Goal: Task Accomplishment & Management: Complete application form

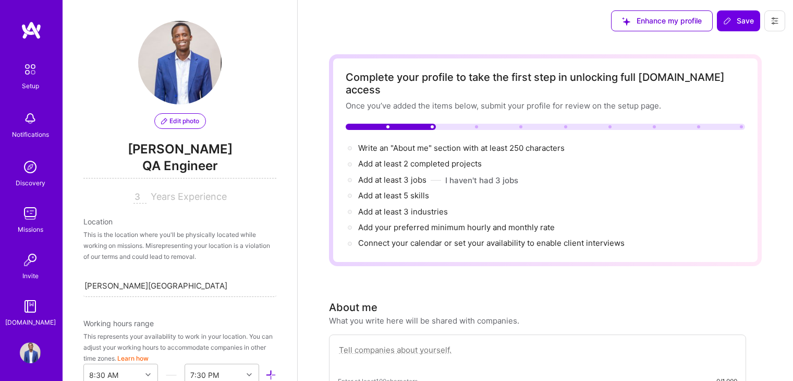
select select "US"
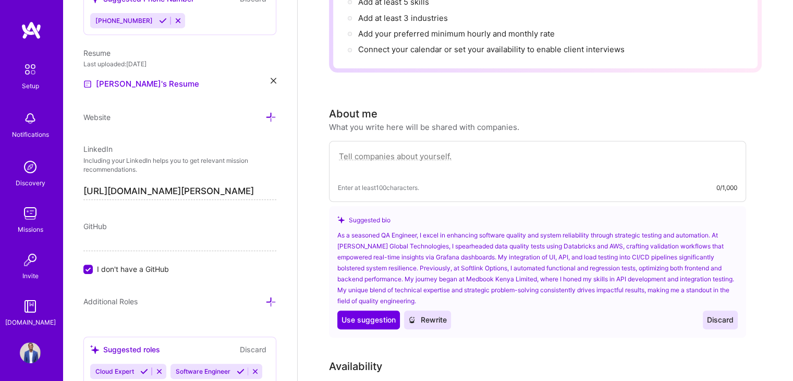
scroll to position [156, 0]
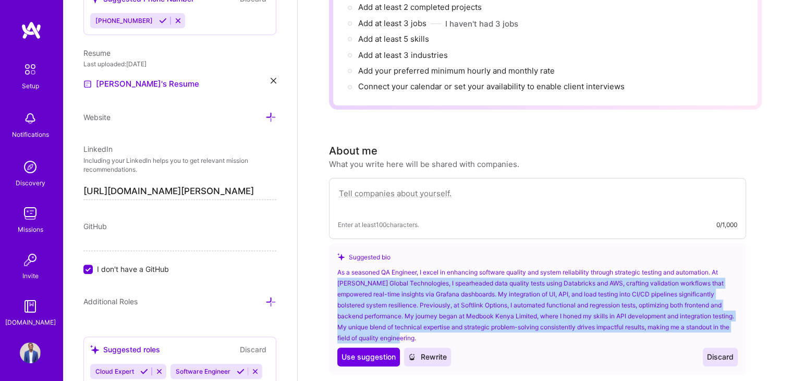
drag, startPoint x: 412, startPoint y: 324, endPoint x: 337, endPoint y: 262, distance: 97.5
click at [337, 266] on div "As a seasoned QA Engineer, I excel in enhancing software quality and system rel…" at bounding box center [537, 304] width 400 height 77
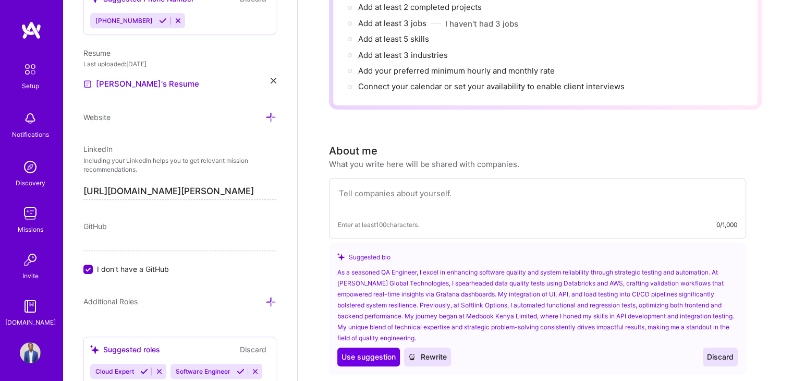
click at [378, 351] on span "Use suggestion" at bounding box center [368, 356] width 54 height 10
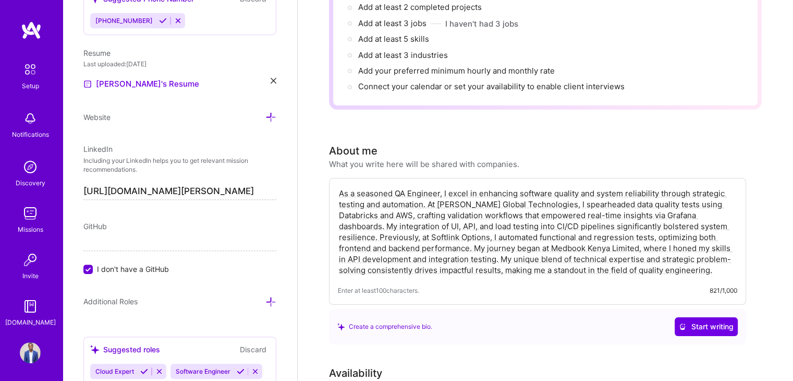
drag, startPoint x: 360, startPoint y: 180, endPoint x: 332, endPoint y: 180, distance: 27.6
click at [332, 180] on div "As a seasoned QA Engineer, I excel in enhancing software quality and system rel…" at bounding box center [537, 241] width 417 height 127
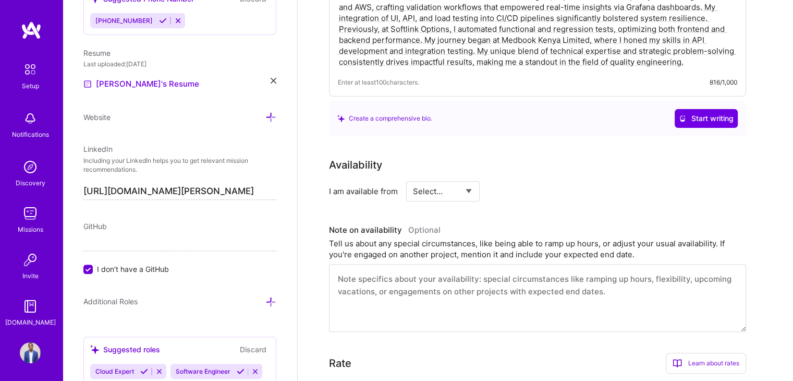
scroll to position [365, 0]
type textarea "Seasoned QA Engineer, I excel in enhancing software quality and system reliabil…"
click at [471, 177] on select "Select... Right Now Future Date Not Available" at bounding box center [443, 190] width 60 height 27
select select "Right Now"
click at [413, 177] on select "Select... Right Now Future Date Not Available" at bounding box center [443, 190] width 60 height 27
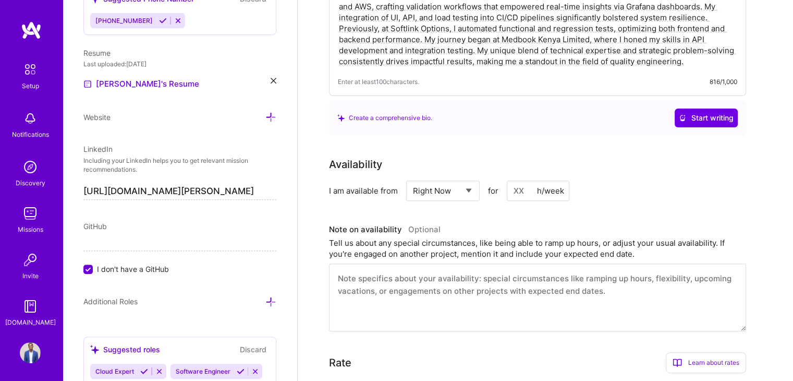
click at [430, 263] on textarea at bounding box center [537, 297] width 417 height 68
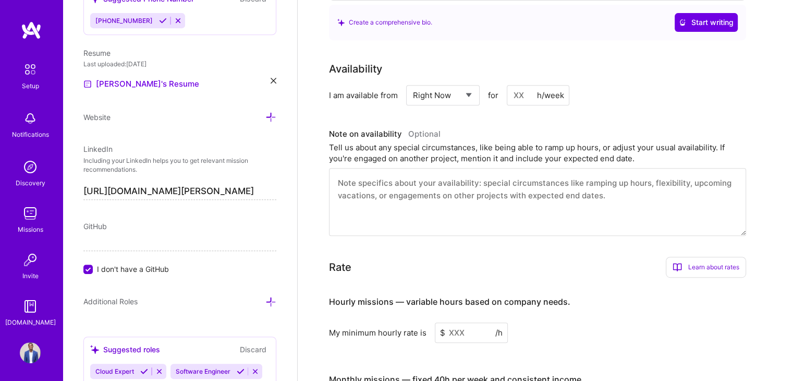
scroll to position [469, 0]
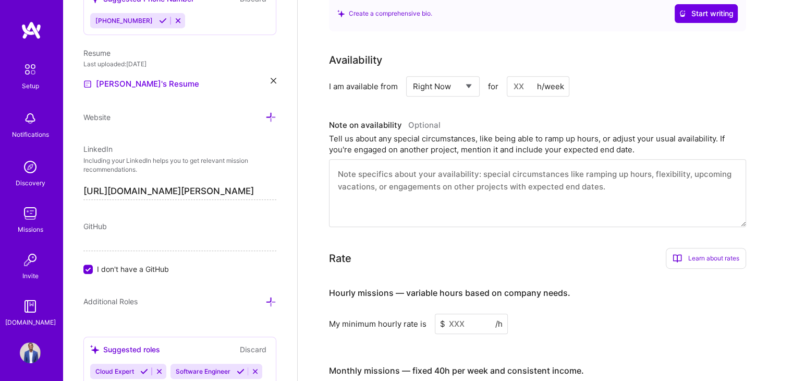
click at [521, 76] on input at bounding box center [538, 86] width 63 height 20
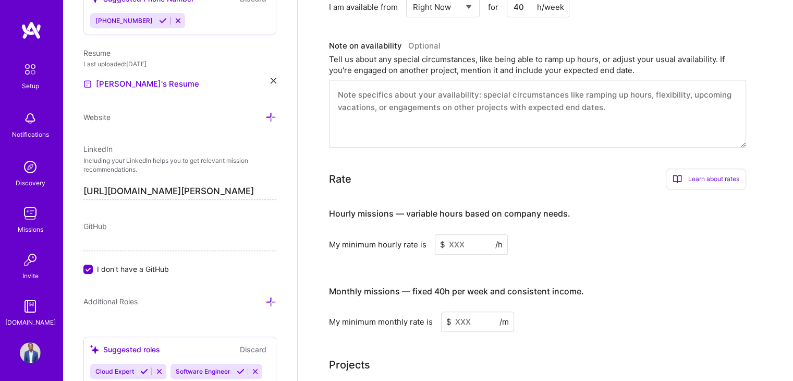
scroll to position [573, 0]
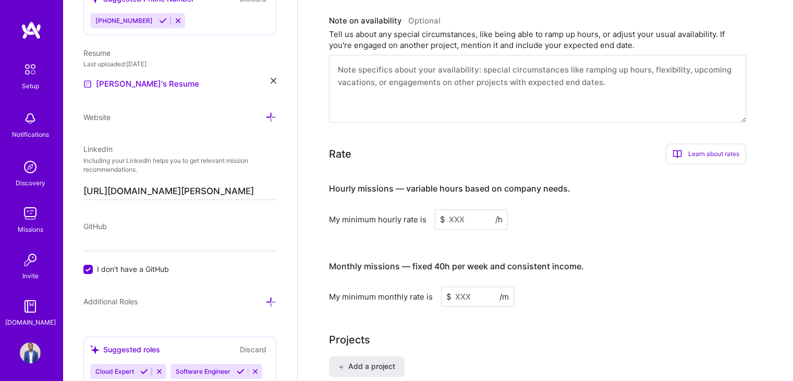
type input "40"
click at [463, 209] on input at bounding box center [471, 219] width 73 height 20
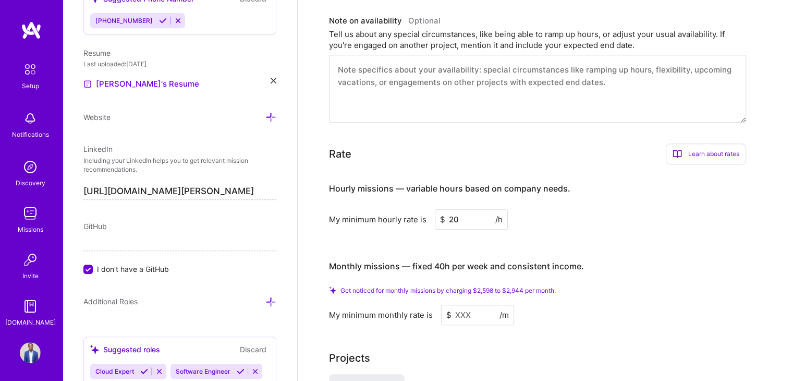
scroll to position [626, 0]
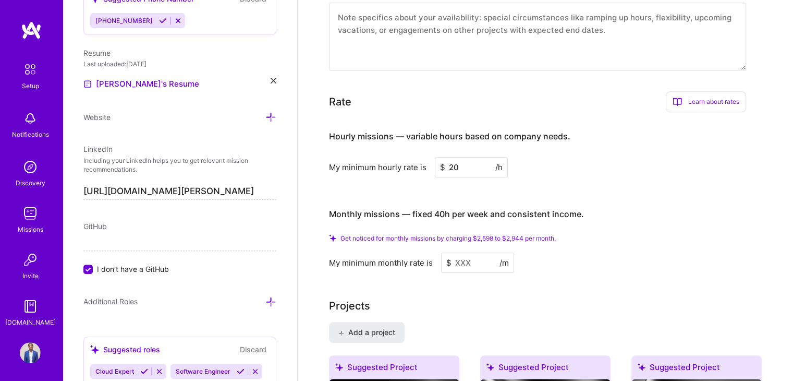
type input "20"
click at [479, 252] on input at bounding box center [477, 262] width 73 height 20
click at [454, 157] on input "20" at bounding box center [471, 167] width 73 height 20
click at [459, 157] on input "20" at bounding box center [471, 167] width 73 height 20
drag, startPoint x: 459, startPoint y: 152, endPoint x: 432, endPoint y: 150, distance: 27.7
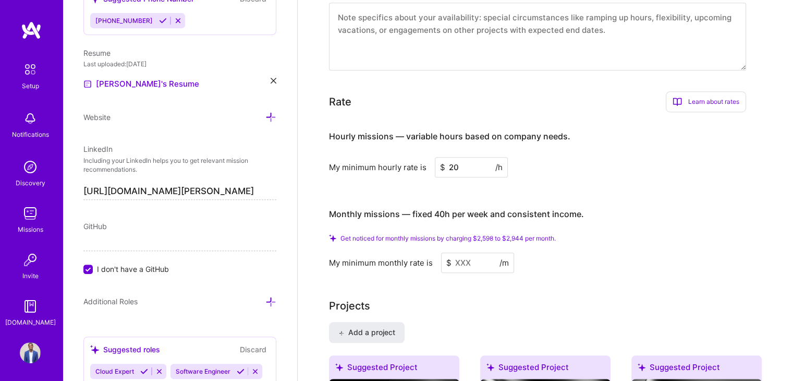
click at [432, 157] on div "My minimum hourly rate is $ 20 /h" at bounding box center [537, 167] width 417 height 20
click at [489, 252] on input at bounding box center [477, 262] width 73 height 20
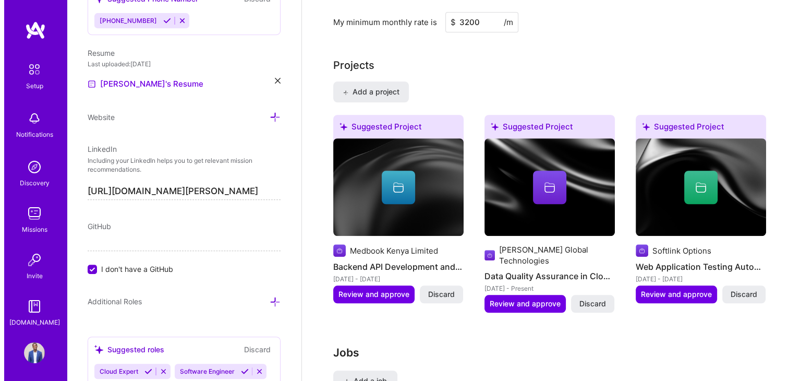
scroll to position [834, 0]
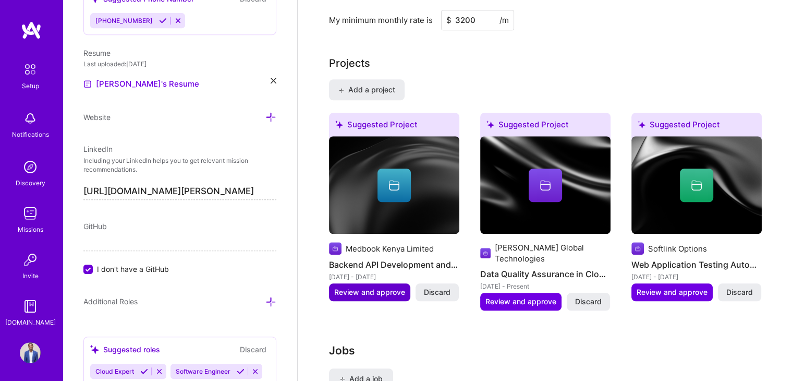
type input "3200"
click at [400, 287] on span "Review and approve" at bounding box center [369, 292] width 71 height 10
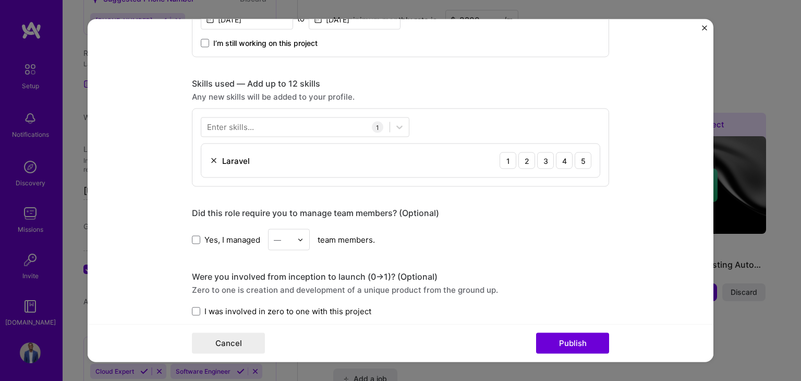
scroll to position [521, 0]
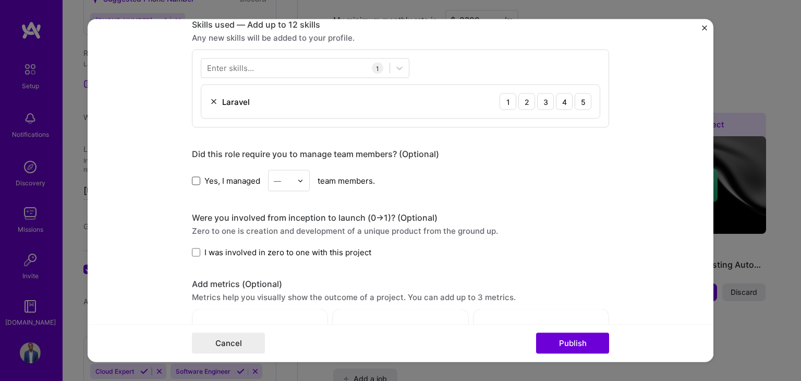
click at [194, 177] on span at bounding box center [196, 180] width 8 height 8
click at [0, 0] on input "Yes, I managed" at bounding box center [0, 0] width 0 height 0
click at [194, 179] on icon at bounding box center [196, 180] width 4 height 3
click at [0, 0] on input "Yes, I managed" at bounding box center [0, 0] width 0 height 0
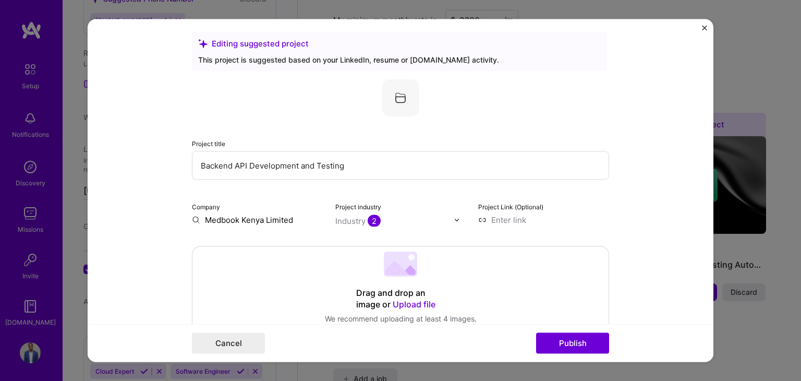
scroll to position [0, 0]
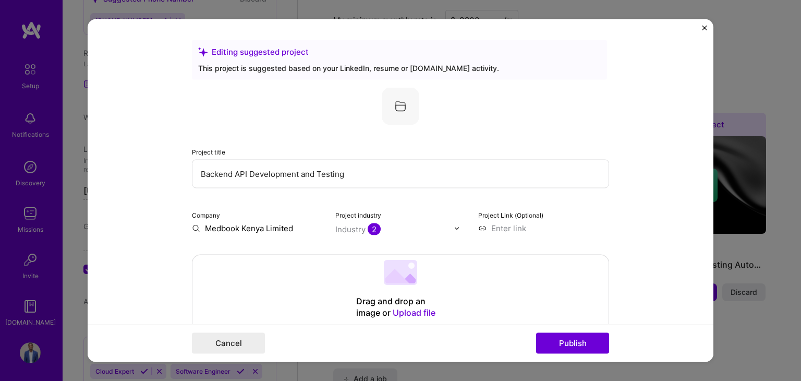
click at [704, 28] on img "Close" at bounding box center [704, 28] width 5 height 5
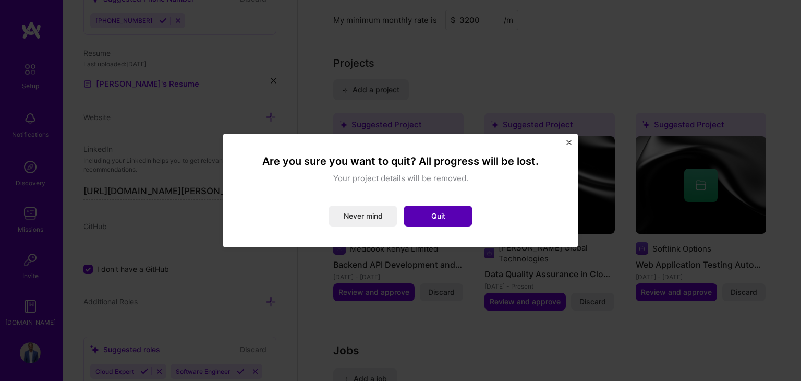
click at [471, 213] on button "Quit" at bounding box center [437, 215] width 69 height 21
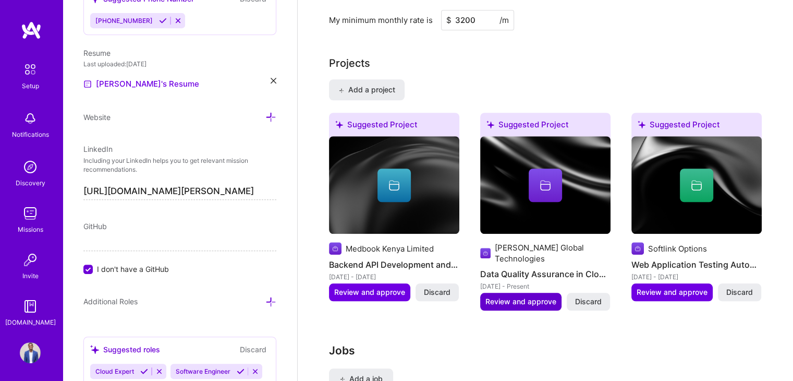
click at [535, 296] on span "Review and approve" at bounding box center [520, 301] width 71 height 10
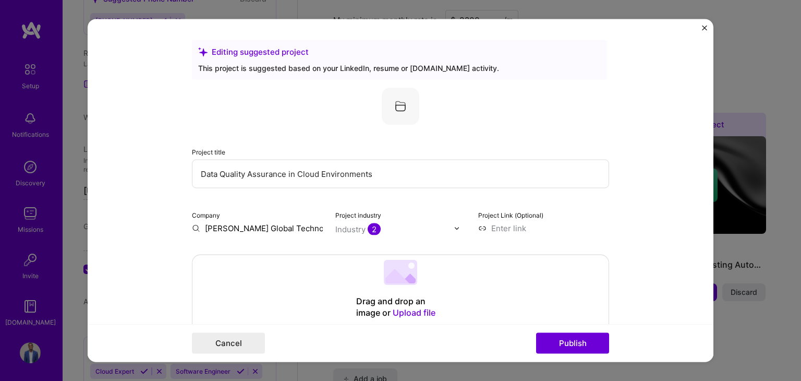
click at [204, 228] on input "[PERSON_NAME] Global Technologies" at bounding box center [257, 228] width 131 height 11
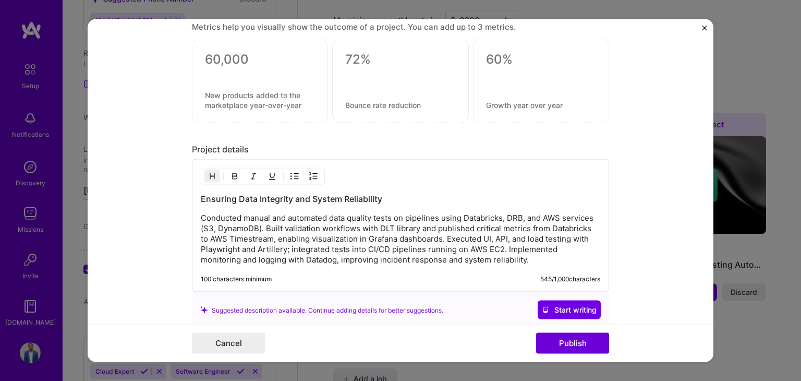
scroll to position [1089, 0]
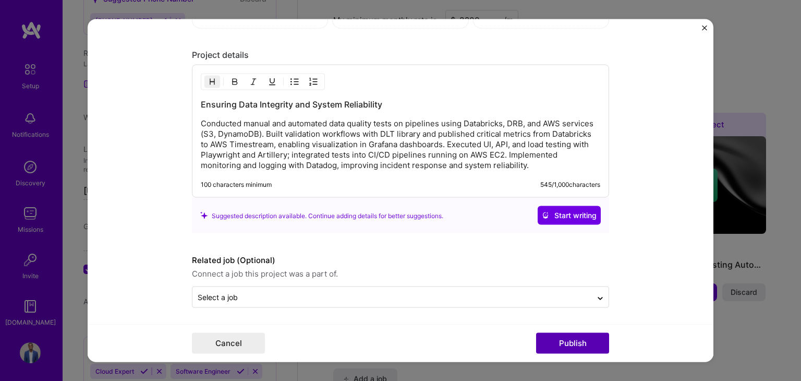
click at [548, 346] on button "Publish" at bounding box center [572, 343] width 73 height 21
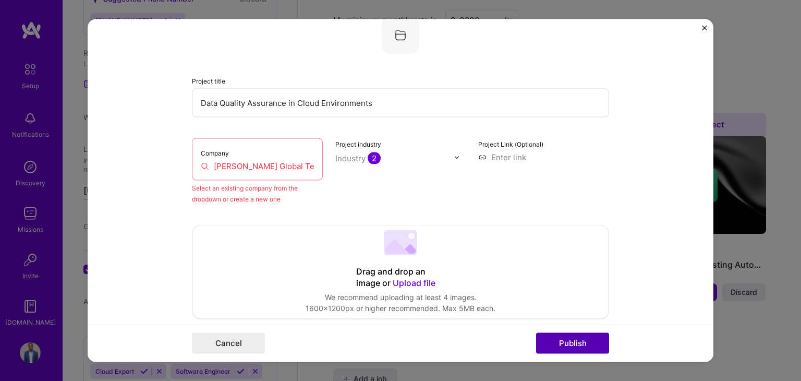
scroll to position [68, 0]
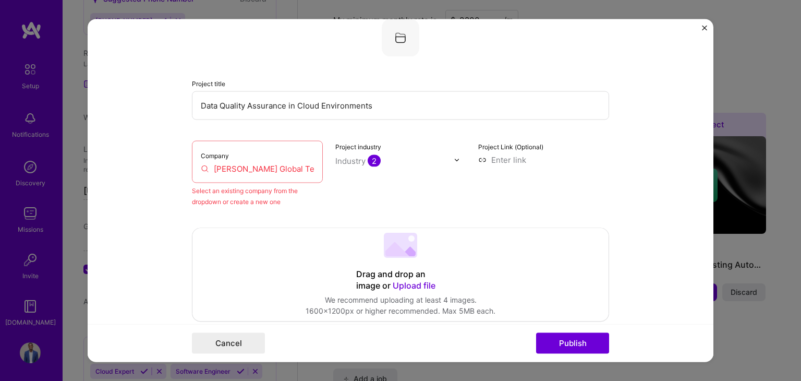
click at [223, 167] on input "[PERSON_NAME] Global Technologies" at bounding box center [257, 168] width 113 height 11
click at [201, 168] on input "[PERSON_NAME] Global Technologies" at bounding box center [257, 168] width 113 height 11
click at [240, 168] on input "[PERSON_NAME] Global Technologies" at bounding box center [257, 168] width 113 height 11
click at [275, 174] on div "Company [PERSON_NAME] Global Technologies" at bounding box center [257, 162] width 131 height 42
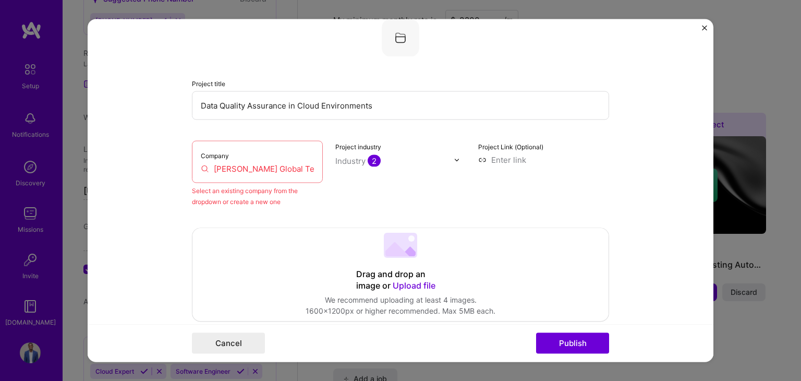
click at [277, 167] on input "[PERSON_NAME] Global Technologies" at bounding box center [257, 168] width 113 height 11
click at [259, 152] on div "Company [PERSON_NAME] Global Technologies" at bounding box center [257, 162] width 131 height 42
click at [228, 152] on div "Company [PERSON_NAME] Global Technologies" at bounding box center [257, 162] width 131 height 42
click at [288, 165] on input "[PERSON_NAME] Global Technologies" at bounding box center [257, 168] width 113 height 11
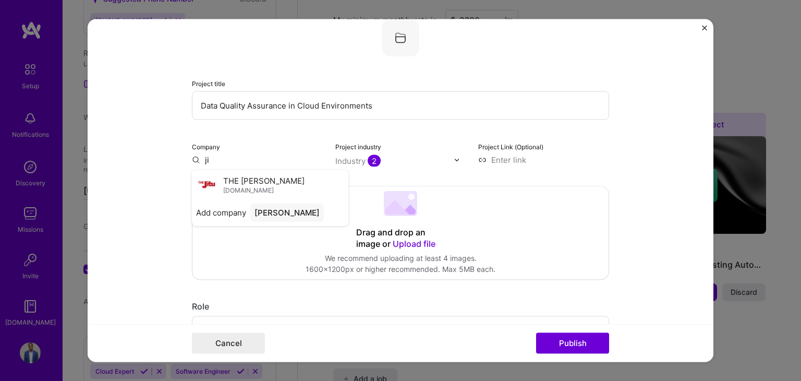
type input "j"
type input "g"
click at [244, 186] on span "[DOMAIN_NAME]" at bounding box center [248, 190] width 51 height 8
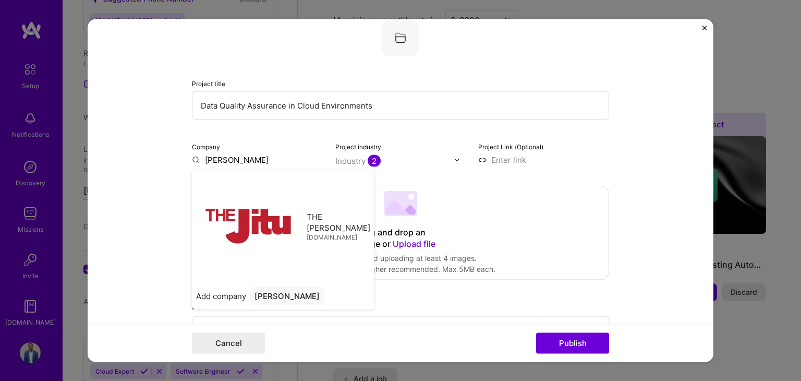
type input "THE [PERSON_NAME]"
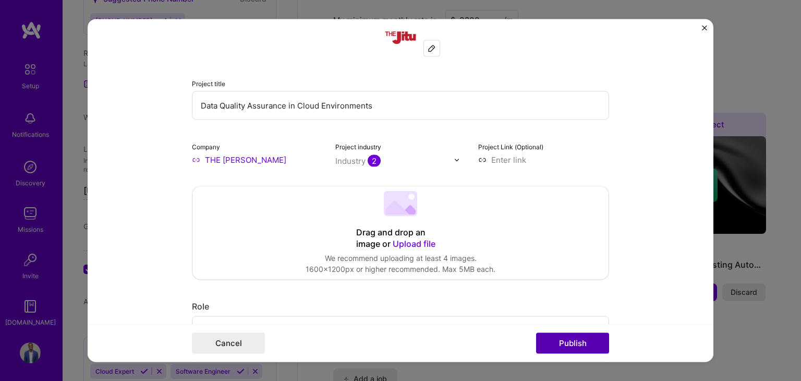
click at [558, 341] on button "Publish" at bounding box center [572, 343] width 73 height 21
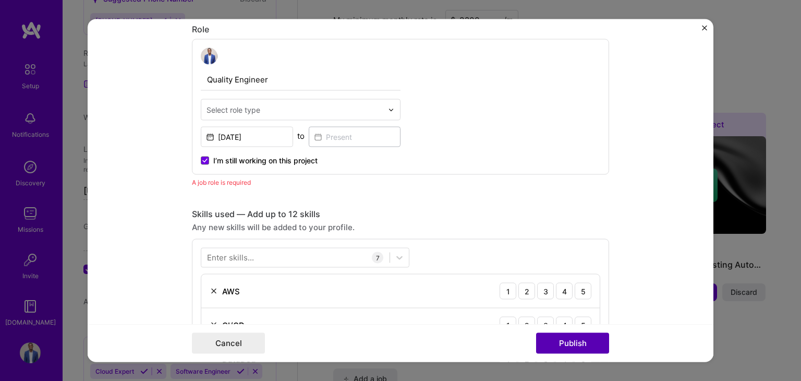
scroll to position [349, 0]
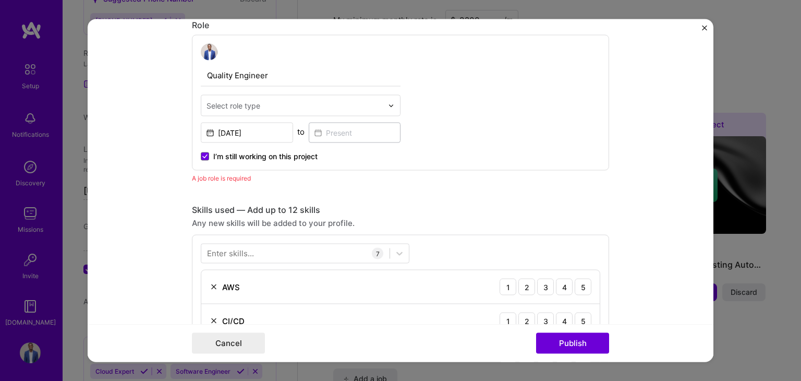
click at [225, 178] on div "A job role is required" at bounding box center [400, 178] width 417 height 11
click at [259, 107] on input "text" at bounding box center [294, 105] width 176 height 11
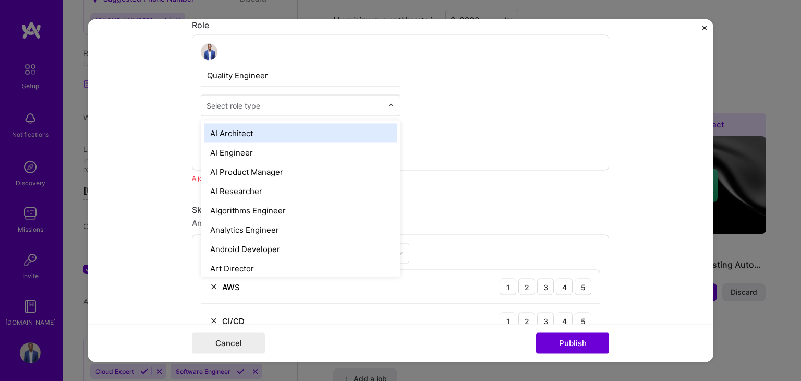
type input "q"
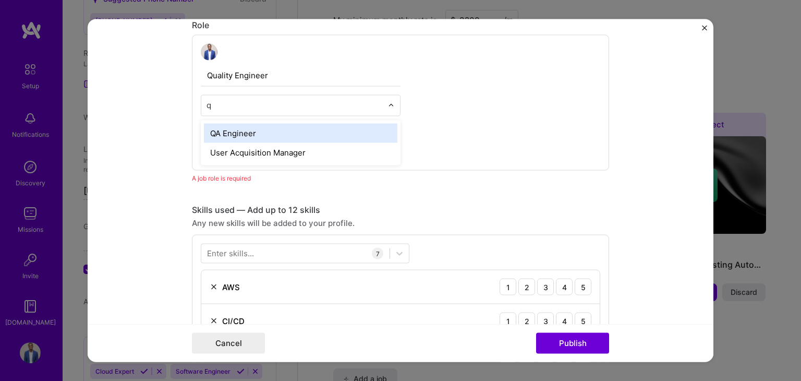
click at [248, 140] on div "QA Engineer" at bounding box center [300, 133] width 193 height 19
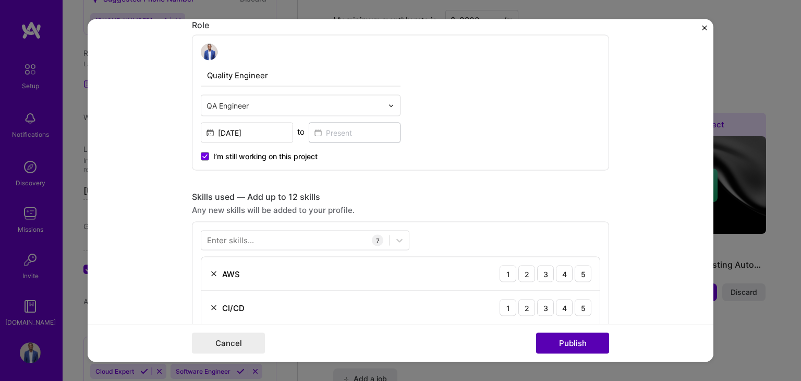
click at [577, 342] on button "Publish" at bounding box center [572, 343] width 73 height 21
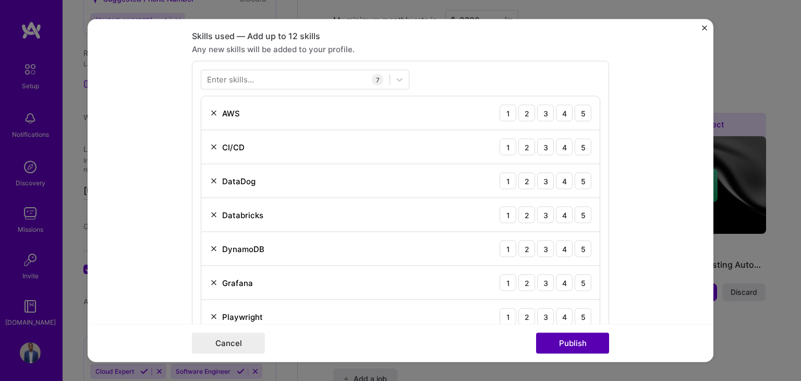
scroll to position [520, 0]
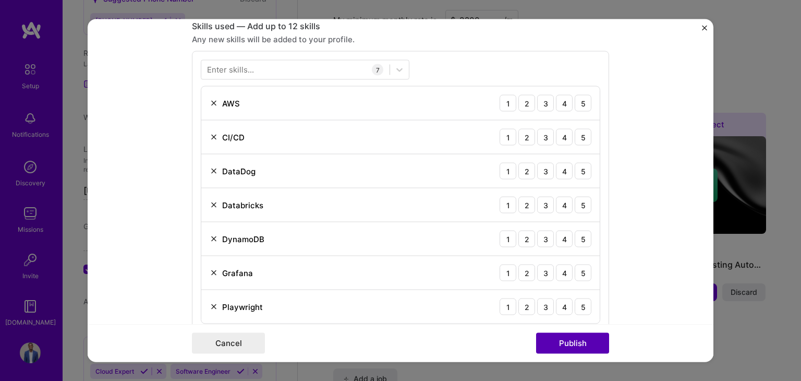
click at [588, 340] on button "Publish" at bounding box center [572, 343] width 73 height 21
click at [563, 103] on div "4" at bounding box center [564, 103] width 17 height 17
click at [580, 137] on div "5" at bounding box center [582, 137] width 17 height 17
click at [559, 167] on div "4" at bounding box center [564, 171] width 17 height 17
click at [559, 204] on div "4" at bounding box center [564, 205] width 17 height 17
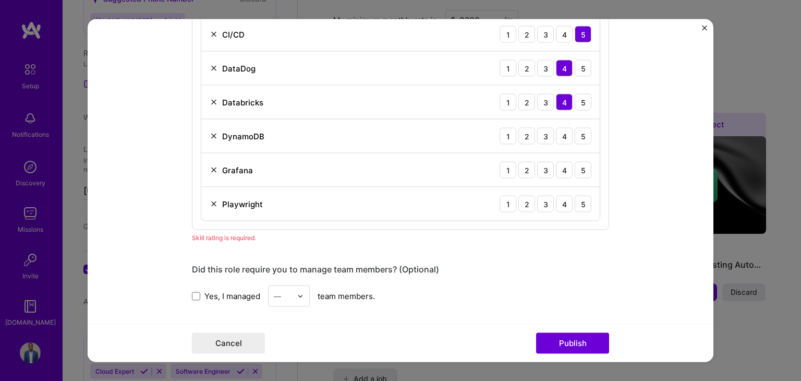
scroll to position [624, 0]
click at [564, 204] on div "4" at bounding box center [564, 202] width 17 height 17
click at [544, 166] on div "3" at bounding box center [545, 168] width 17 height 17
click at [556, 132] on div "4" at bounding box center [564, 134] width 17 height 17
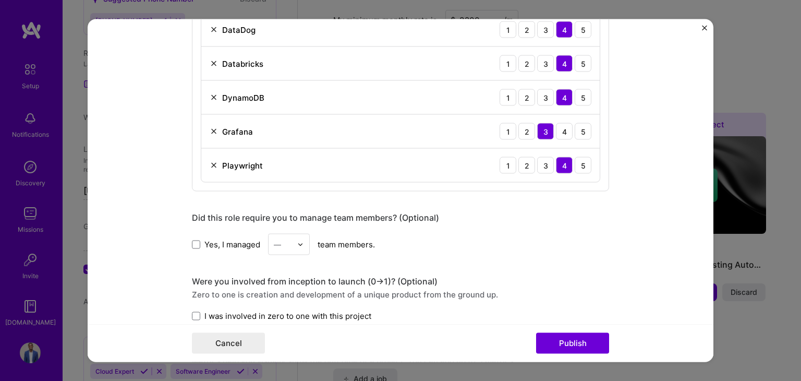
scroll to position [676, 0]
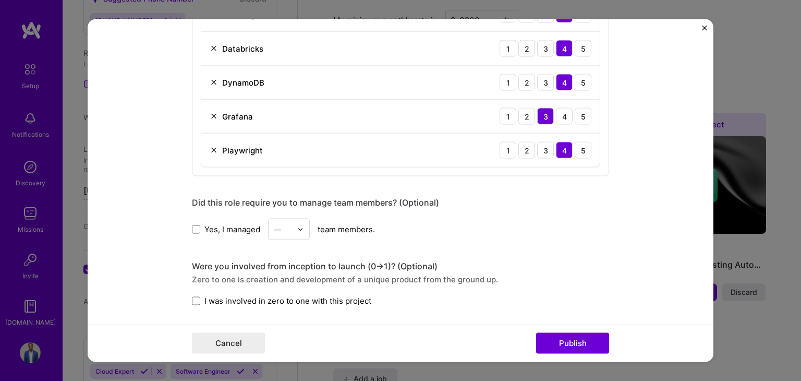
click at [198, 223] on label "Yes, I managed" at bounding box center [226, 228] width 68 height 11
click at [0, 0] on input "Yes, I managed" at bounding box center [0, 0] width 0 height 0
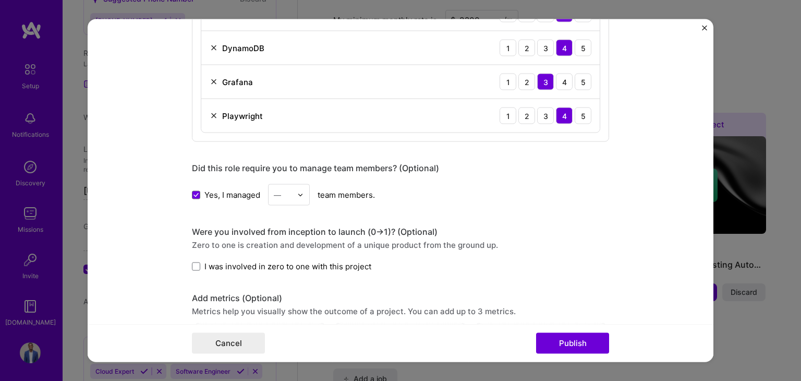
scroll to position [728, 0]
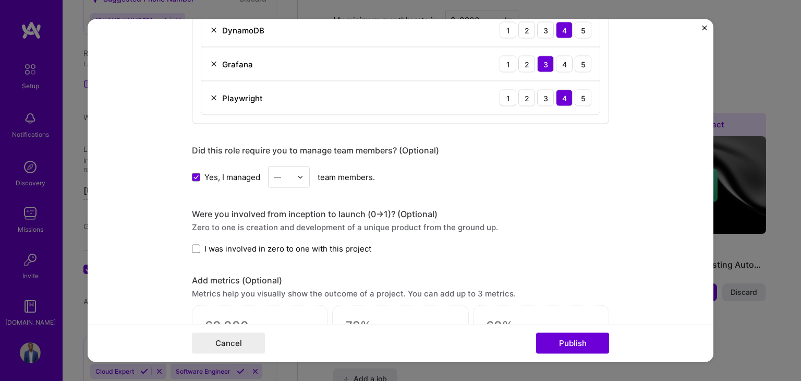
click at [186, 241] on form "Editing suggested project This project is suggested based on your LinkedIn, res…" at bounding box center [401, 190] width 626 height 342
click at [192, 244] on span at bounding box center [196, 248] width 8 height 8
click at [0, 0] on input "I was involved in zero to one with this project" at bounding box center [0, 0] width 0 height 0
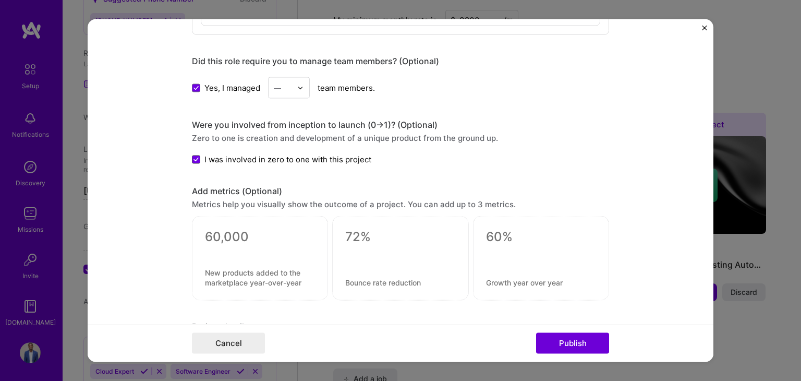
scroll to position [832, 0]
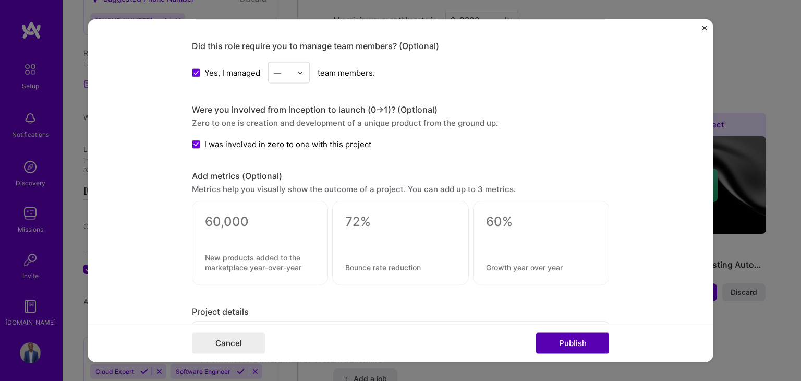
click at [596, 336] on button "Publish" at bounding box center [572, 343] width 73 height 21
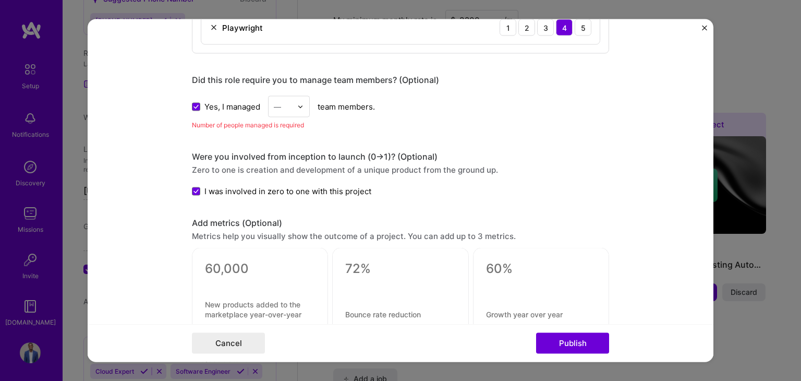
scroll to position [747, 0]
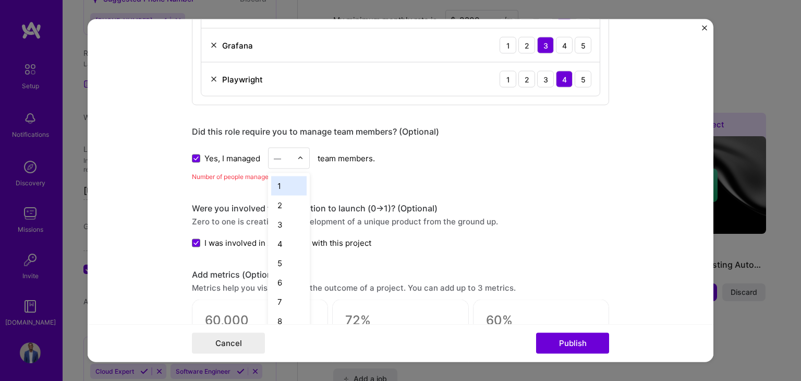
click at [299, 157] on img at bounding box center [300, 158] width 6 height 6
click at [281, 259] on div "5" at bounding box center [288, 262] width 35 height 19
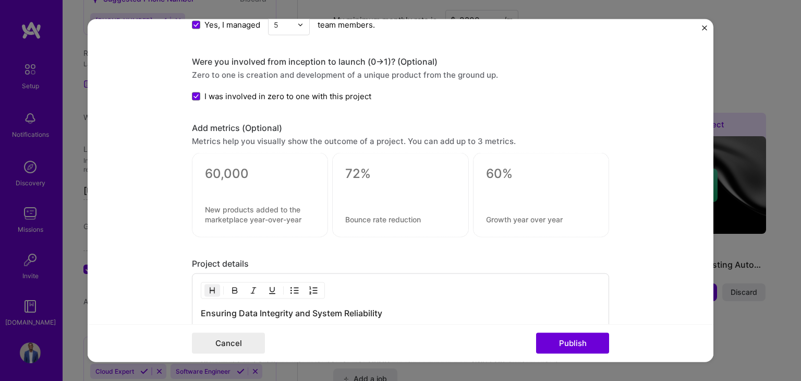
scroll to position [903, 0]
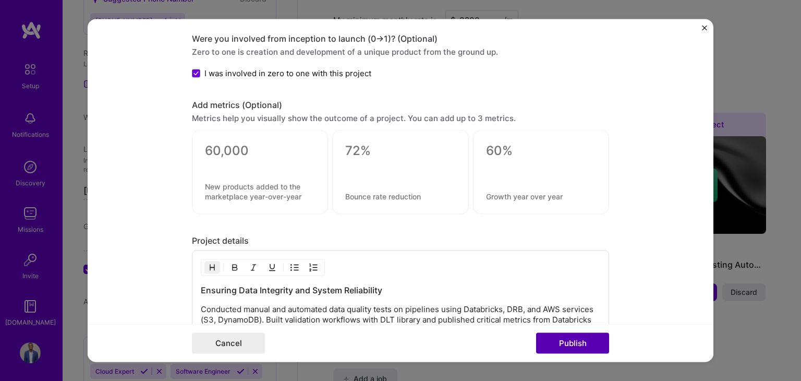
click at [592, 345] on button "Publish" at bounding box center [572, 343] width 73 height 21
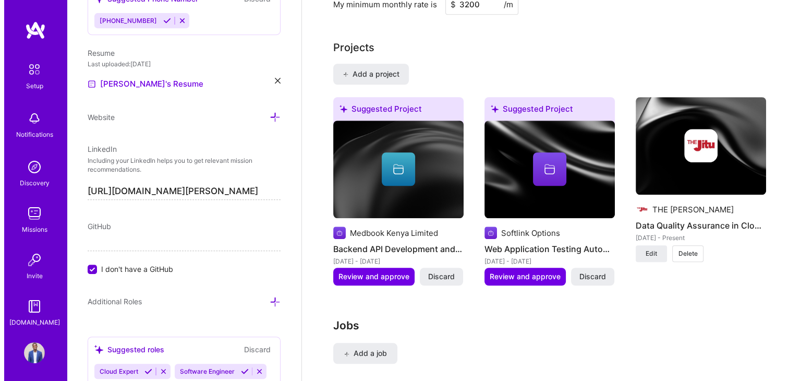
scroll to position [782, 0]
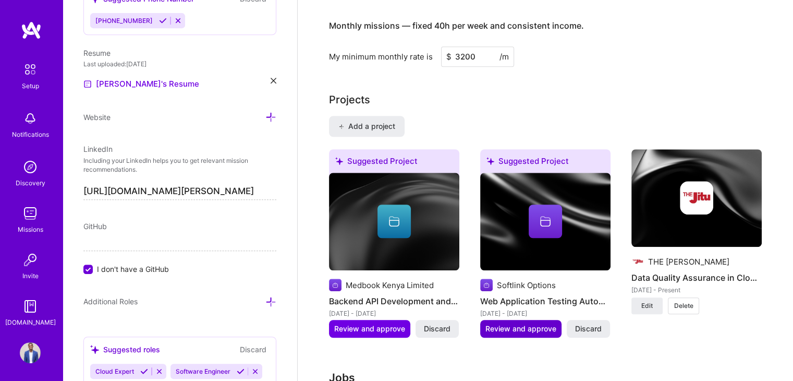
click at [530, 323] on span "Review and approve" at bounding box center [520, 328] width 71 height 10
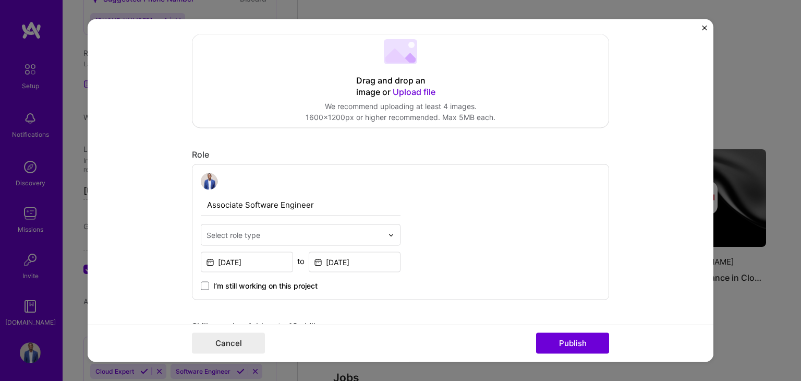
scroll to position [156, 0]
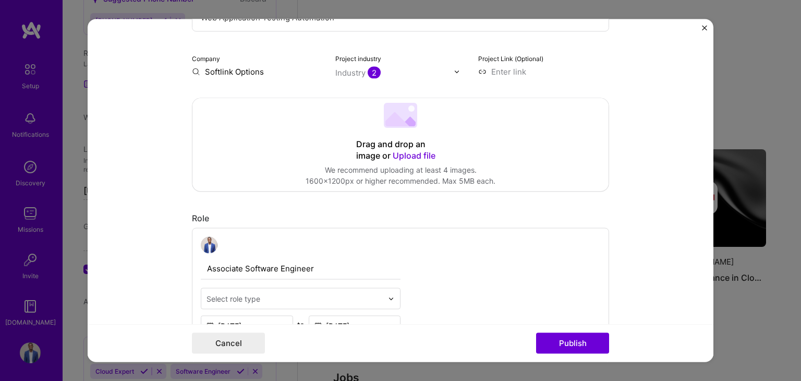
click at [369, 69] on span "2" at bounding box center [374, 73] width 13 height 12
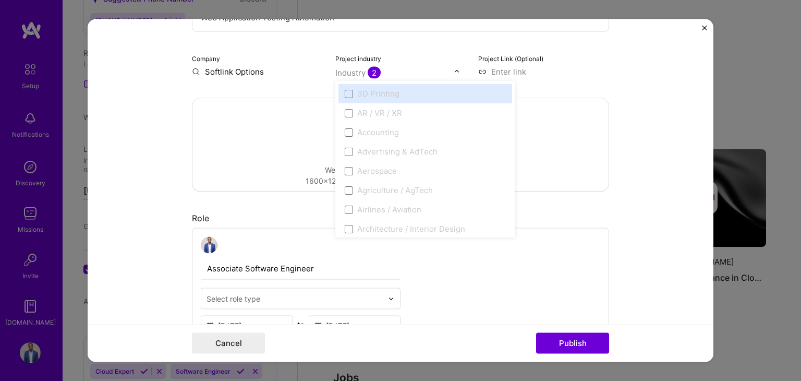
click at [256, 126] on div "Drag and drop an image or Upload file Upload file We recommend uploading at lea…" at bounding box center [400, 145] width 416 height 93
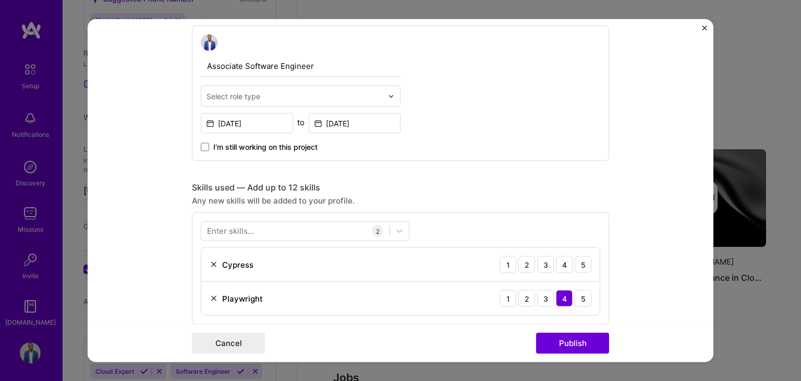
scroll to position [365, 0]
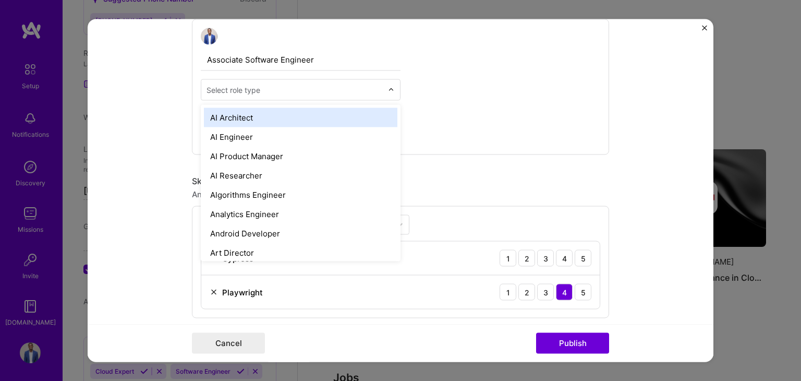
click at [327, 88] on input "text" at bounding box center [294, 89] width 176 height 11
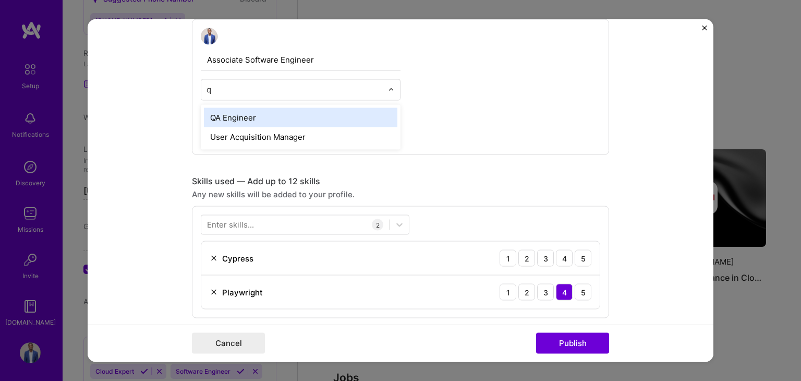
type input "qa"
click at [288, 116] on div "QA Engineer" at bounding box center [300, 117] width 193 height 19
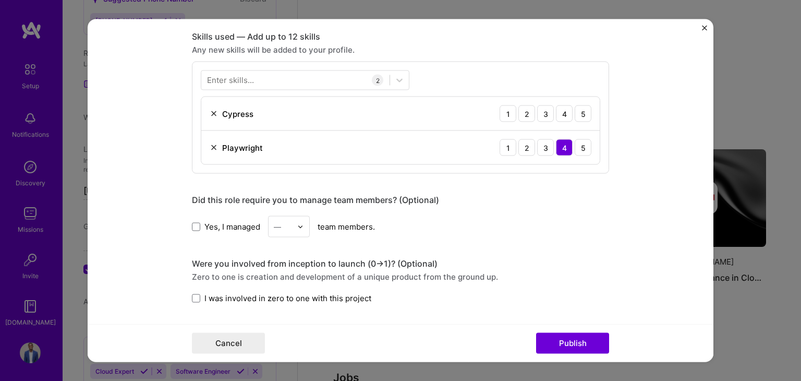
scroll to position [573, 0]
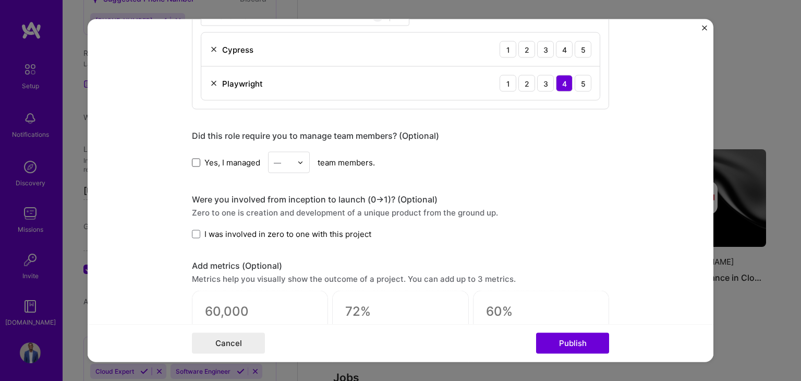
click at [192, 164] on span at bounding box center [196, 162] width 8 height 8
click at [0, 0] on input "Yes, I managed" at bounding box center [0, 0] width 0 height 0
click at [269, 166] on div "—" at bounding box center [282, 162] width 29 height 20
click at [279, 269] on div "5" at bounding box center [288, 267] width 35 height 19
click at [192, 232] on span at bounding box center [196, 233] width 8 height 8
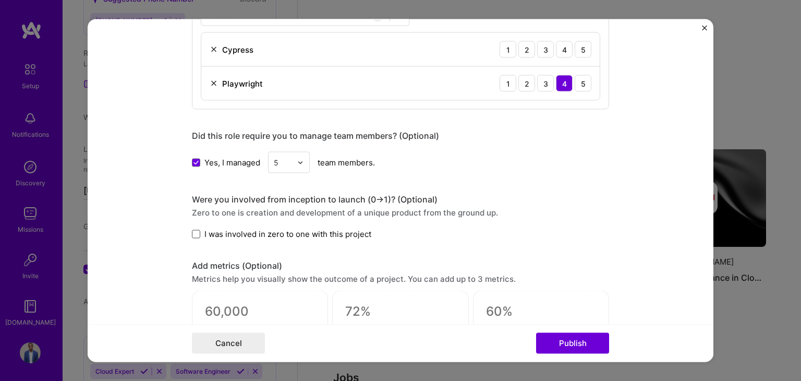
click at [0, 0] on input "I was involved in zero to one with this project" at bounding box center [0, 0] width 0 height 0
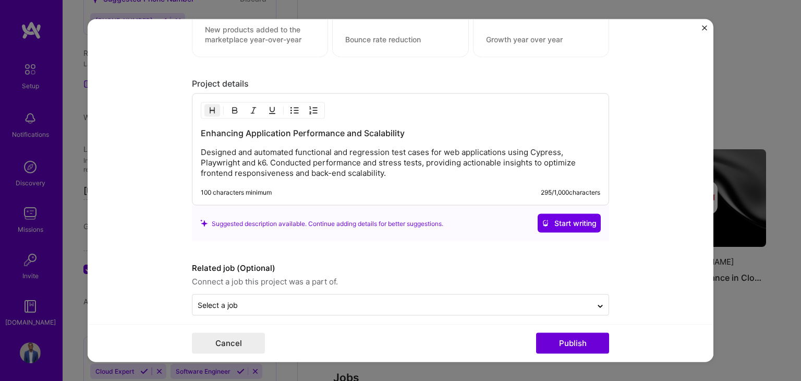
scroll to position [899, 0]
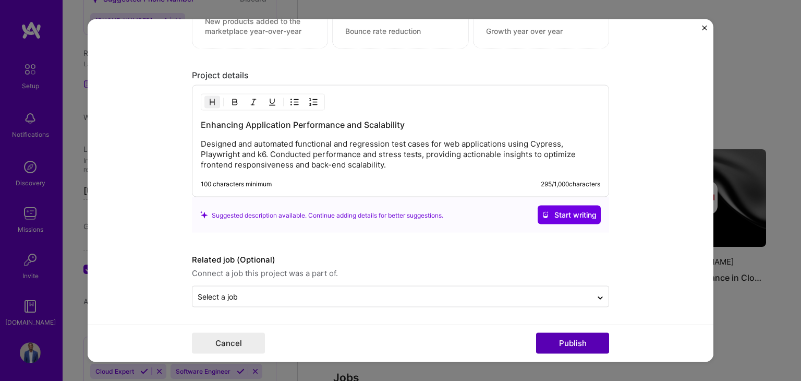
click at [564, 342] on button "Publish" at bounding box center [572, 343] width 73 height 21
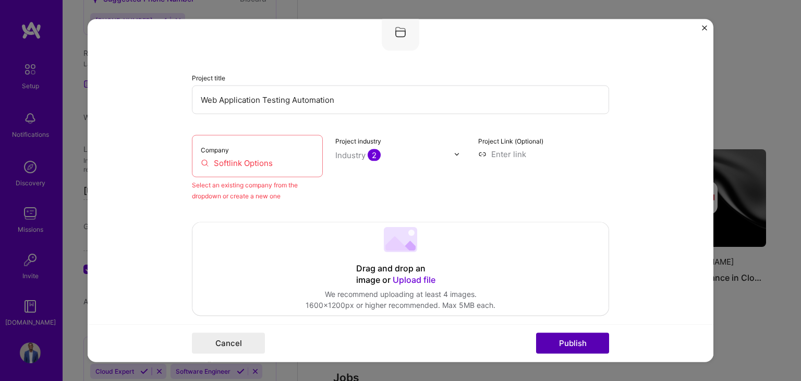
scroll to position [68, 0]
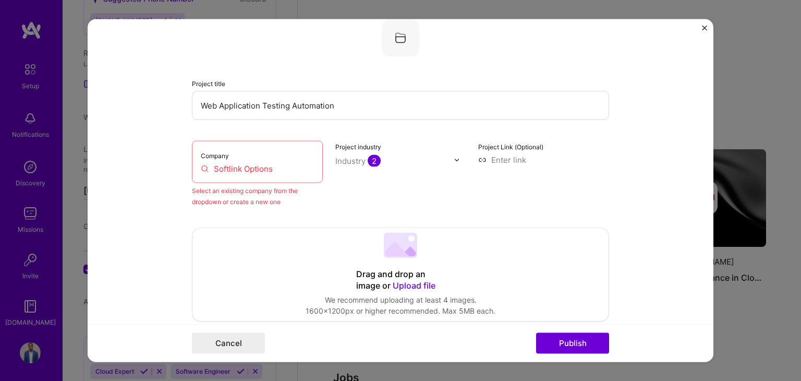
click at [250, 172] on input "Softlink Options" at bounding box center [257, 168] width 113 height 11
drag, startPoint x: 270, startPoint y: 172, endPoint x: 210, endPoint y: 167, distance: 60.7
click at [210, 167] on input "Softlink Options" at bounding box center [257, 168] width 113 height 11
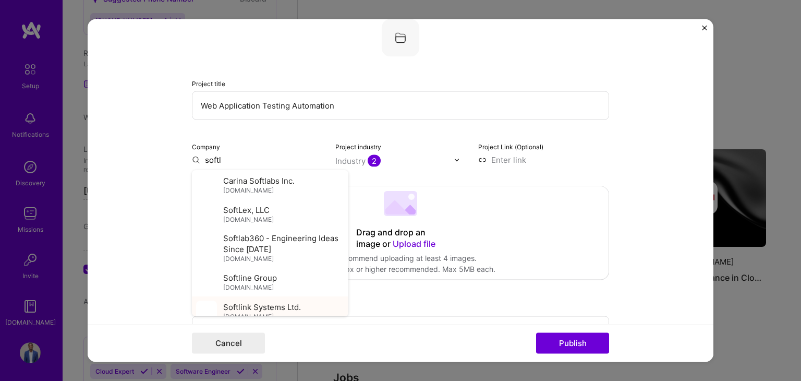
click at [264, 309] on span "Softlink Systems Ltd." at bounding box center [262, 306] width 78 height 11
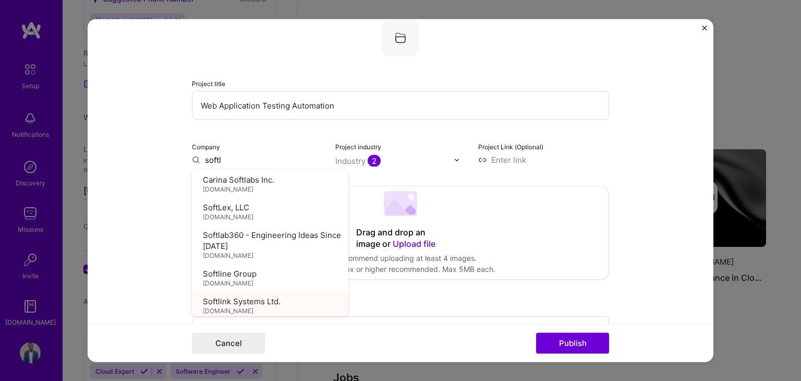
type input "Softlink Systems Ltd."
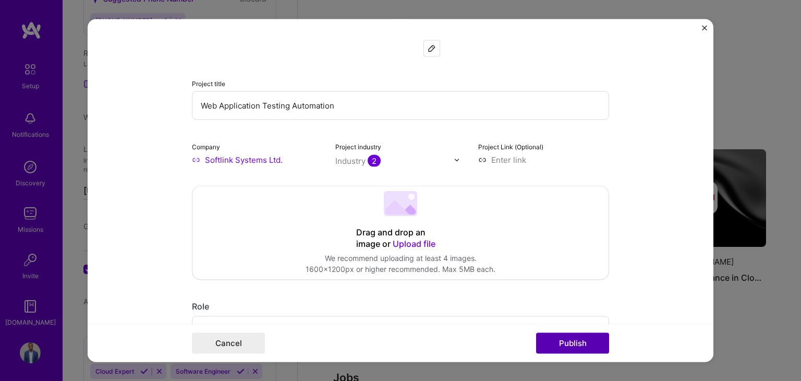
click at [569, 345] on button "Publish" at bounding box center [572, 343] width 73 height 21
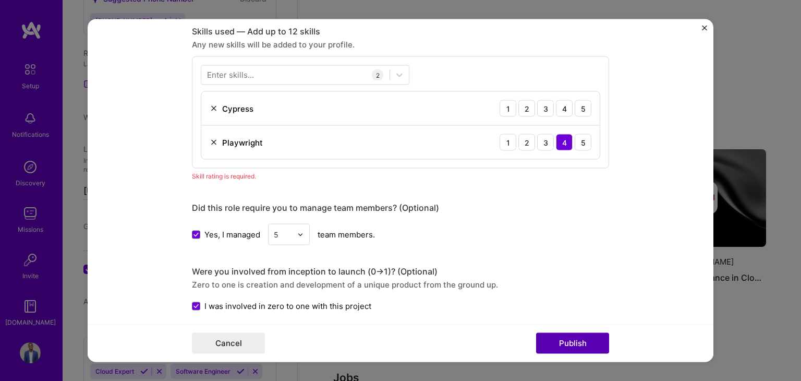
scroll to position [520, 0]
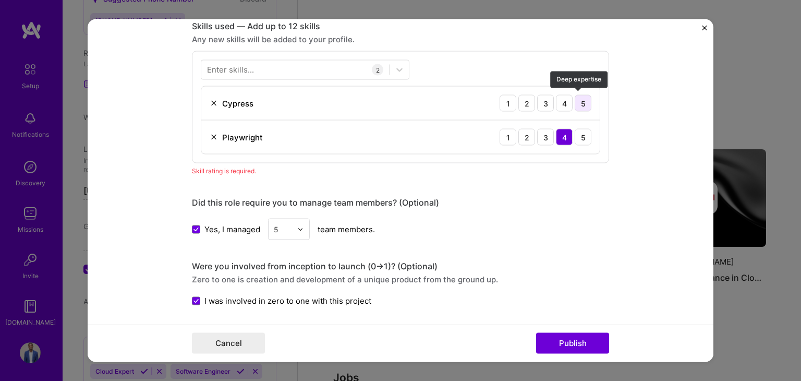
click at [574, 105] on div "5" at bounding box center [582, 103] width 17 height 17
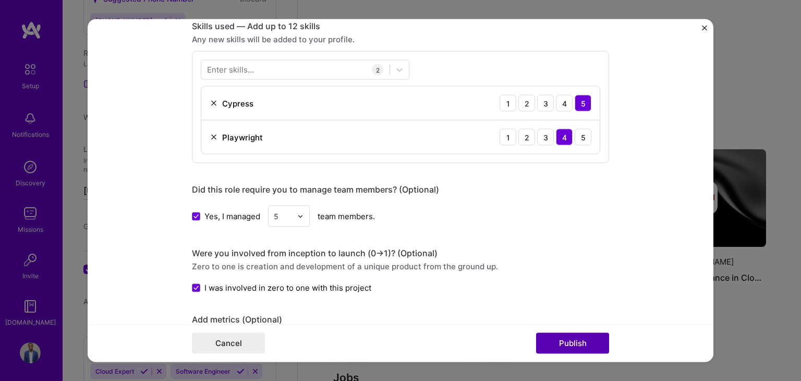
click at [582, 341] on button "Publish" at bounding box center [572, 343] width 73 height 21
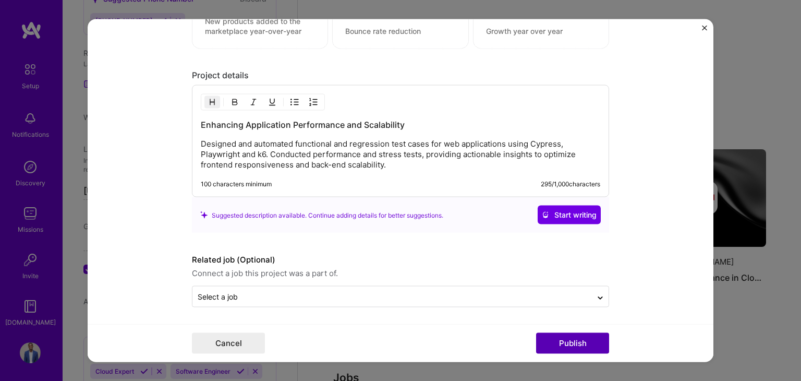
click at [584, 346] on button "Publish" at bounding box center [572, 343] width 73 height 21
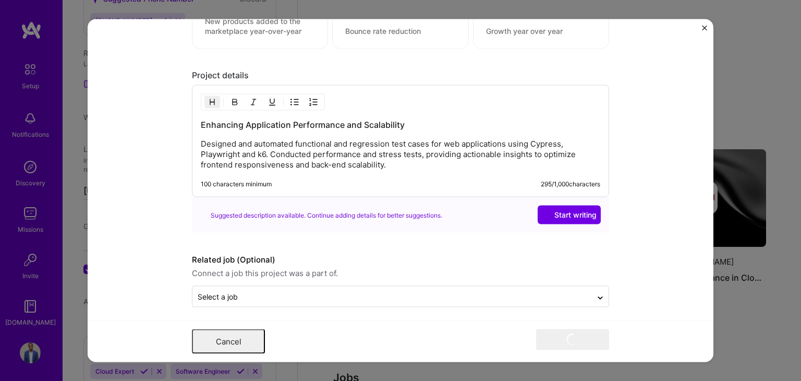
scroll to position [0, 0]
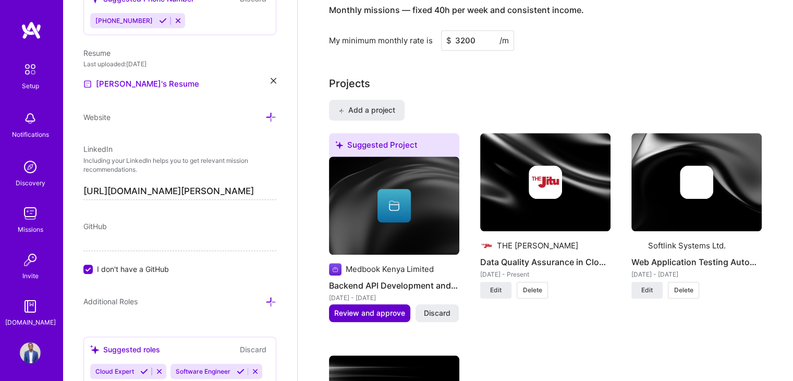
click at [388, 308] on span "Review and approve" at bounding box center [369, 313] width 71 height 10
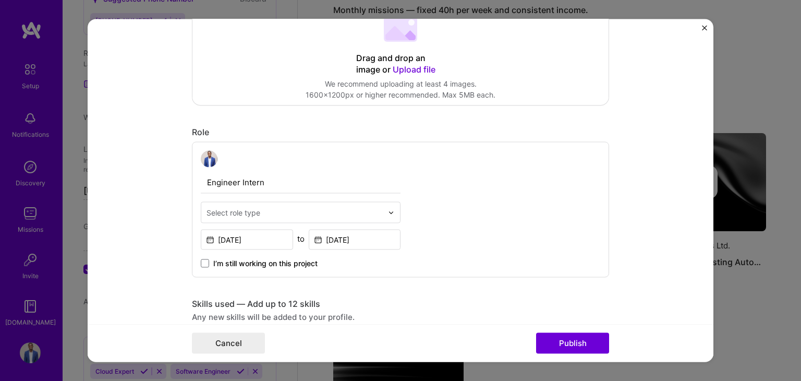
scroll to position [261, 0]
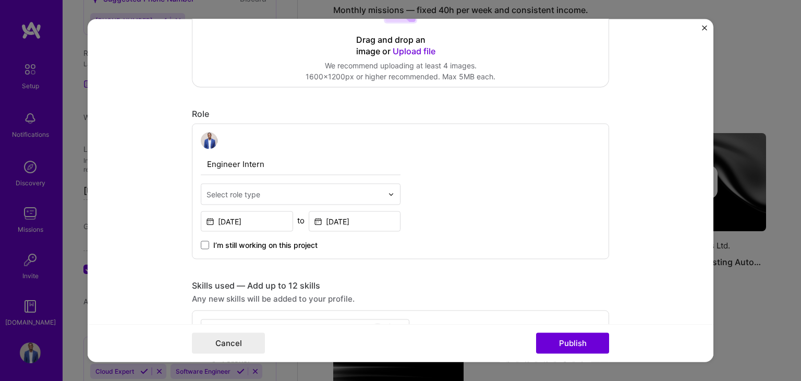
click at [279, 164] on input "Engineer Intern" at bounding box center [301, 164] width 200 height 22
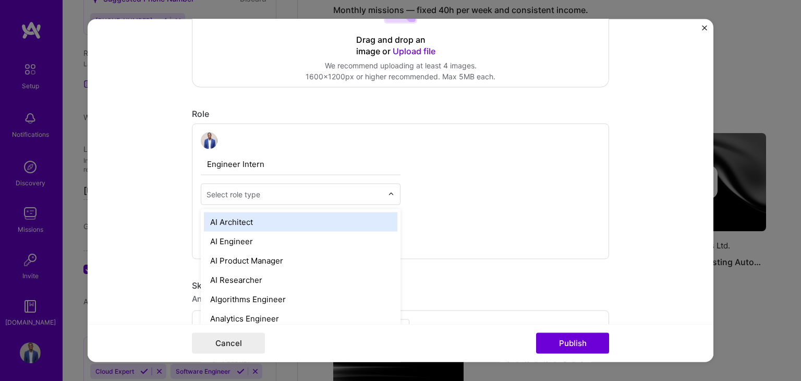
click at [284, 192] on input "text" at bounding box center [294, 194] width 176 height 11
type input "sof"
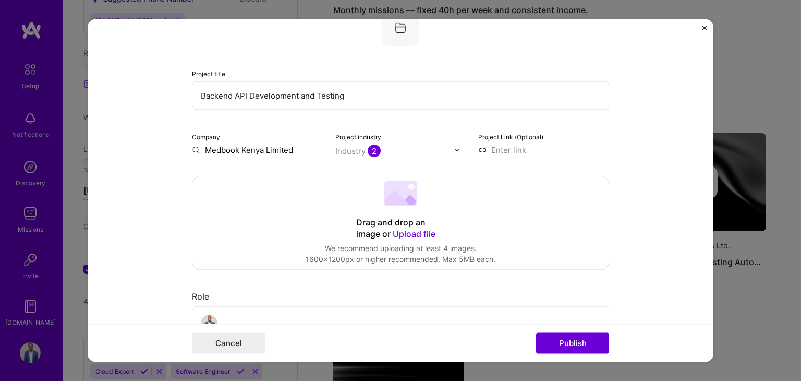
scroll to position [209, 0]
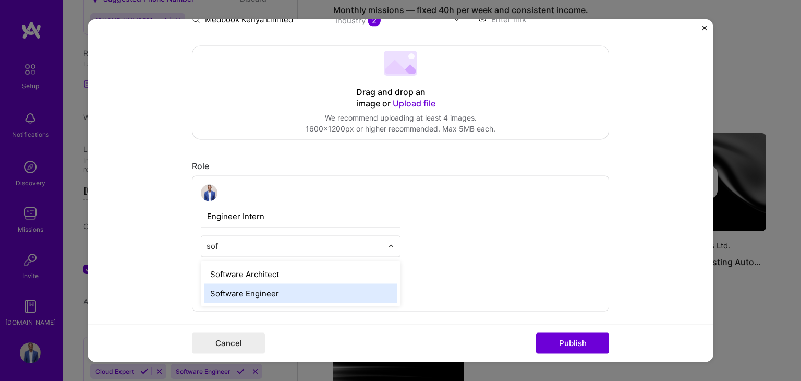
click at [264, 289] on div "Software Engineer" at bounding box center [300, 293] width 193 height 19
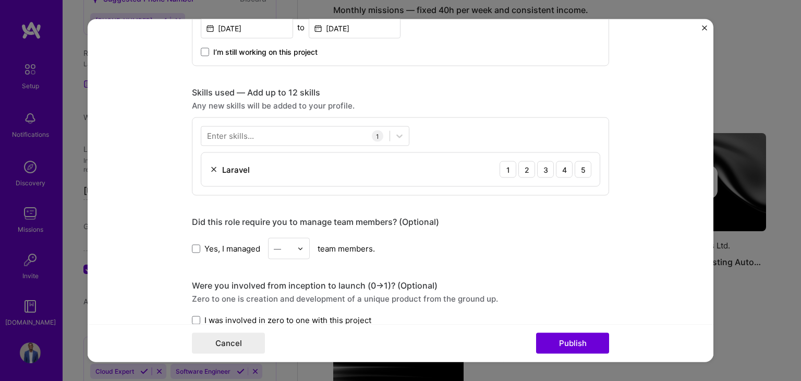
scroll to position [417, 0]
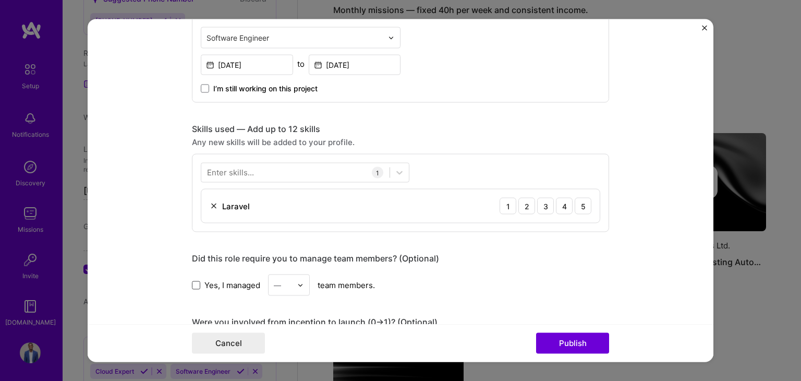
click at [194, 284] on span at bounding box center [196, 284] width 8 height 8
click at [0, 0] on input "Yes, I managed" at bounding box center [0, 0] width 0 height 0
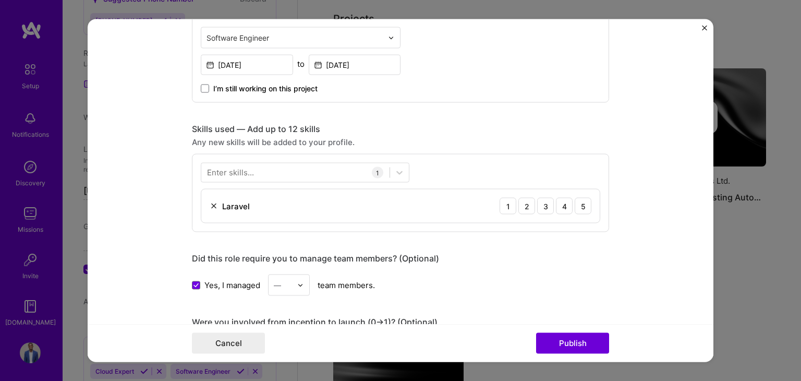
click at [292, 278] on div "—" at bounding box center [282, 285] width 29 height 20
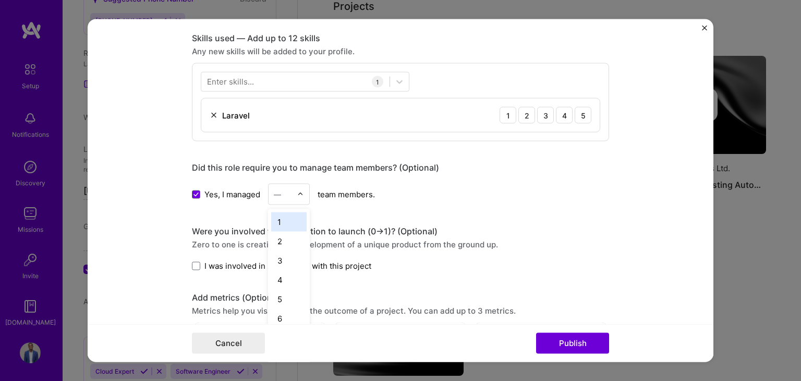
scroll to position [521, 0]
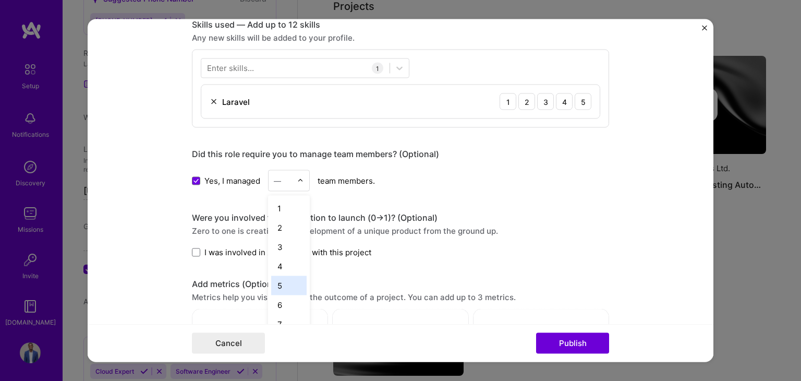
click at [281, 279] on div "5" at bounding box center [288, 285] width 35 height 19
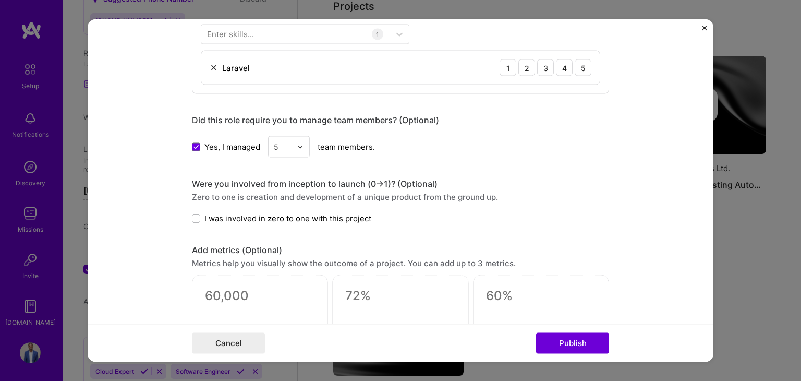
scroll to position [573, 0]
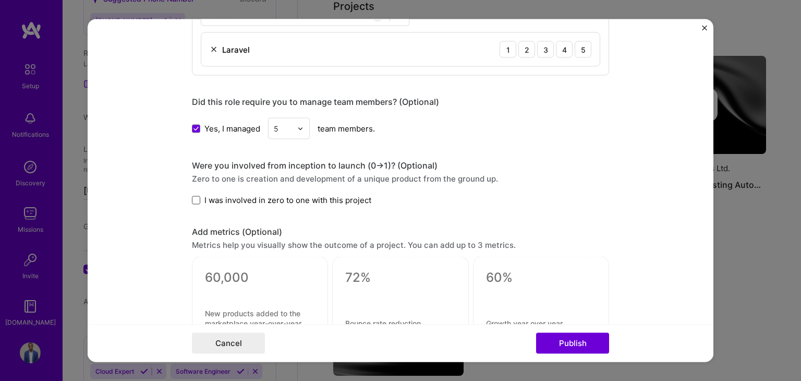
click at [192, 201] on span at bounding box center [196, 199] width 8 height 8
click at [0, 0] on input "I was involved in zero to one with this project" at bounding box center [0, 0] width 0 height 0
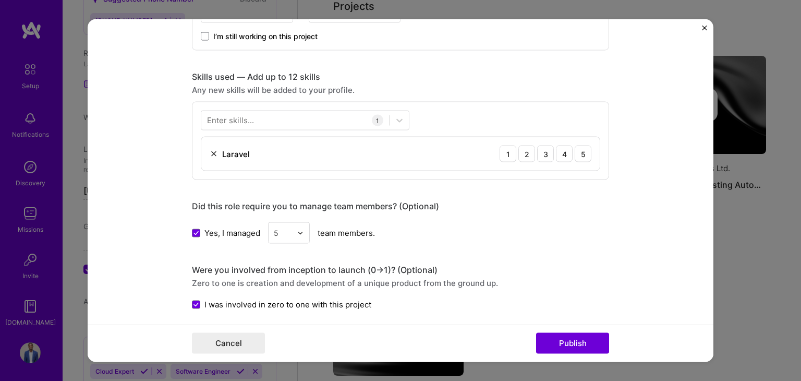
scroll to position [417, 0]
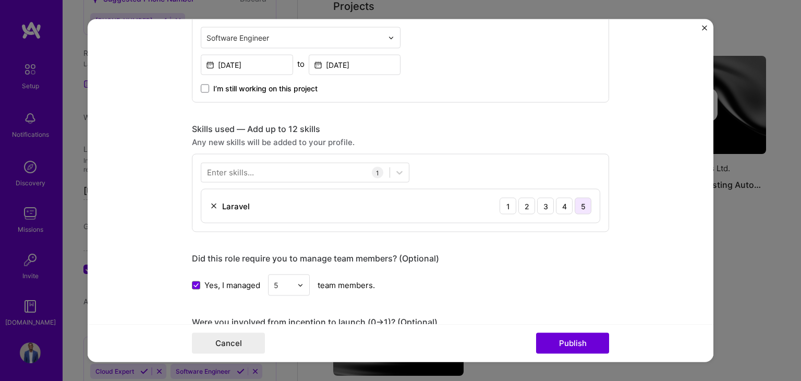
click at [578, 203] on div "5" at bounding box center [582, 206] width 17 height 17
click at [556, 208] on div "4" at bounding box center [564, 206] width 17 height 17
click at [254, 172] on div at bounding box center [295, 172] width 188 height 17
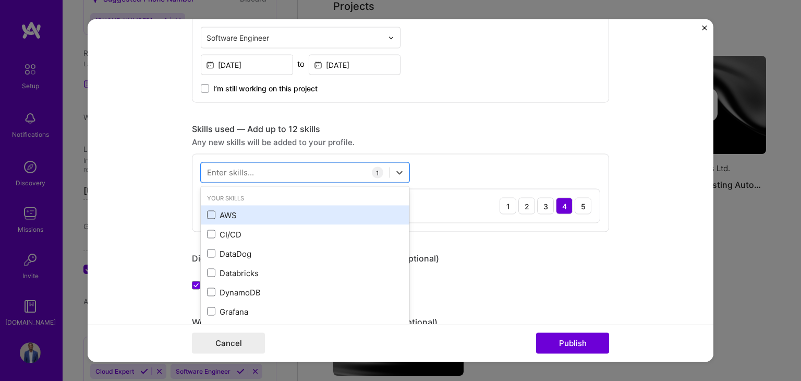
click at [207, 216] on span at bounding box center [211, 215] width 8 height 8
click at [0, 0] on input "checkbox" at bounding box center [0, 0] width 0 height 0
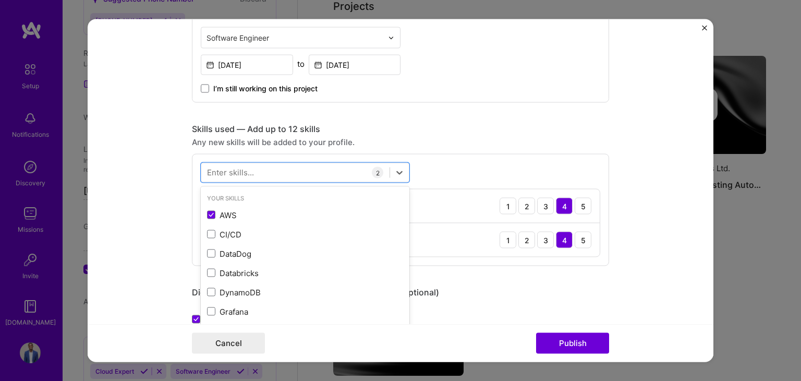
click at [614, 271] on form "Editing suggested project This project is suggested based on your LinkedIn, res…" at bounding box center [401, 190] width 626 height 342
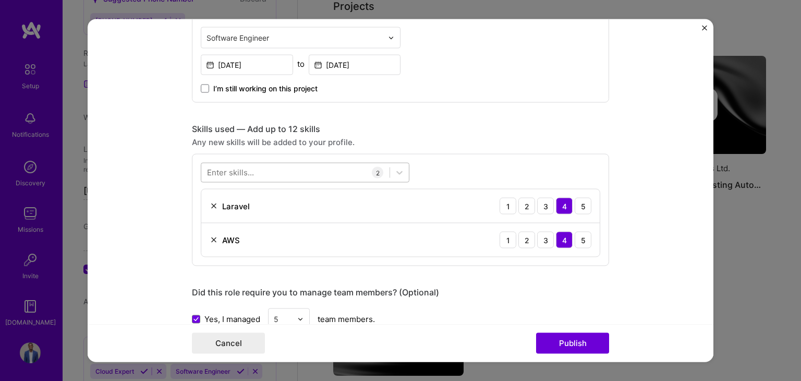
click at [366, 174] on div at bounding box center [295, 172] width 188 height 17
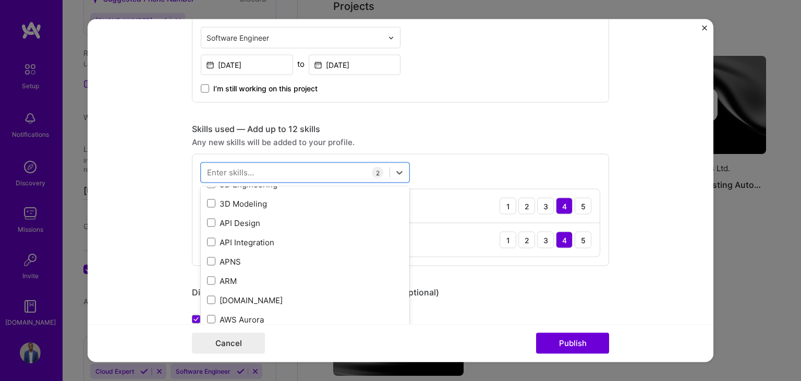
scroll to position [209, 0]
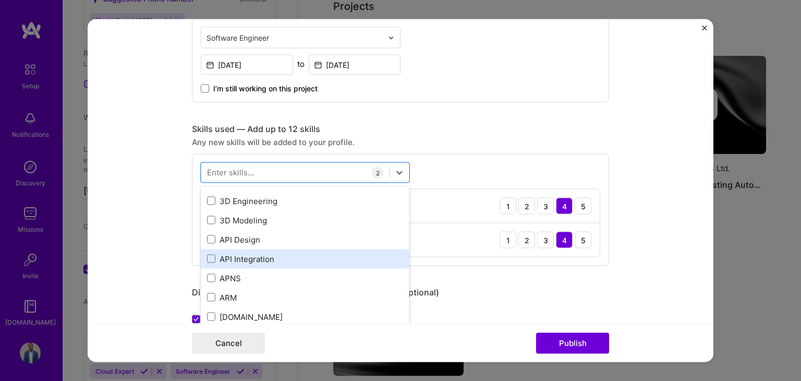
click at [286, 256] on div "API Integration" at bounding box center [305, 258] width 196 height 11
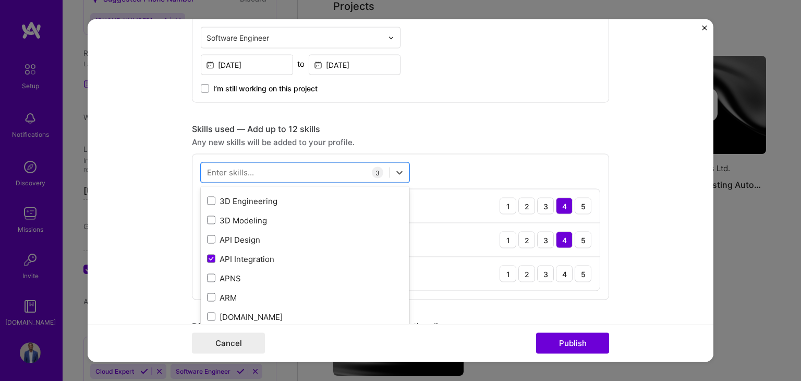
click at [638, 260] on form "Editing suggested project This project is suggested based on your LinkedIn, res…" at bounding box center [401, 190] width 626 height 342
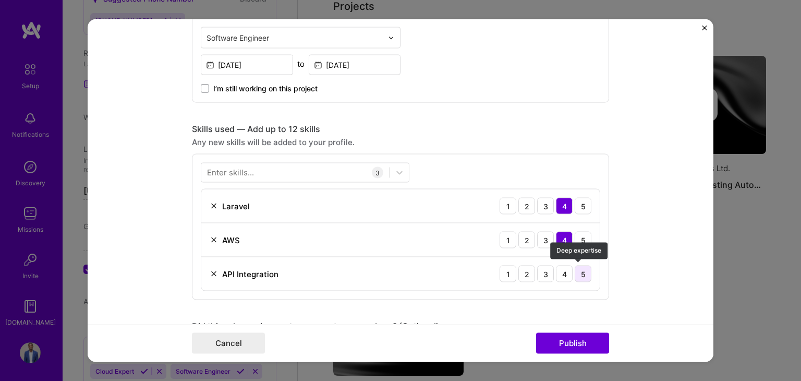
click at [581, 271] on div "5" at bounding box center [582, 273] width 17 height 17
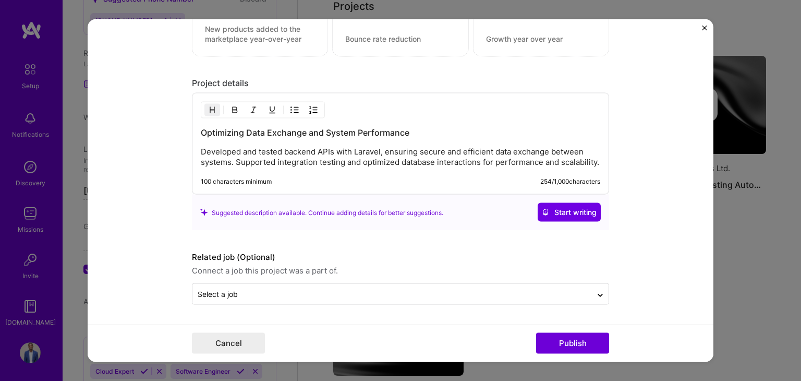
scroll to position [933, 0]
click at [567, 338] on button "Publish" at bounding box center [572, 343] width 73 height 21
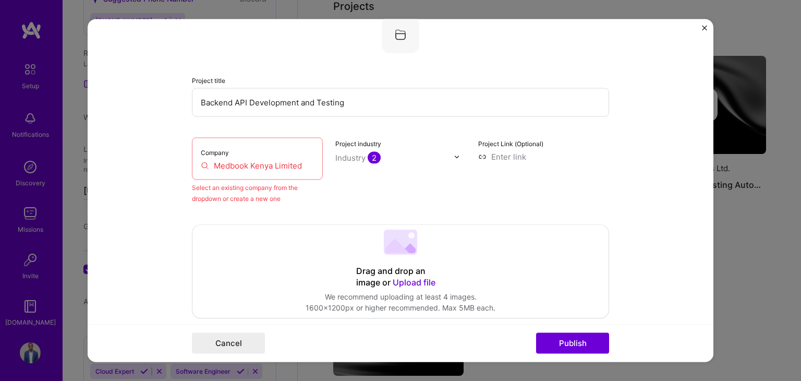
scroll to position [68, 0]
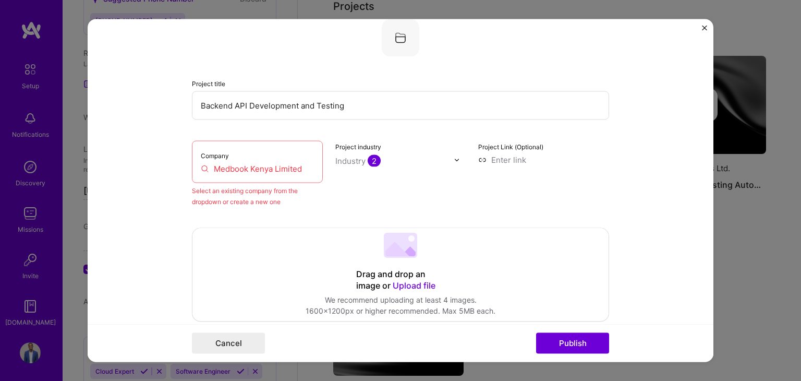
click at [281, 158] on div "Company Medbook Kenya Limited" at bounding box center [257, 162] width 131 height 42
click at [287, 167] on input "Medbook Kenya Limited" at bounding box center [257, 168] width 113 height 11
click at [247, 154] on div "Company Medbook Kenya Limited" at bounding box center [257, 162] width 131 height 42
drag, startPoint x: 300, startPoint y: 169, endPoint x: 209, endPoint y: 168, distance: 91.8
click at [209, 168] on input "Medbook Kenya Limited" at bounding box center [257, 168] width 113 height 11
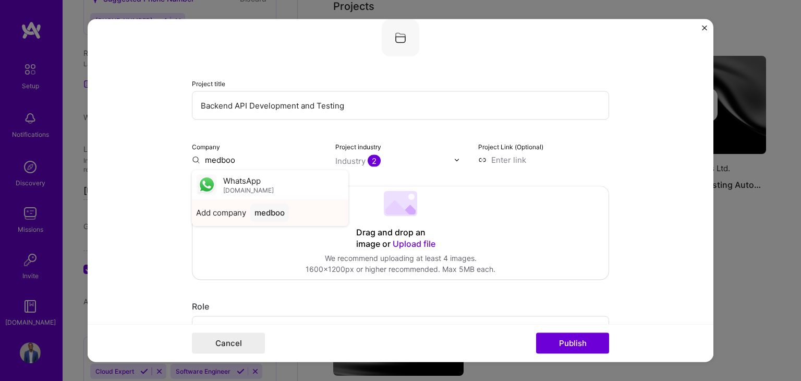
type input "medboo"
click at [227, 212] on span "Add company" at bounding box center [221, 212] width 50 height 11
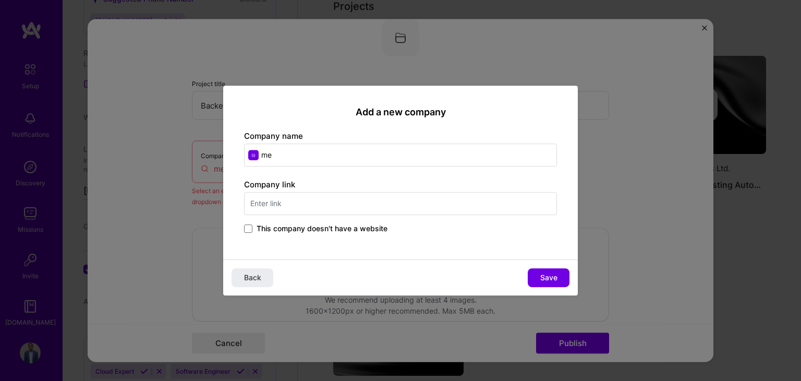
type input "m"
type input "Medbook Limited"
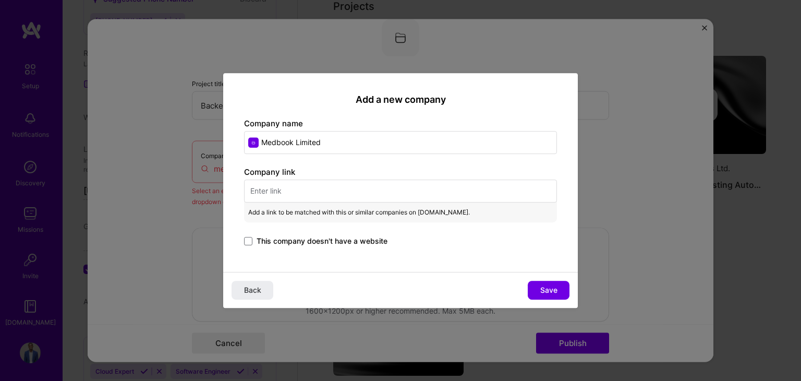
click at [287, 190] on input "text" at bounding box center [400, 190] width 313 height 23
paste input "[URL][DOMAIN_NAME]"
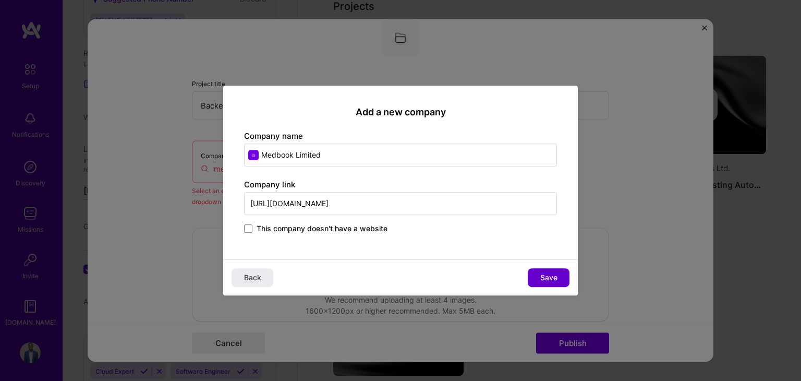
type input "[URL][DOMAIN_NAME]"
click at [544, 277] on span "Save" at bounding box center [548, 277] width 17 height 10
type input "Medbook Limited"
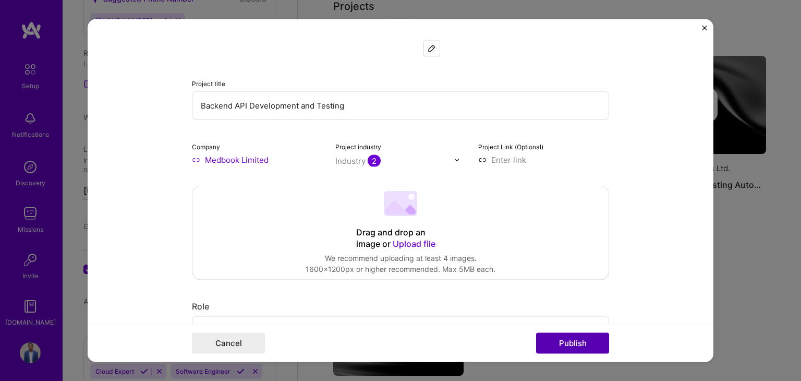
click at [570, 340] on button "Publish" at bounding box center [572, 343] width 73 height 21
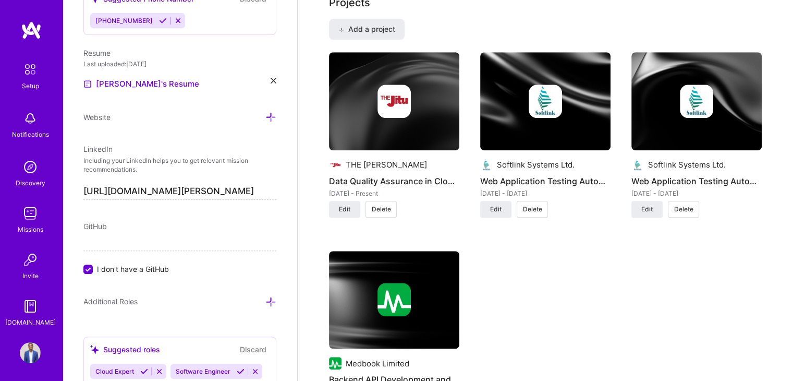
scroll to position [859, 0]
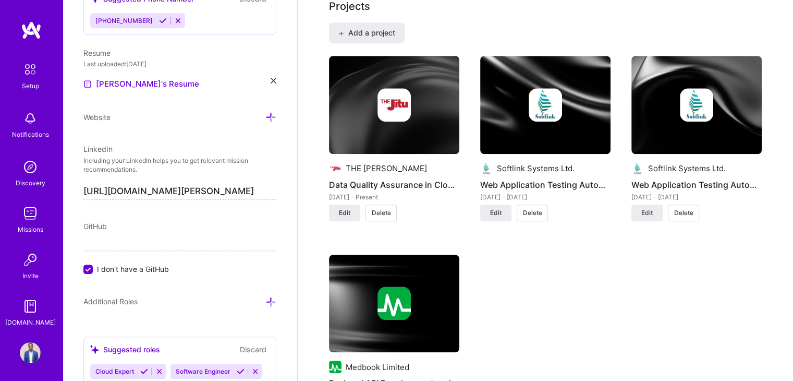
click at [691, 208] on span "Delete" at bounding box center [683, 212] width 19 height 9
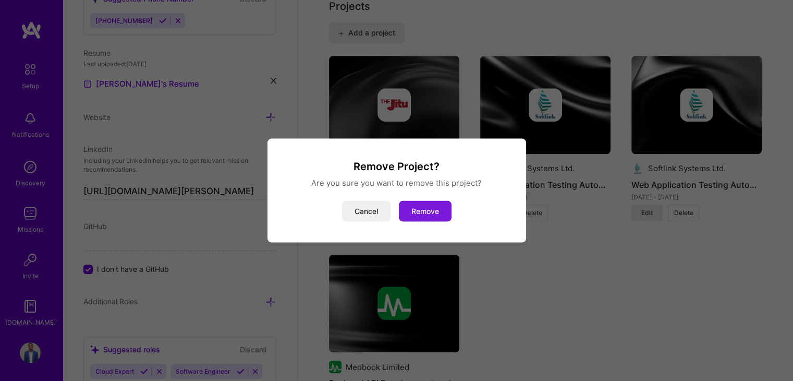
click at [442, 209] on button "Remove" at bounding box center [425, 211] width 53 height 21
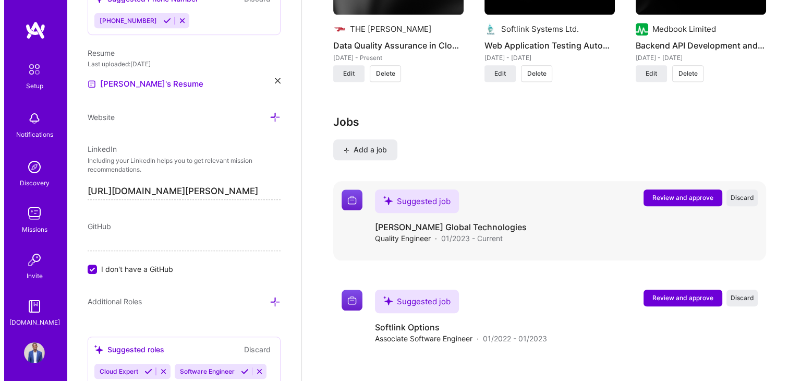
scroll to position [1015, 0]
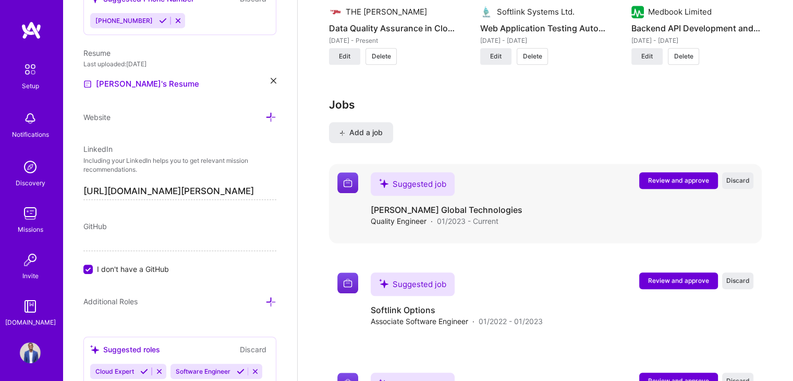
click at [685, 176] on span "Review and approve" at bounding box center [678, 180] width 61 height 9
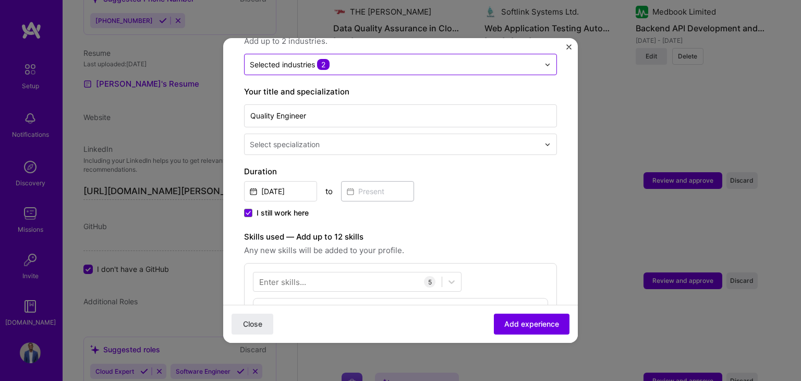
scroll to position [209, 0]
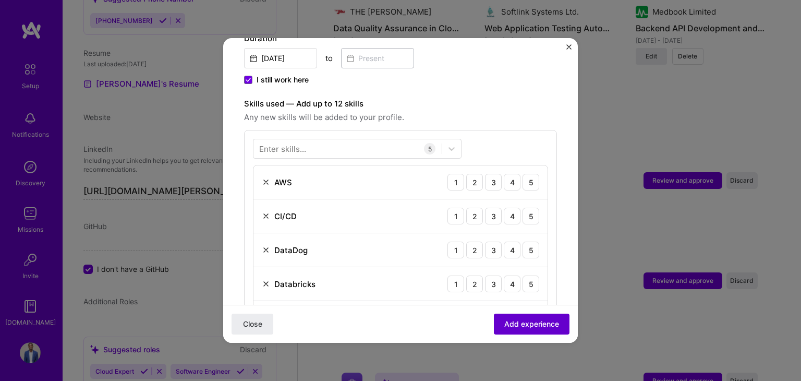
click at [529, 322] on span "Add experience" at bounding box center [531, 324] width 55 height 10
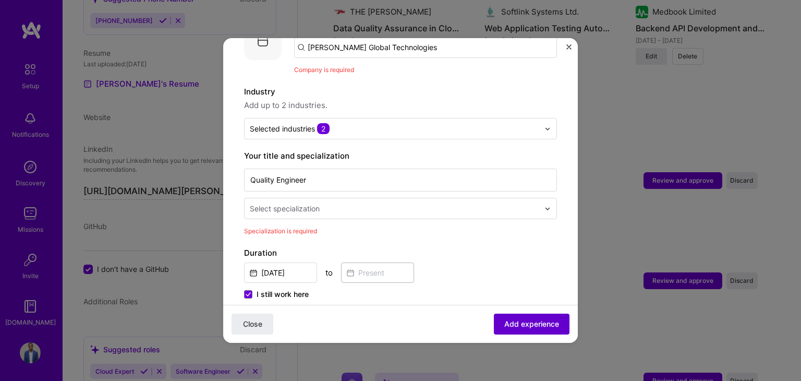
scroll to position [104, 0]
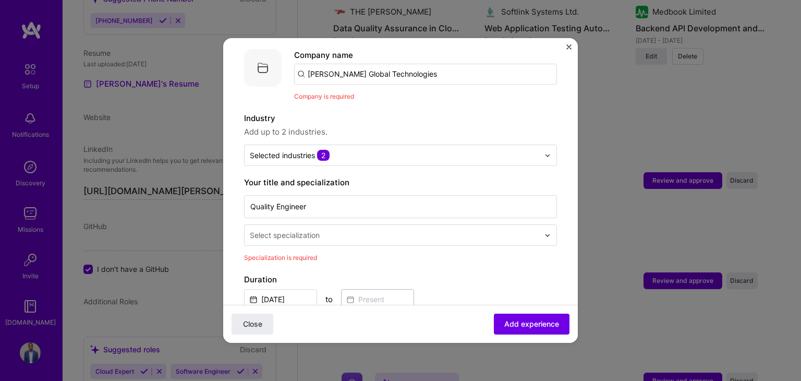
click at [418, 229] on input "text" at bounding box center [395, 234] width 291 height 11
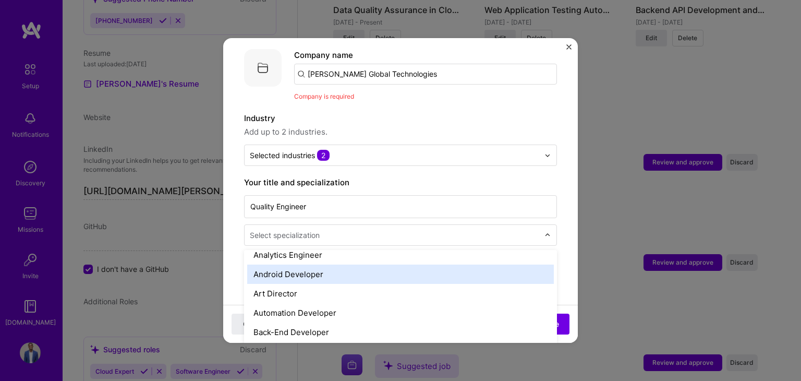
scroll to position [156, 0]
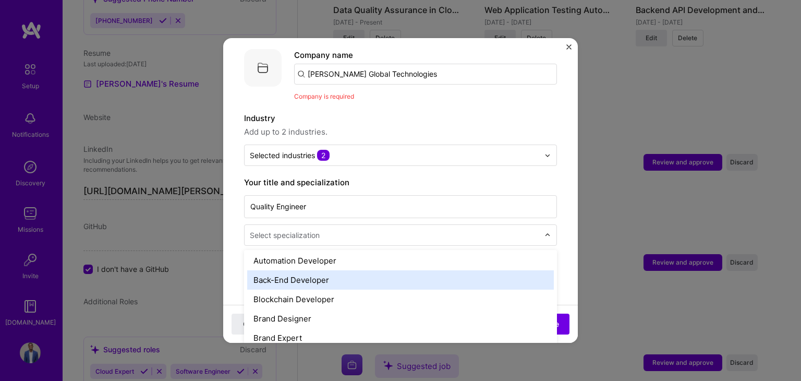
type input "q"
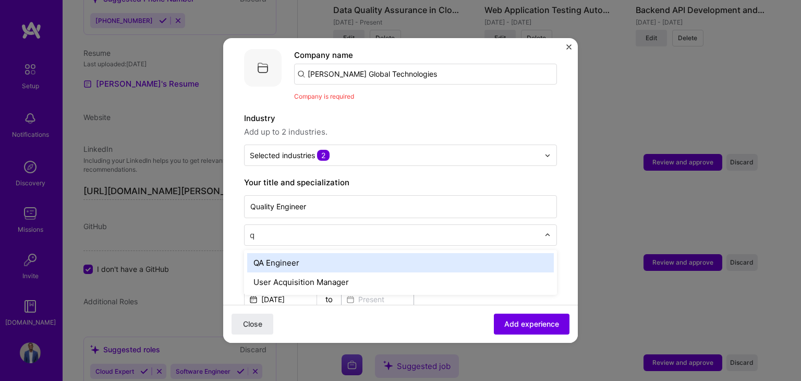
click at [300, 253] on div "QA Engineer" at bounding box center [400, 262] width 307 height 19
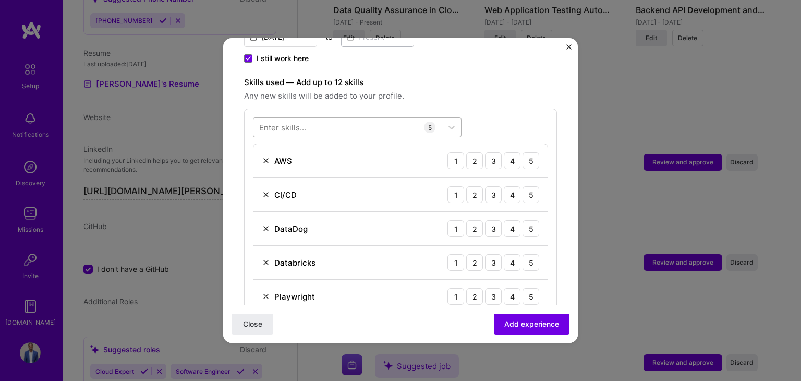
scroll to position [365, 0]
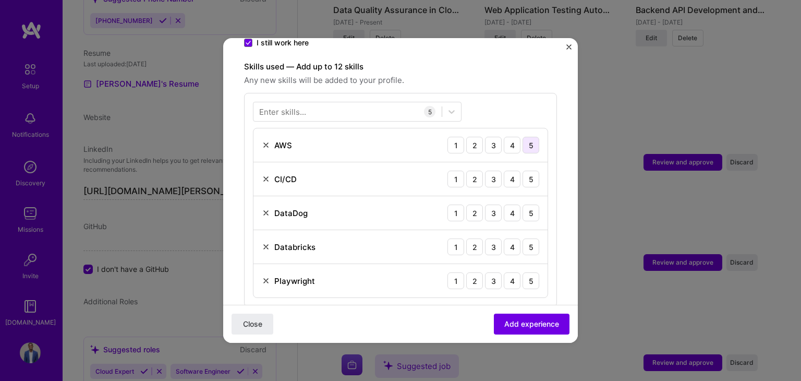
click at [525, 137] on div "5" at bounding box center [530, 145] width 17 height 17
click at [522, 170] on div "5" at bounding box center [530, 178] width 17 height 17
click at [524, 205] on div "5" at bounding box center [530, 212] width 17 height 17
click at [525, 238] on div "5" at bounding box center [530, 246] width 17 height 17
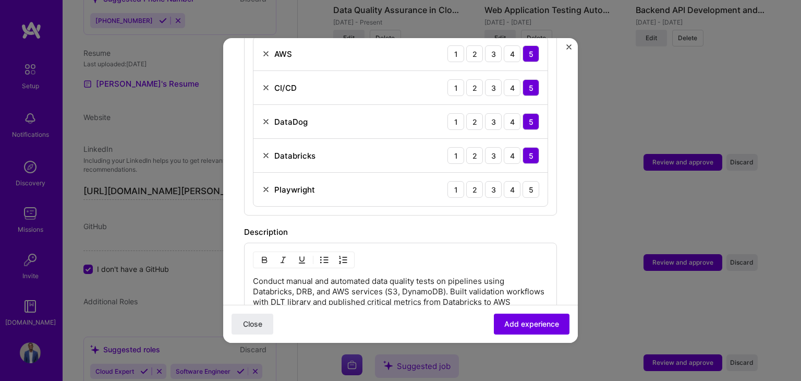
scroll to position [469, 0]
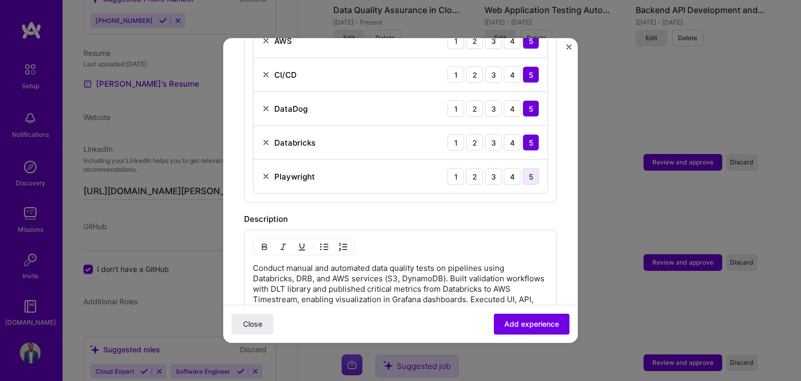
click at [524, 169] on div "5" at bounding box center [530, 176] width 17 height 17
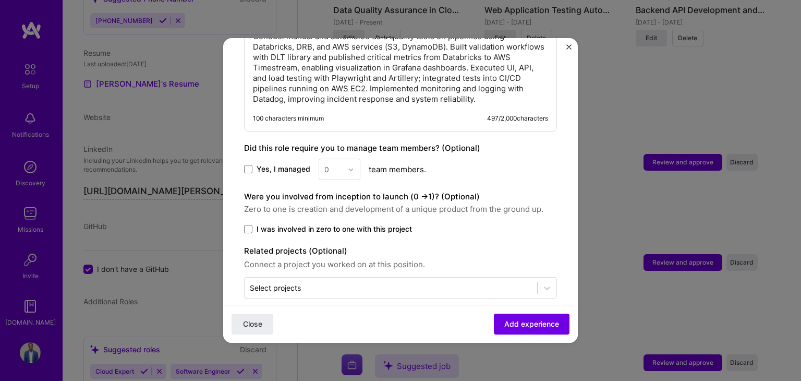
scroll to position [701, 0]
click at [251, 164] on span at bounding box center [248, 168] width 8 height 8
click at [0, 0] on input "Yes, I managed" at bounding box center [0, 0] width 0 height 0
click at [348, 162] on div at bounding box center [354, 168] width 12 height 20
click at [335, 264] on div "5" at bounding box center [339, 273] width 35 height 19
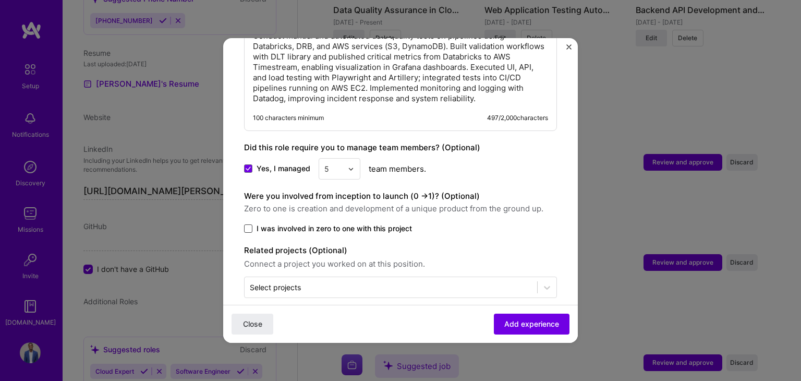
click at [246, 224] on span at bounding box center [248, 228] width 8 height 8
click at [0, 0] on input "I was involved in zero to one with this project" at bounding box center [0, 0] width 0 height 0
click at [398, 281] on input "text" at bounding box center [391, 286] width 282 height 11
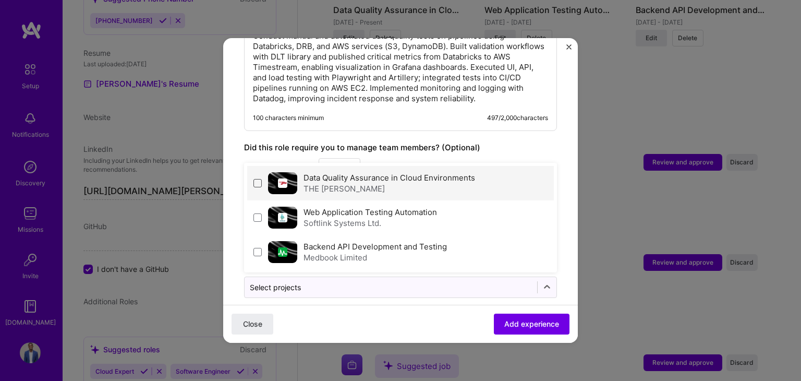
click at [260, 179] on span at bounding box center [257, 183] width 8 height 8
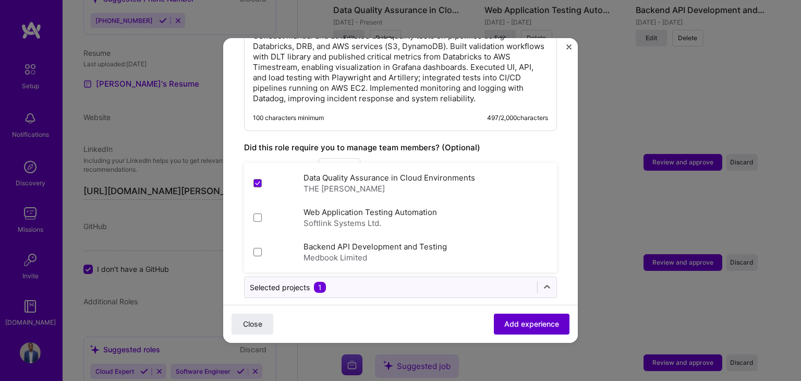
click at [510, 333] on button "Add experience" at bounding box center [532, 323] width 76 height 21
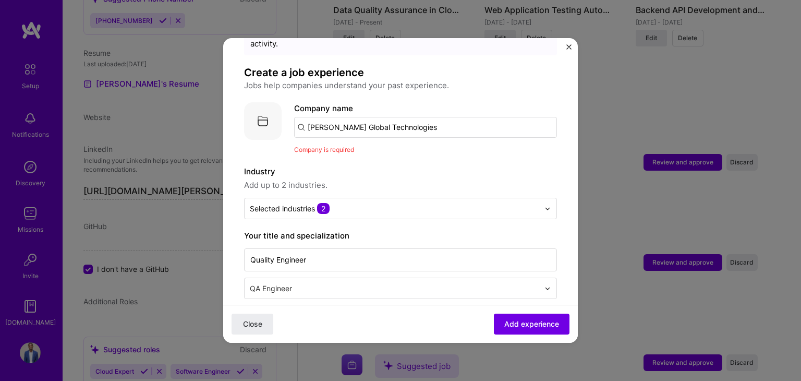
scroll to position [0, 0]
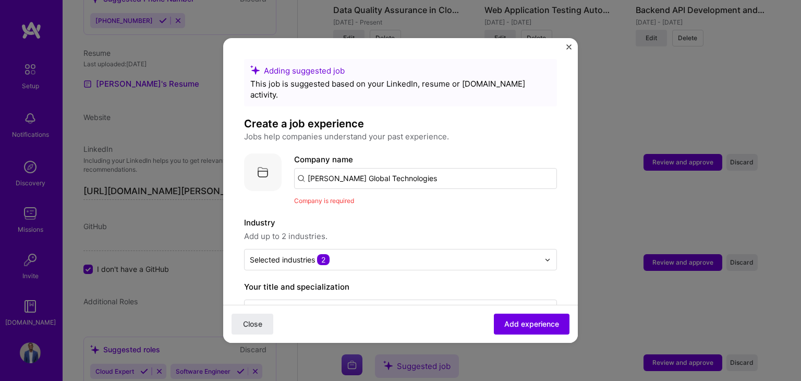
drag, startPoint x: 419, startPoint y: 165, endPoint x: 287, endPoint y: 164, distance: 131.9
click at [288, 163] on div "Company logo Company name [PERSON_NAME] Global Technologies Company is required" at bounding box center [400, 179] width 313 height 53
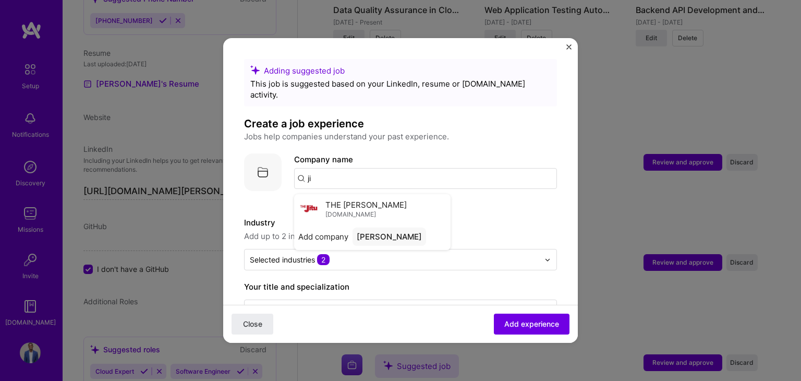
type input "j"
type input "g"
click at [347, 194] on div "THE [PERSON_NAME] [DOMAIN_NAME]" at bounding box center [372, 208] width 156 height 29
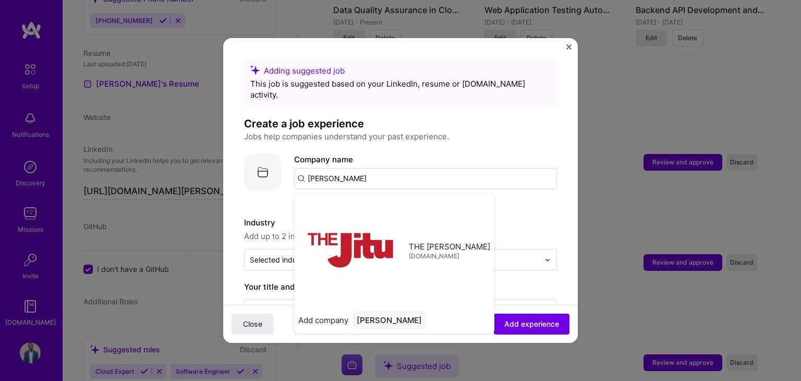
type input "THE [PERSON_NAME]"
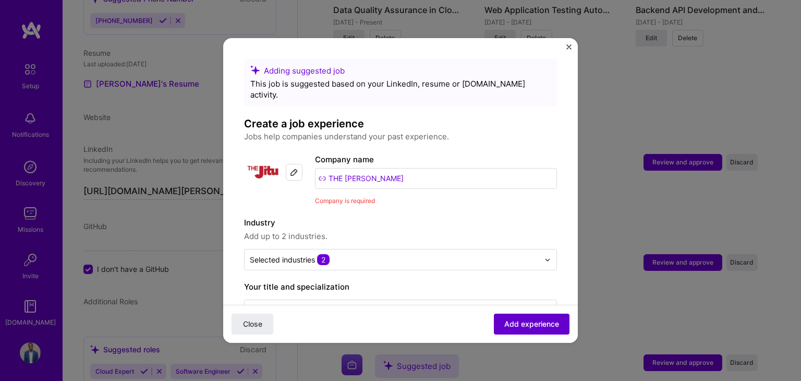
click at [513, 319] on span "Add experience" at bounding box center [531, 324] width 55 height 10
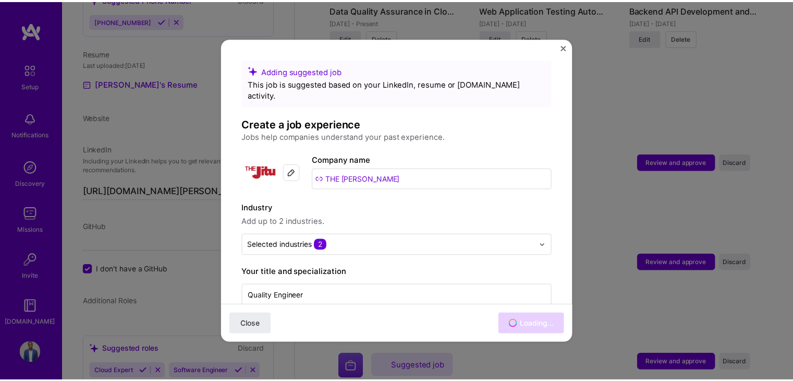
scroll to position [988, 0]
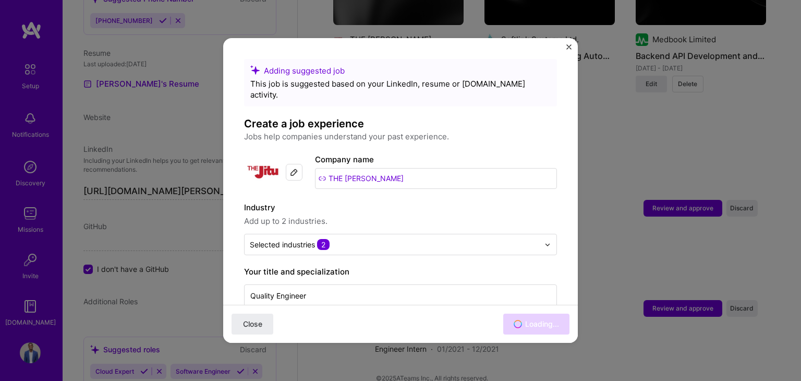
click at [568, 50] on button "Close" at bounding box center [568, 49] width 5 height 11
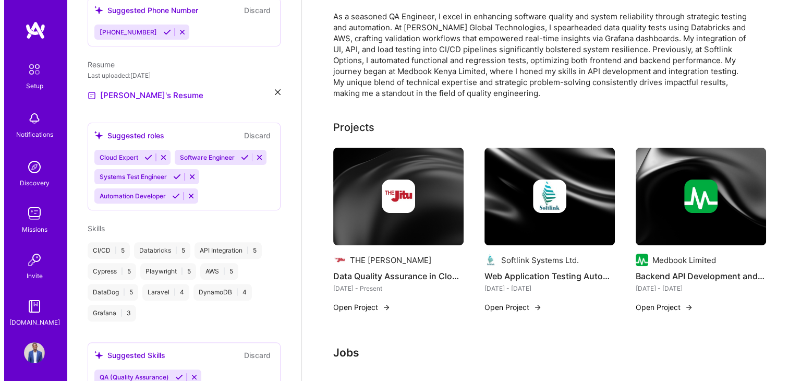
scroll to position [263, 0]
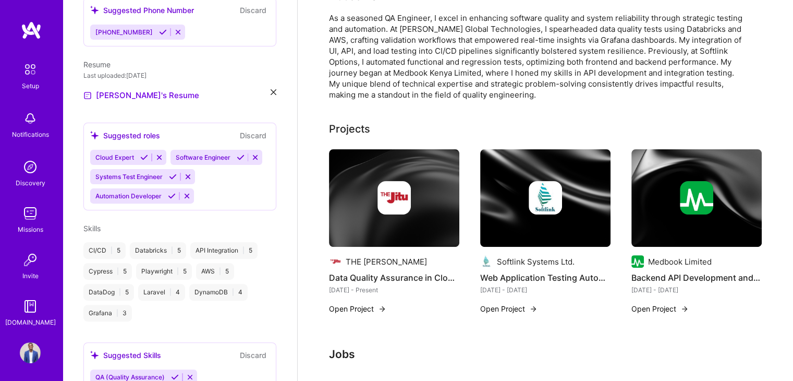
click at [425, 214] on img at bounding box center [394, 198] width 130 height 98
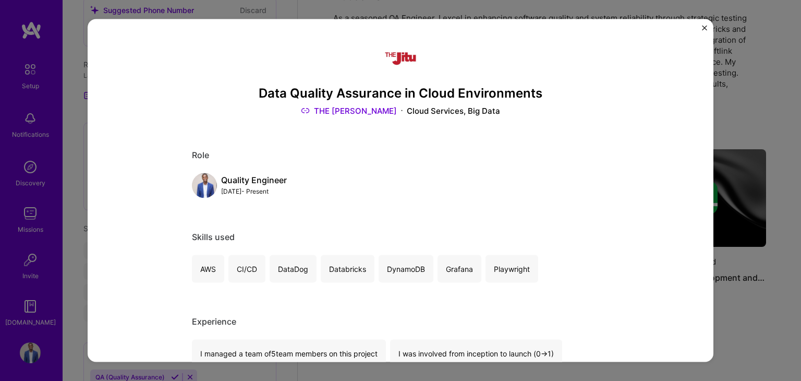
click at [701, 29] on div "Data Quality Assurance in Cloud Environments THE [PERSON_NAME] Cloud Services, …" at bounding box center [401, 190] width 626 height 342
click at [705, 26] on img "Close" at bounding box center [704, 28] width 5 height 5
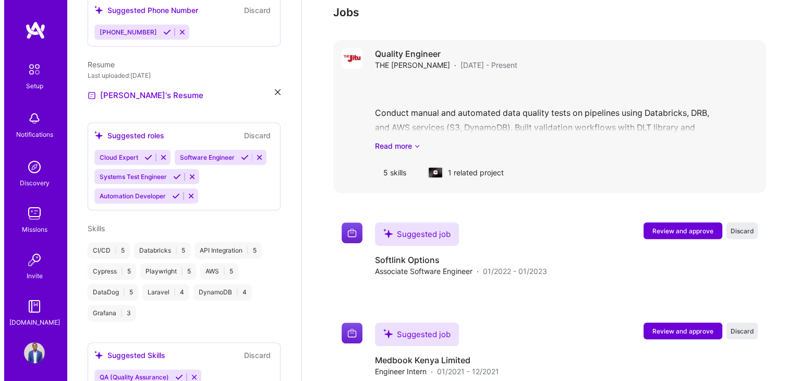
scroll to position [628, 0]
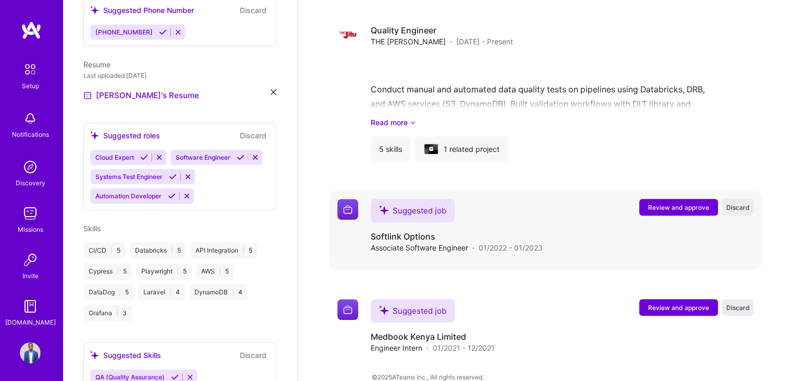
click at [684, 203] on span "Review and approve" at bounding box center [678, 207] width 61 height 9
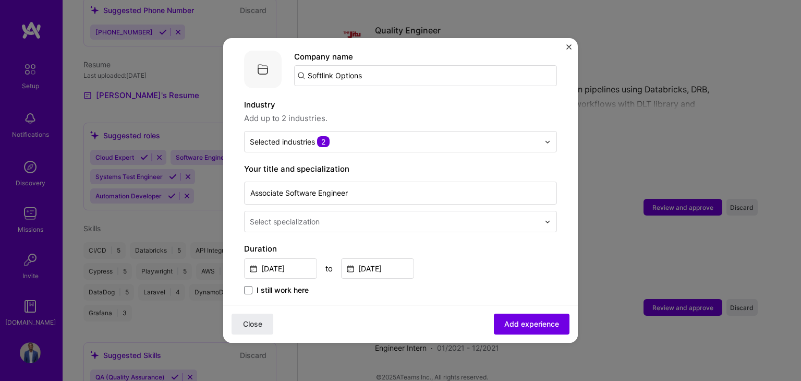
scroll to position [156, 0]
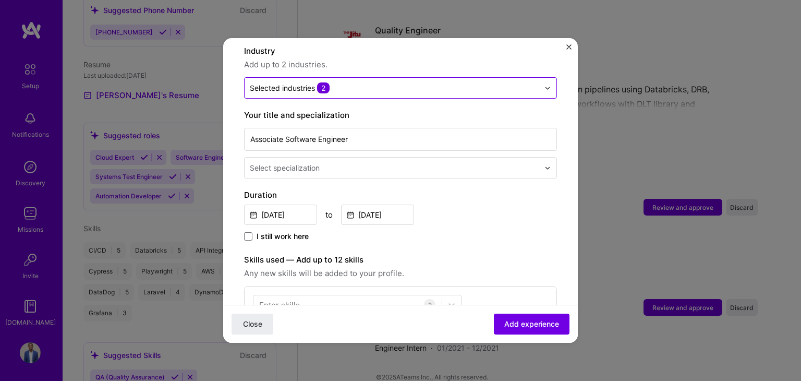
click at [360, 82] on input "text" at bounding box center [394, 87] width 289 height 11
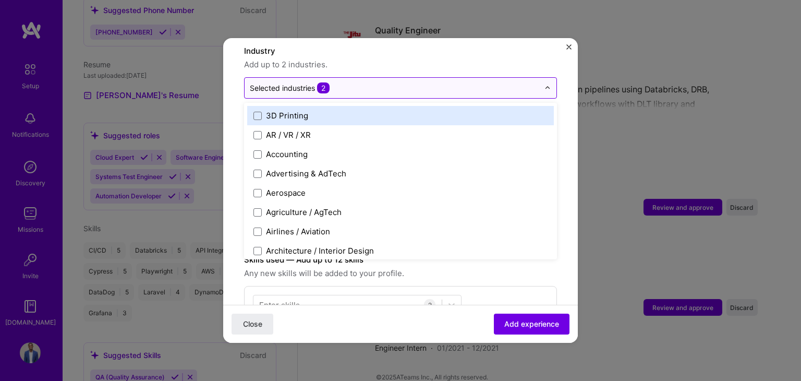
click at [360, 82] on input "text" at bounding box center [394, 87] width 289 height 11
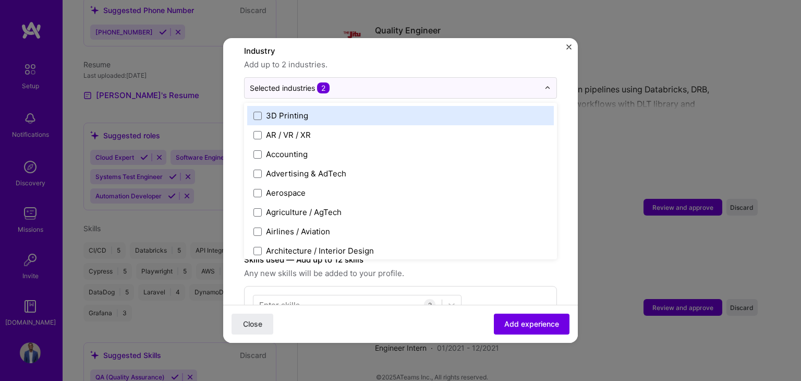
click at [230, 94] on form "Adding suggested job This job is suggested based on your LinkedIn, resume or [D…" at bounding box center [400, 328] width 354 height 850
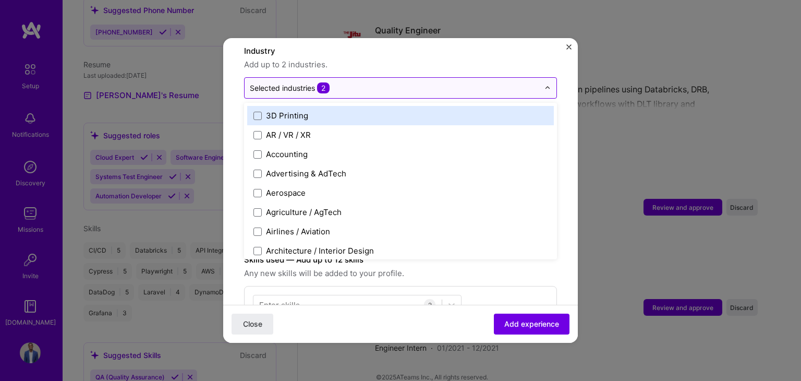
click at [296, 82] on div "Selected industries 2" at bounding box center [290, 87] width 80 height 11
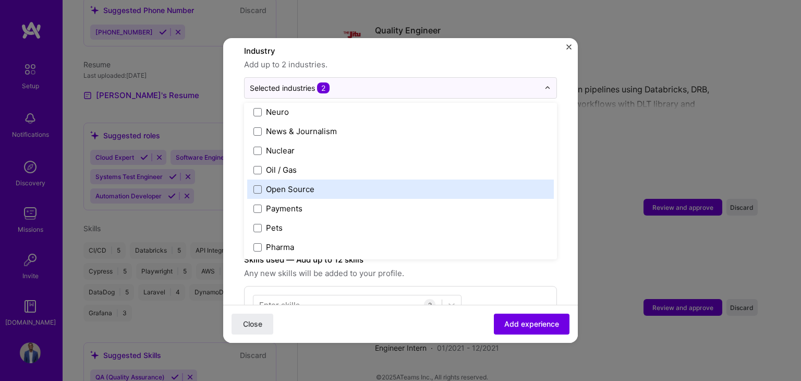
scroll to position [2164, 0]
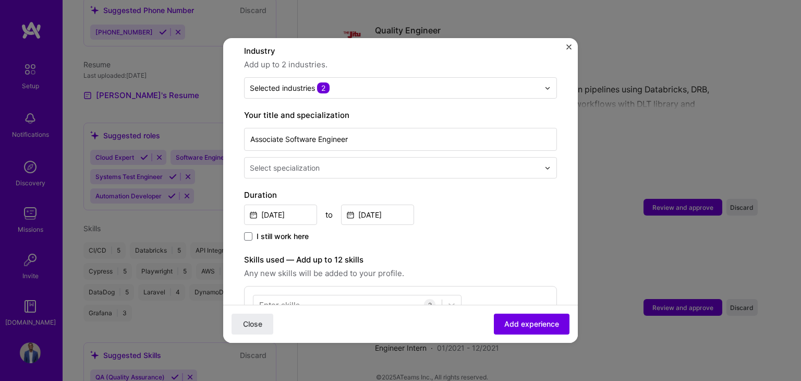
click at [234, 176] on form "Adding suggested job This job is suggested based on your LinkedIn, resume or [D…" at bounding box center [400, 328] width 354 height 850
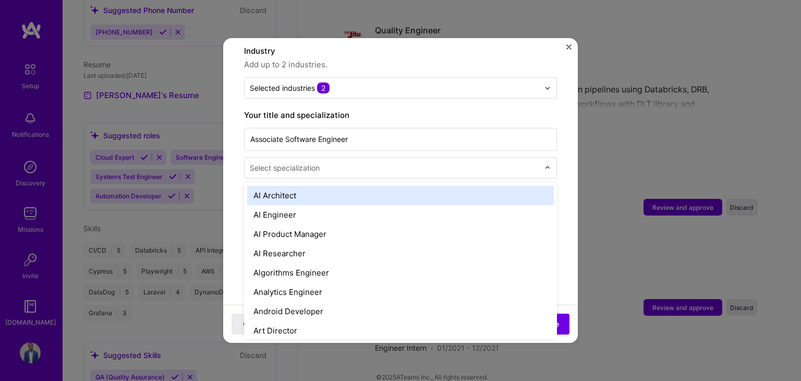
click at [287, 162] on div "Select specialization" at bounding box center [285, 167] width 70 height 11
type input "q"
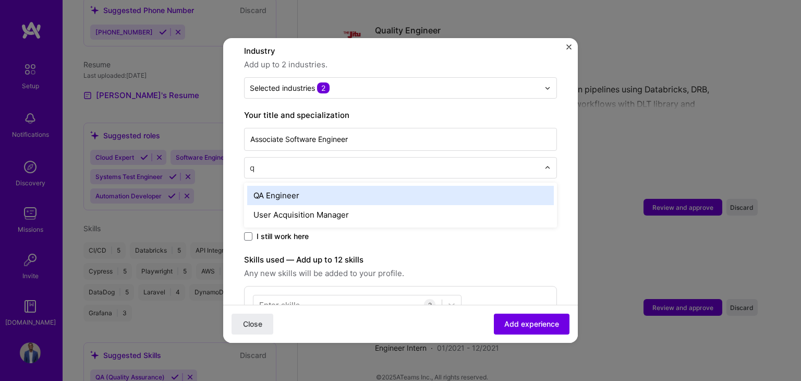
click at [284, 188] on div "QA Engineer" at bounding box center [400, 195] width 307 height 19
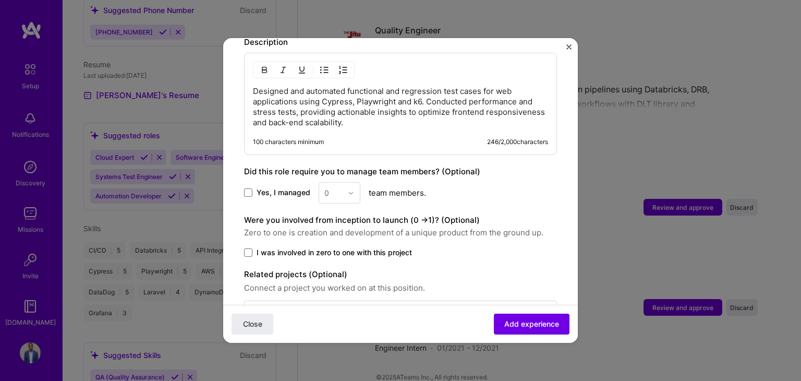
scroll to position [554, 0]
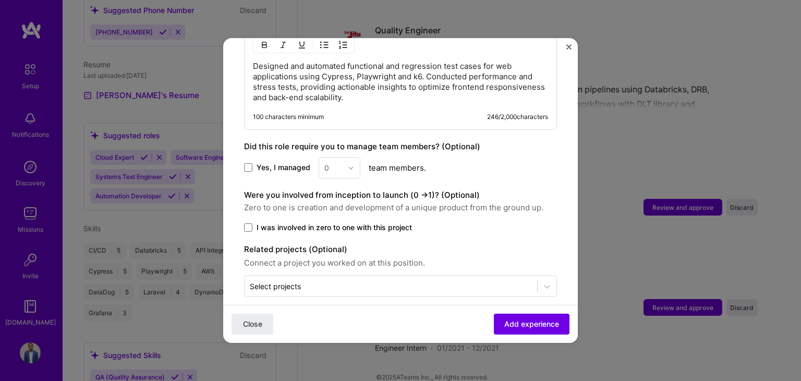
click at [252, 162] on label "Yes, I managed" at bounding box center [277, 167] width 66 height 10
click at [0, 0] on input "Yes, I managed" at bounding box center [0, 0] width 0 height 0
click at [346, 157] on div "0" at bounding box center [333, 167] width 29 height 20
click at [342, 243] on div "4" at bounding box center [339, 252] width 35 height 19
click at [245, 223] on span at bounding box center [248, 227] width 8 height 8
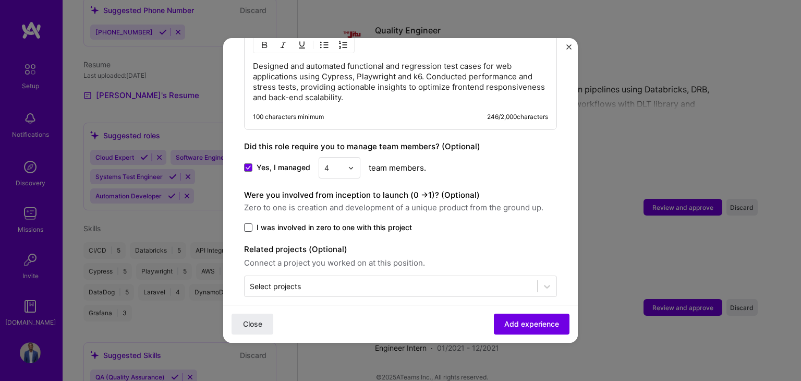
click at [0, 0] on input "I was involved in zero to one with this project" at bounding box center [0, 0] width 0 height 0
click at [522, 325] on span "Add experience" at bounding box center [531, 324] width 55 height 10
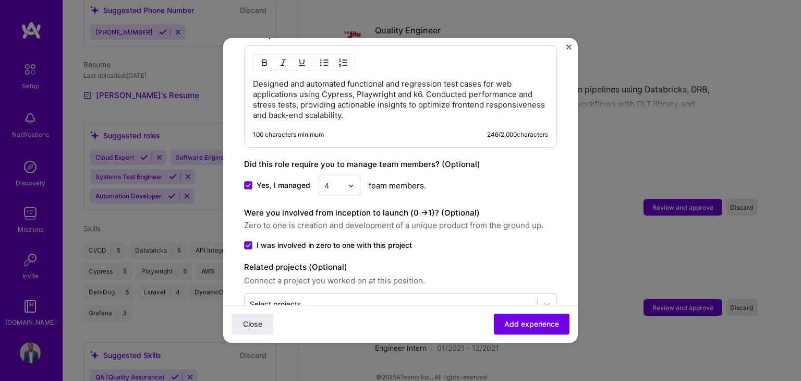
scroll to position [569, 0]
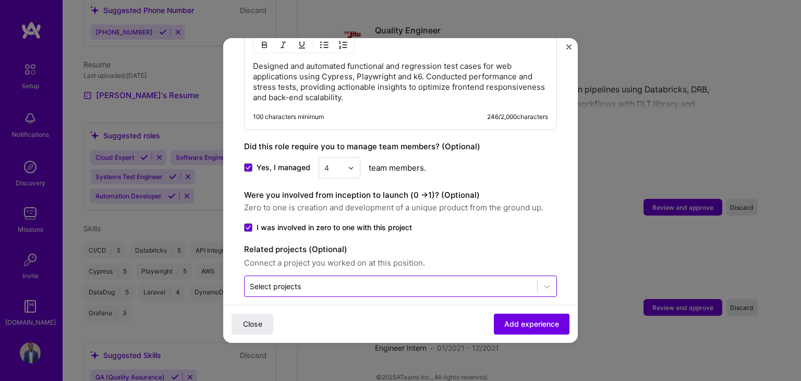
click at [329, 280] on input "text" at bounding box center [391, 285] width 282 height 11
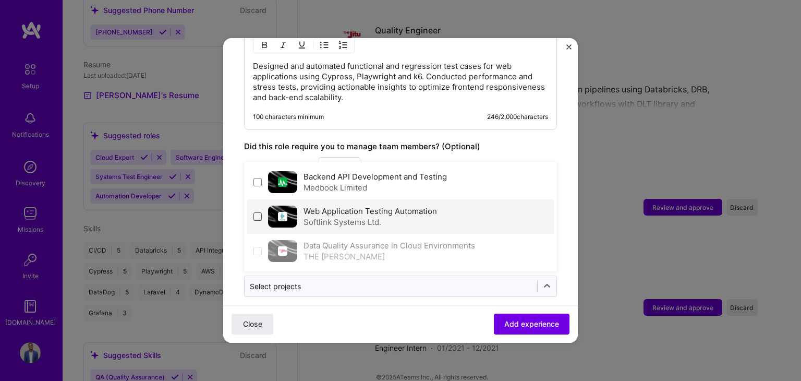
click at [259, 212] on span at bounding box center [257, 216] width 8 height 8
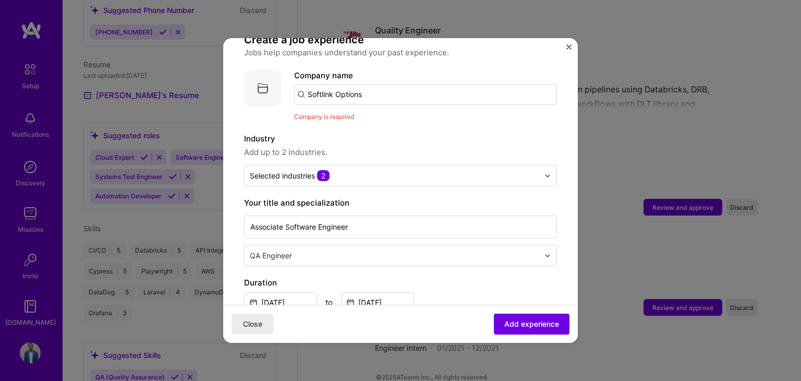
scroll to position [0, 0]
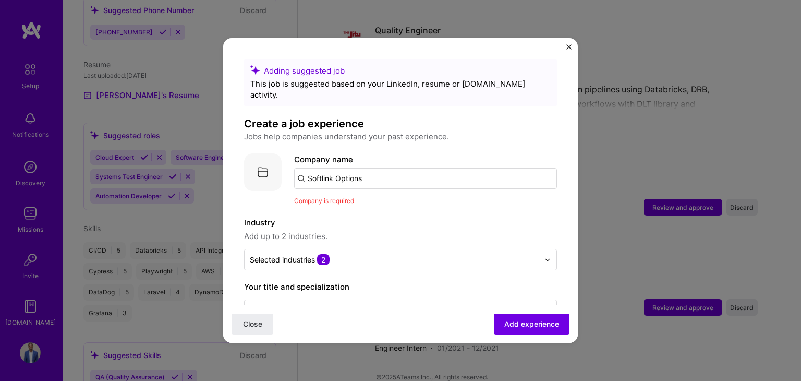
drag, startPoint x: 384, startPoint y: 172, endPoint x: 299, endPoint y: 153, distance: 86.9
click at [299, 153] on div "Company name Softlink Options" at bounding box center [425, 170] width 263 height 35
click at [363, 210] on span "[DOMAIN_NAME]" at bounding box center [350, 214] width 51 height 8
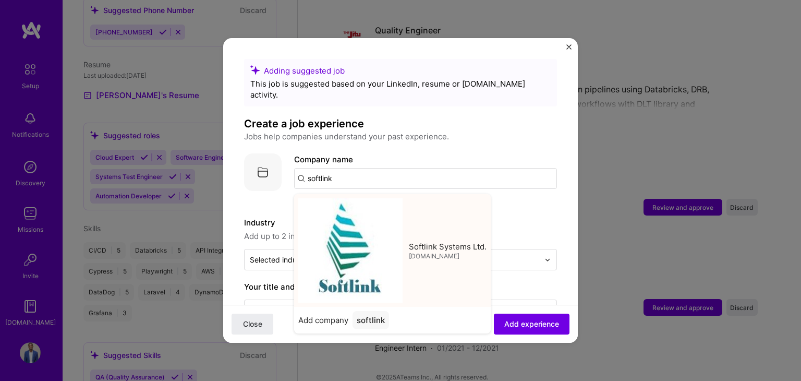
type input "Softlink Systems Ltd."
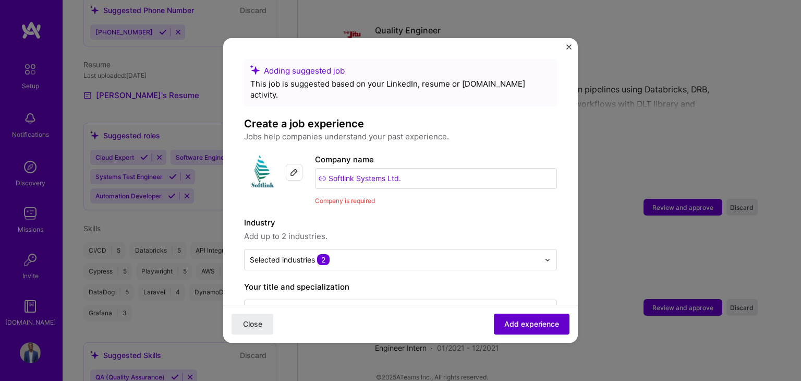
click at [519, 327] on span "Add experience" at bounding box center [531, 324] width 55 height 10
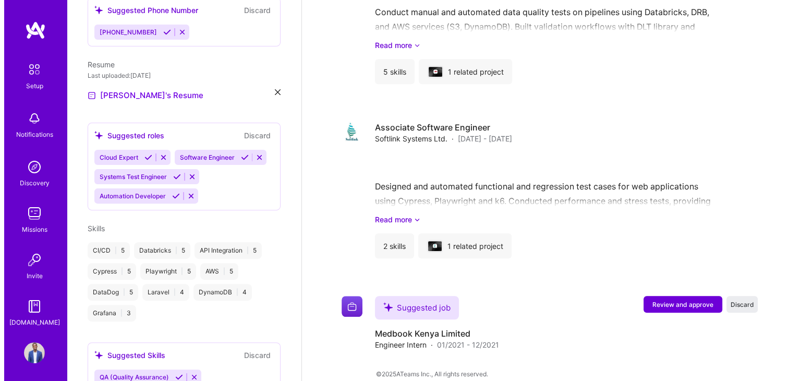
scroll to position [702, 0]
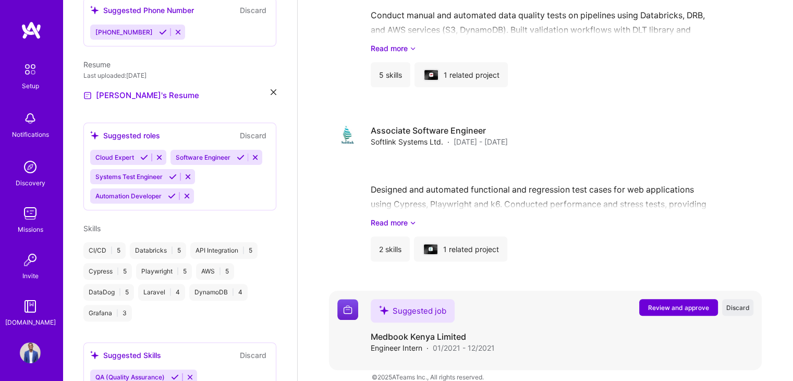
click at [659, 303] on span "Review and approve" at bounding box center [678, 307] width 61 height 9
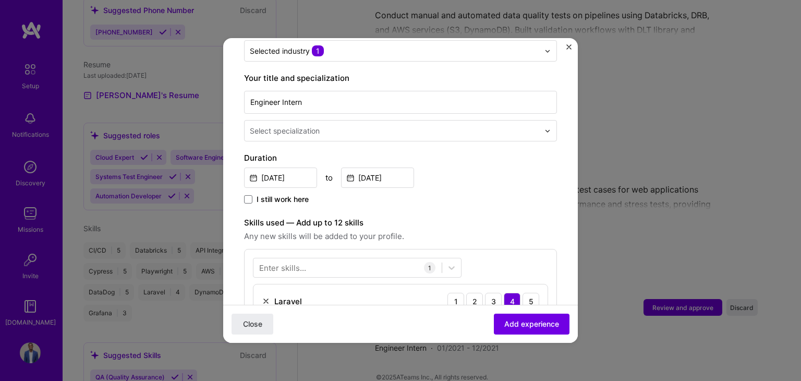
scroll to position [209, 0]
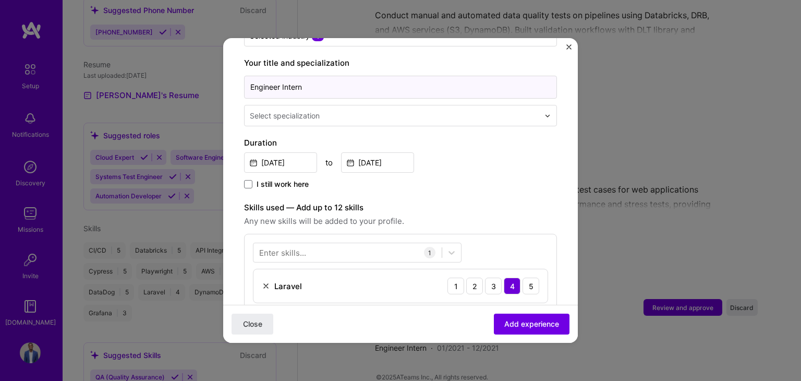
click at [313, 76] on input "Engineer Intern" at bounding box center [400, 87] width 313 height 23
drag, startPoint x: 313, startPoint y: 74, endPoint x: 193, endPoint y: 74, distance: 120.4
click at [193, 74] on div "Adding suggested job This job is suggested based on your LinkedIn, resume or [D…" at bounding box center [400, 190] width 801 height 381
click at [544, 105] on div at bounding box center [550, 115] width 12 height 20
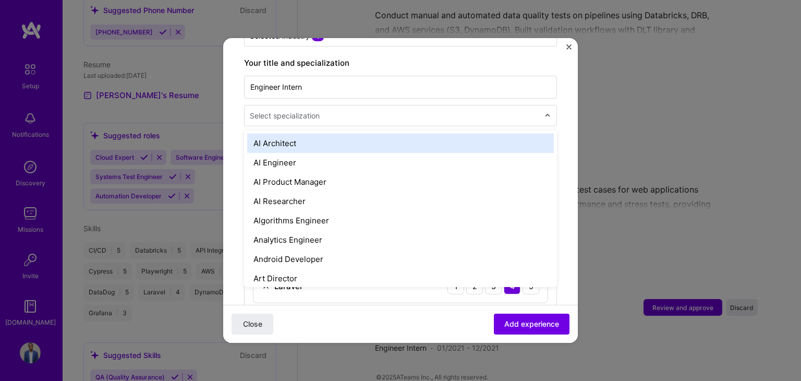
click at [565, 97] on form "Adding suggested job This job is suggested based on your LinkedIn, resume or [D…" at bounding box center [400, 253] width 354 height 806
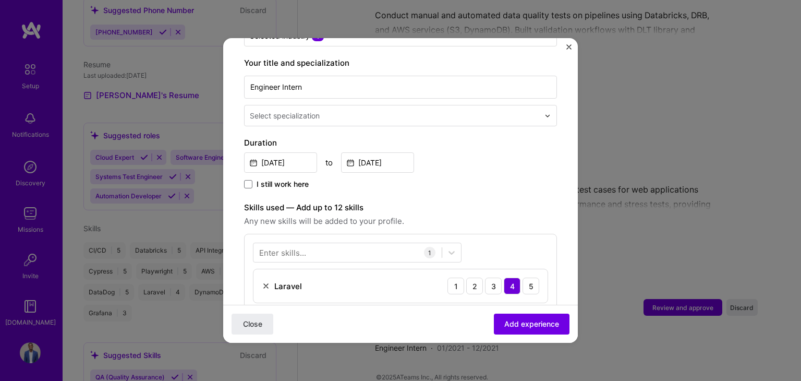
drag, startPoint x: 423, startPoint y: 53, endPoint x: 359, endPoint y: 69, distance: 66.3
click at [382, 62] on div "Your title and specialization Engineer Intern Select specialization" at bounding box center [400, 91] width 313 height 69
drag, startPoint x: 315, startPoint y: 76, endPoint x: 189, endPoint y: 64, distance: 126.7
click at [189, 64] on div "Adding suggested job This job is suggested based on your LinkedIn, resume or [D…" at bounding box center [400, 190] width 801 height 381
type input "Software Engineer"
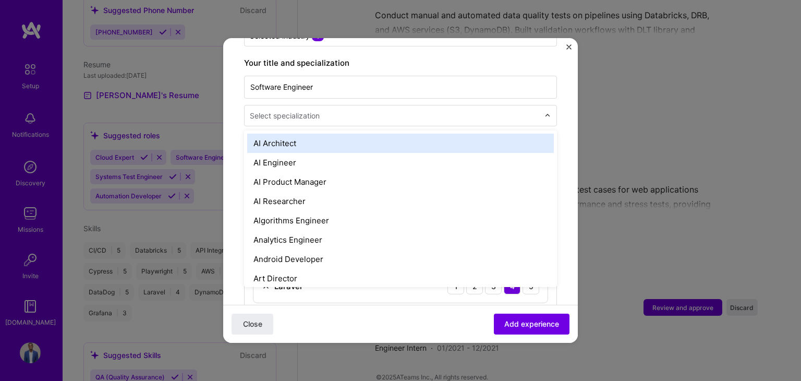
click at [277, 110] on div "Select specialization" at bounding box center [285, 115] width 70 height 11
type input "deve"
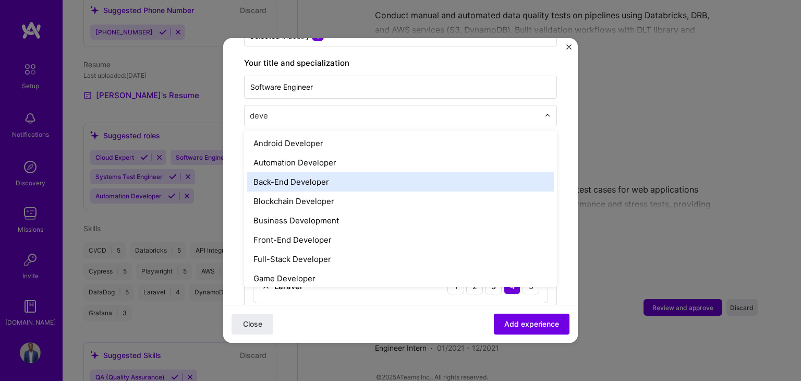
click at [295, 172] on div "Back-End Developer" at bounding box center [400, 181] width 307 height 19
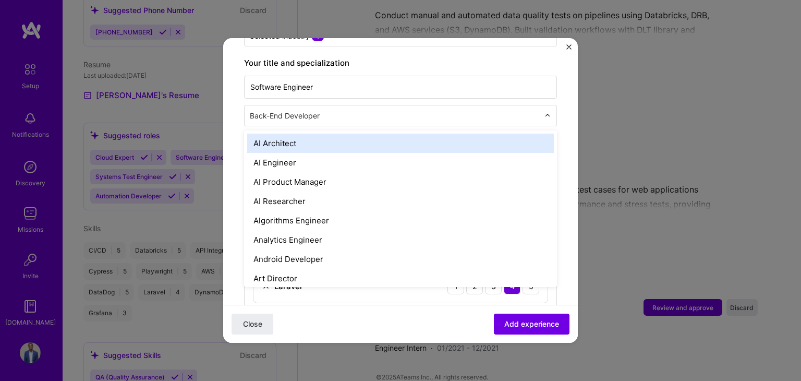
click at [326, 110] on input "text" at bounding box center [395, 115] width 291 height 11
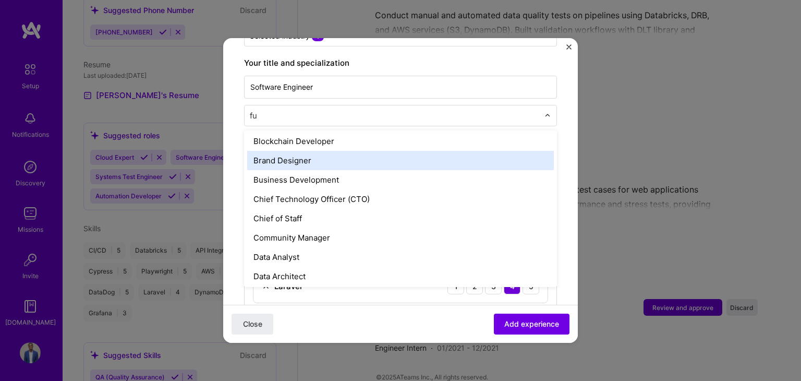
scroll to position [0, 0]
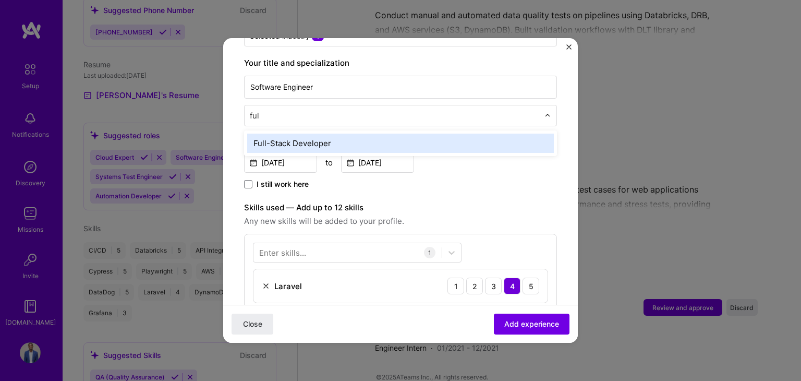
type input "full"
click at [327, 136] on div "Full-Stack Developer" at bounding box center [400, 142] width 307 height 19
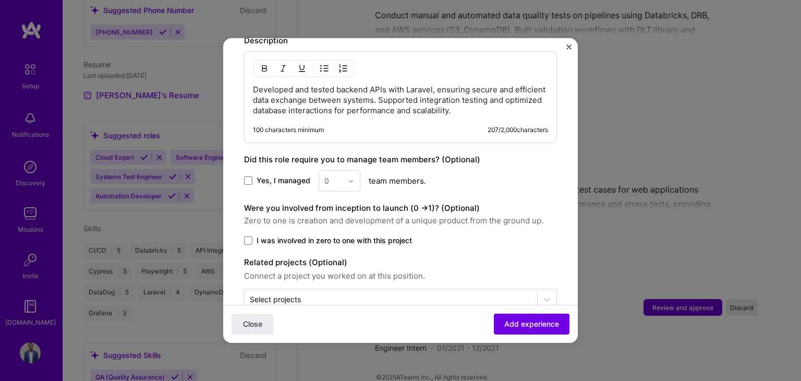
scroll to position [509, 0]
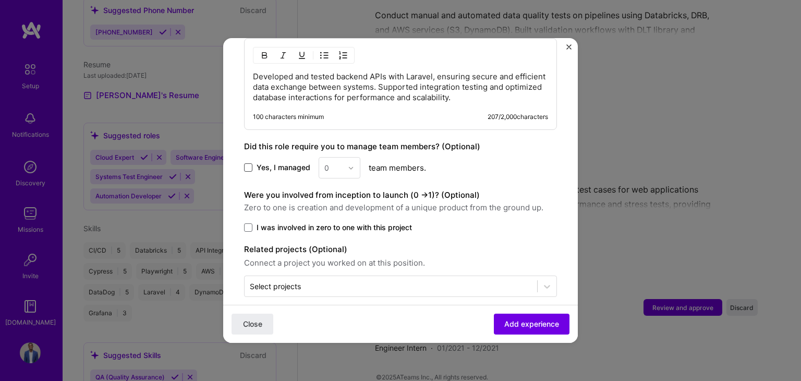
click at [245, 163] on span at bounding box center [248, 167] width 8 height 8
click at [0, 0] on input "Yes, I managed" at bounding box center [0, 0] width 0 height 0
click at [351, 165] on img at bounding box center [351, 168] width 6 height 6
click at [335, 211] on div "2" at bounding box center [339, 214] width 35 height 19
click at [252, 223] on span at bounding box center [248, 227] width 8 height 8
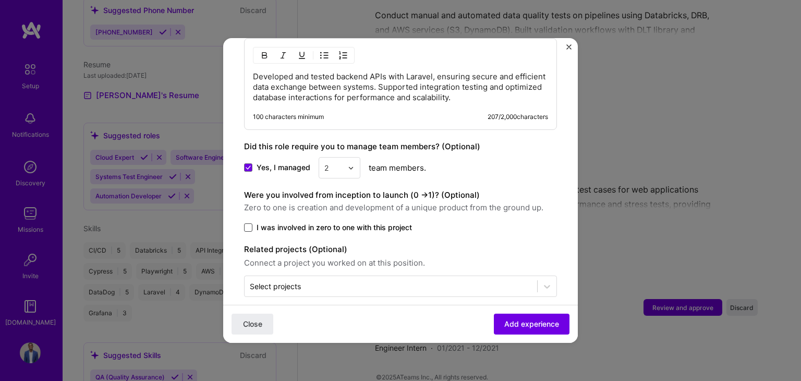
click at [0, 0] on input "I was involved in zero to one with this project" at bounding box center [0, 0] width 0 height 0
click at [477, 282] on div "Select projects" at bounding box center [390, 286] width 292 height 20
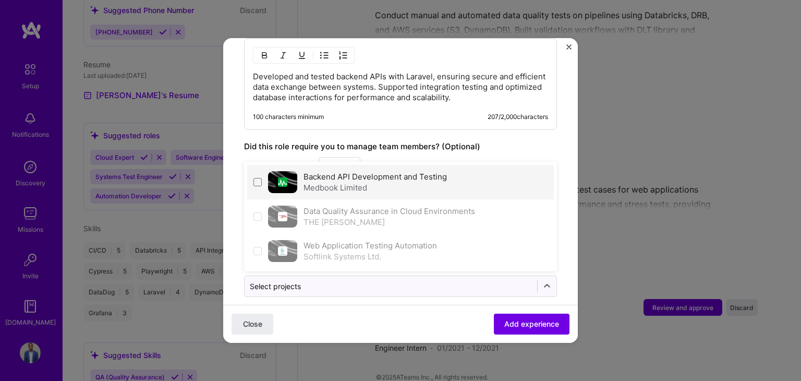
click at [365, 182] on div "Medbook Limited" at bounding box center [374, 187] width 143 height 11
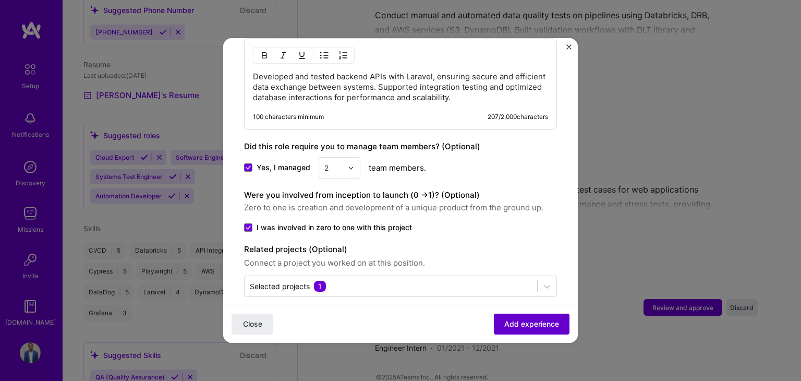
click at [522, 328] on span "Add experience" at bounding box center [531, 324] width 55 height 10
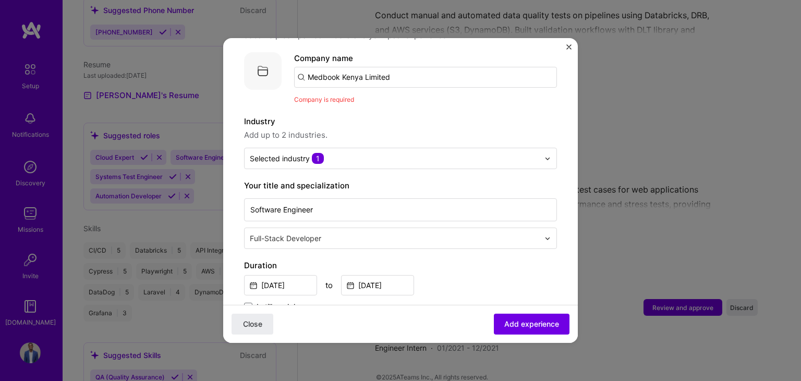
scroll to position [96, 0]
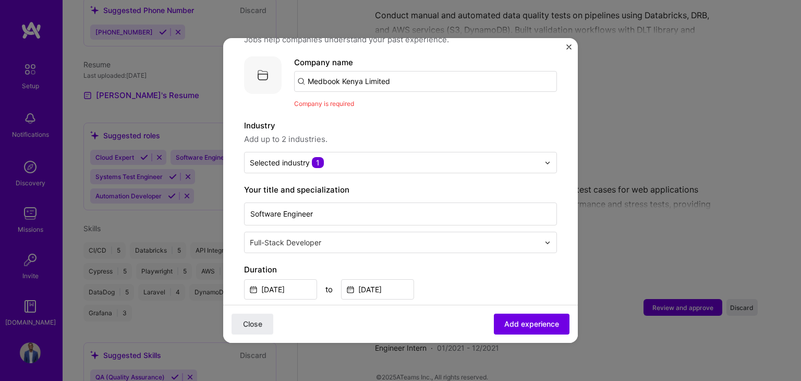
drag, startPoint x: 399, startPoint y: 63, endPoint x: 290, endPoint y: 46, distance: 110.2
click at [290, 56] on div "Company logo Company name Medbook Kenya Limited Company is required" at bounding box center [400, 82] width 313 height 53
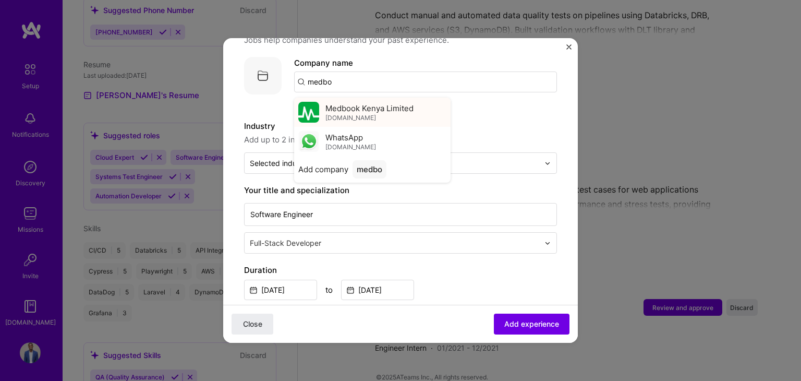
click at [364, 103] on span "Medbook Kenya Limited" at bounding box center [369, 108] width 88 height 11
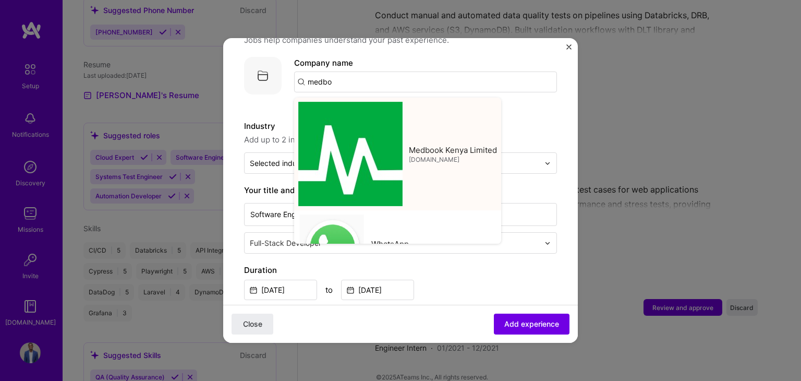
type input "Medbook Kenya Limited"
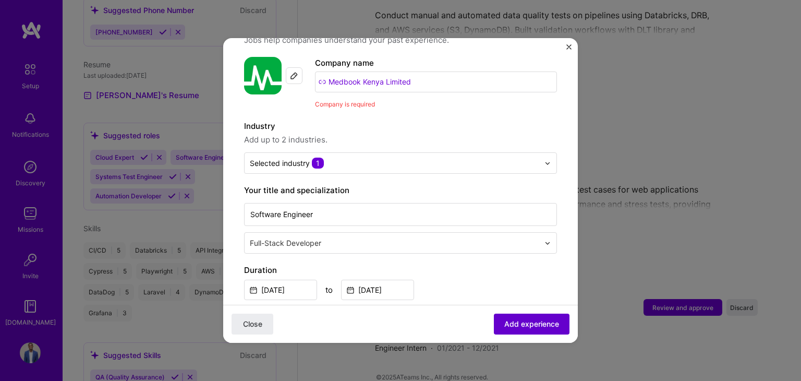
click at [528, 327] on span "Add experience" at bounding box center [531, 324] width 55 height 10
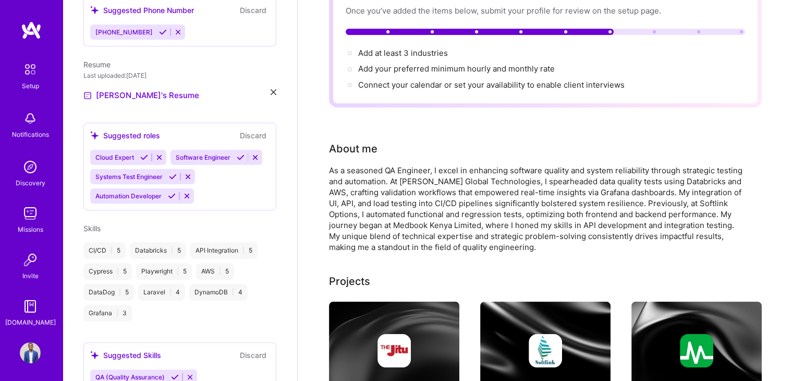
scroll to position [0, 0]
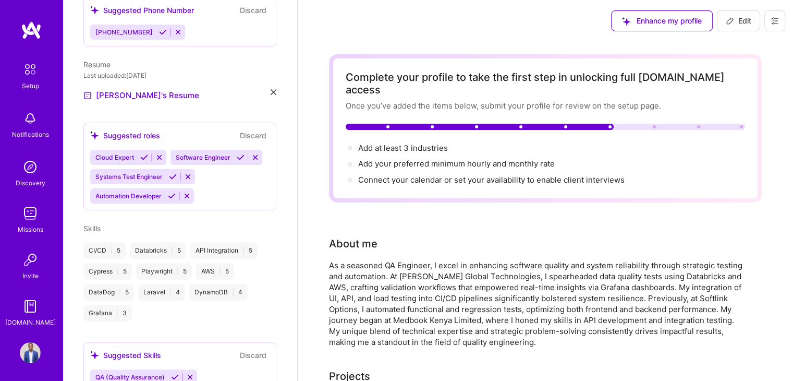
click at [654, 32] on div "Enhance my profile Edit" at bounding box center [698, 21] width 190 height 42
click at [655, 28] on div "Enhance my profile" at bounding box center [662, 20] width 102 height 21
click at [650, 18] on div "Enhance my profile" at bounding box center [662, 20] width 102 height 21
click at [734, 22] on span "Edit" at bounding box center [739, 21] width 26 height 10
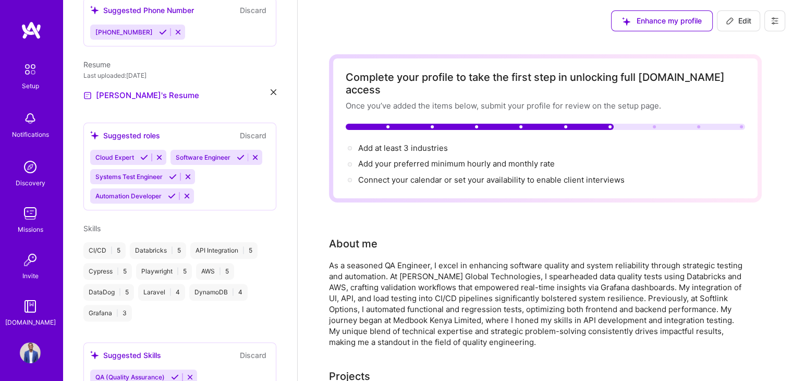
select select "US"
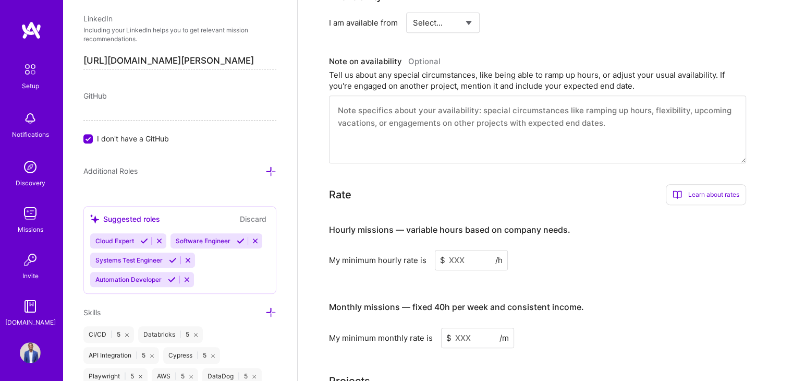
scroll to position [637, 0]
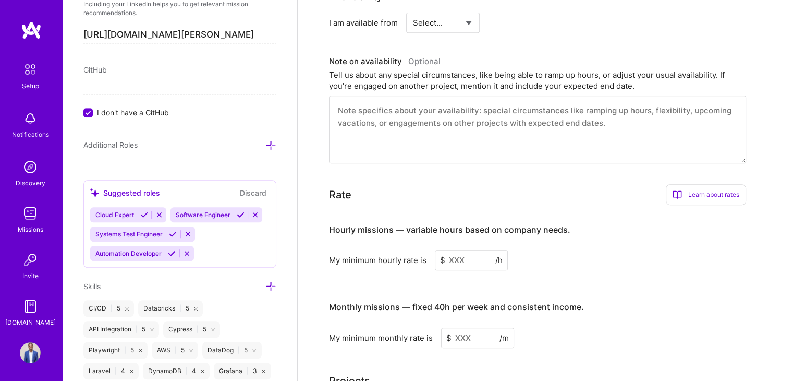
click at [88, 110] on input "I don't have a GitHub" at bounding box center [88, 112] width 9 height 9
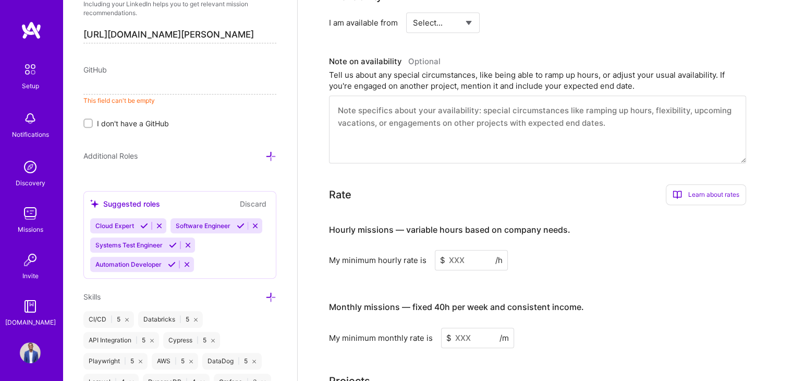
paste input "[URL][DOMAIN_NAME]"
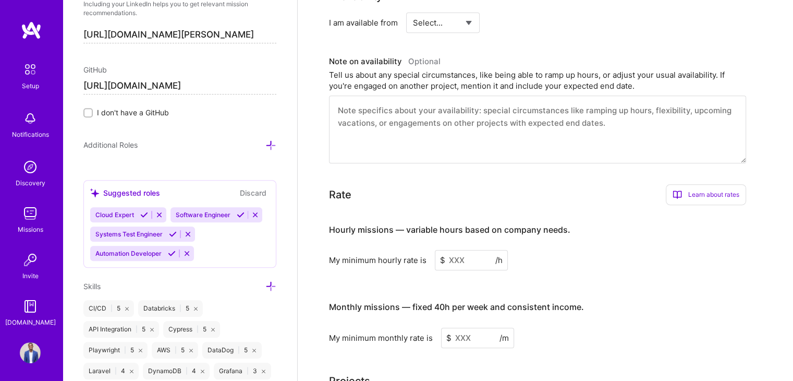
type input "[URL][DOMAIN_NAME]"
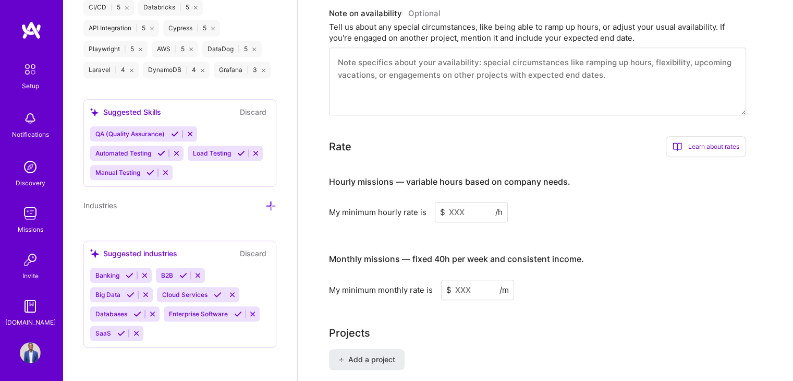
scroll to position [573, 0]
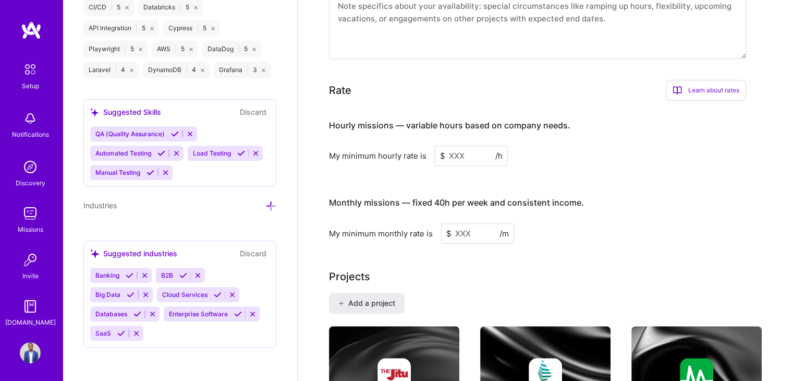
click at [217, 295] on icon at bounding box center [218, 294] width 8 height 8
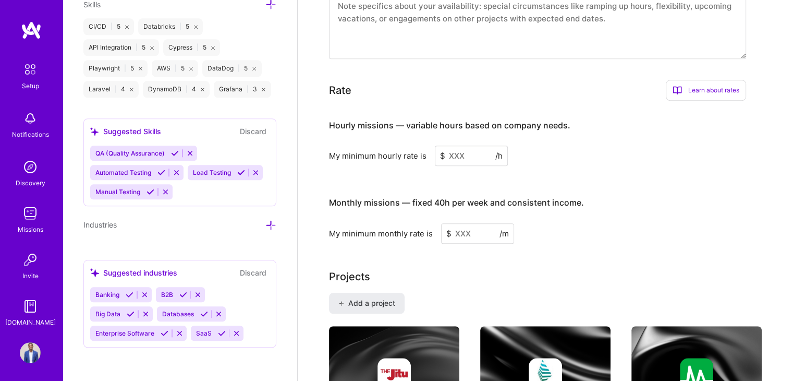
scroll to position [956, 0]
click at [129, 297] on icon at bounding box center [130, 294] width 8 height 8
click at [163, 332] on icon at bounding box center [165, 333] width 8 height 8
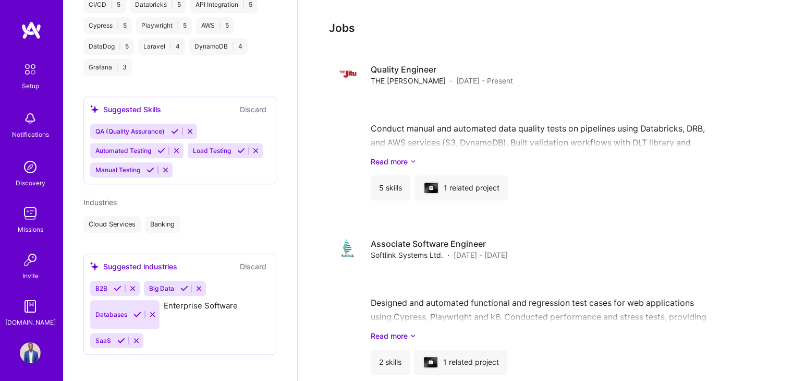
scroll to position [528, 0]
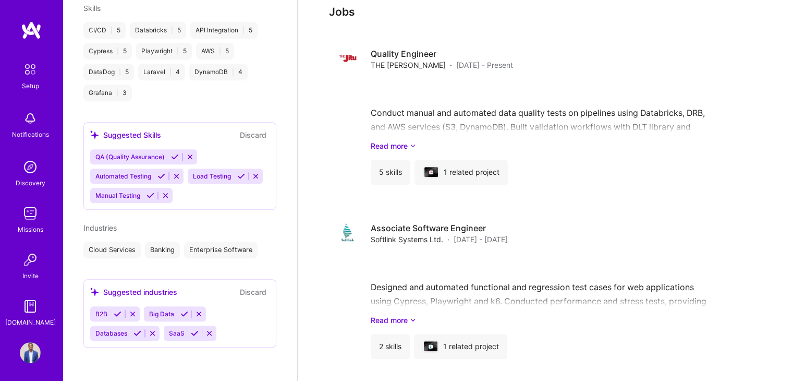
click at [137, 333] on icon at bounding box center [137, 333] width 8 height 8
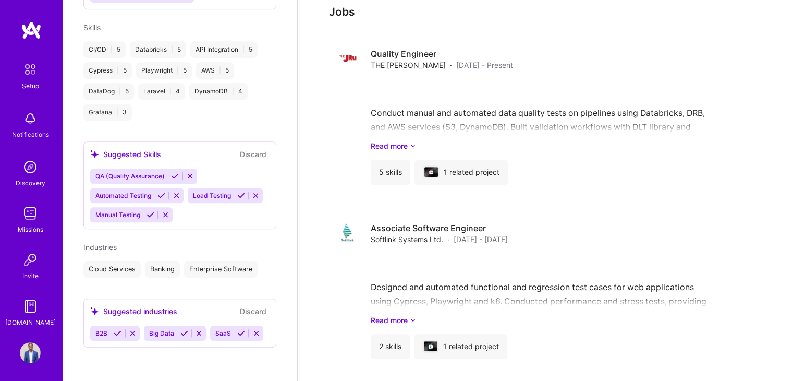
click at [237, 333] on icon at bounding box center [241, 333] width 8 height 8
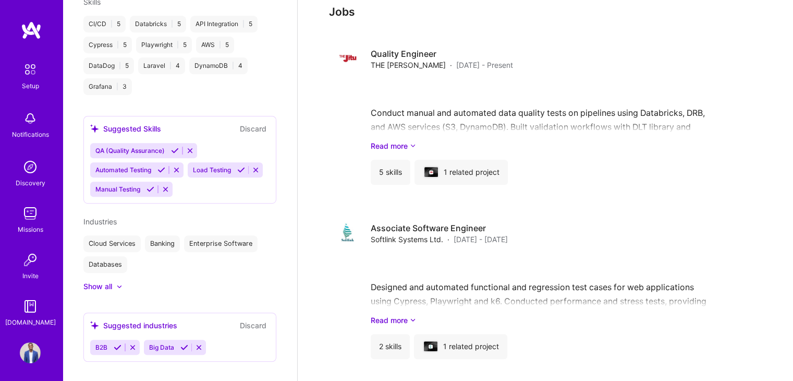
click at [115, 351] on icon at bounding box center [118, 347] width 8 height 8
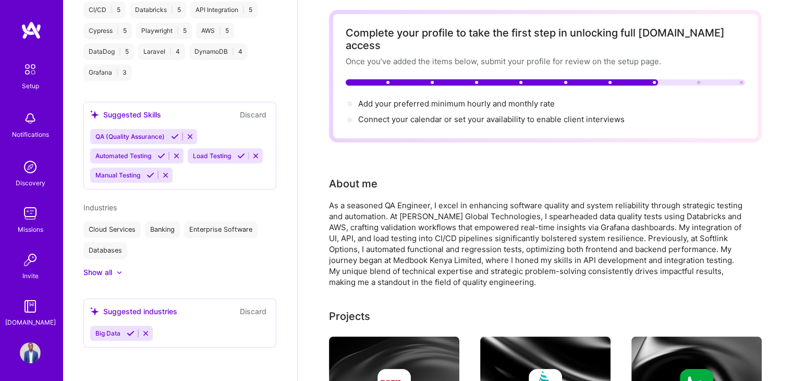
scroll to position [52, 0]
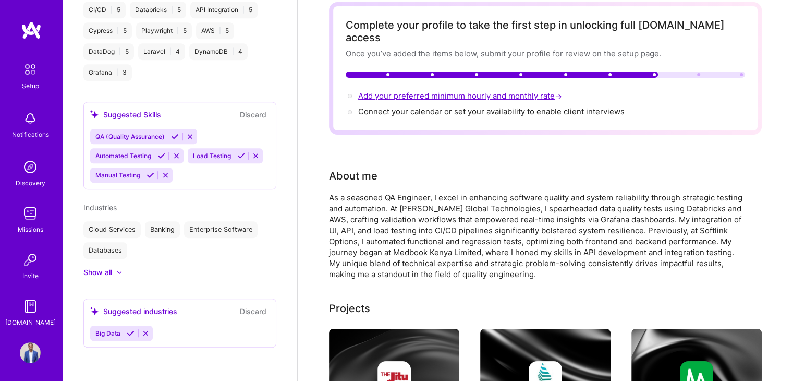
click at [458, 91] on span "Add your preferred minimum hourly and monthly rate →" at bounding box center [461, 96] width 206 height 10
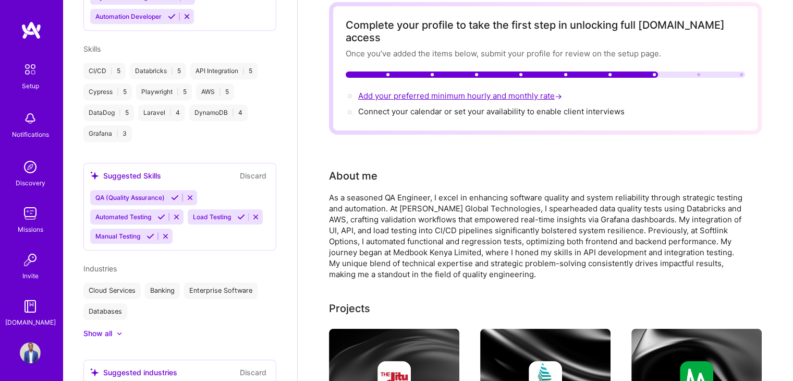
select select "US"
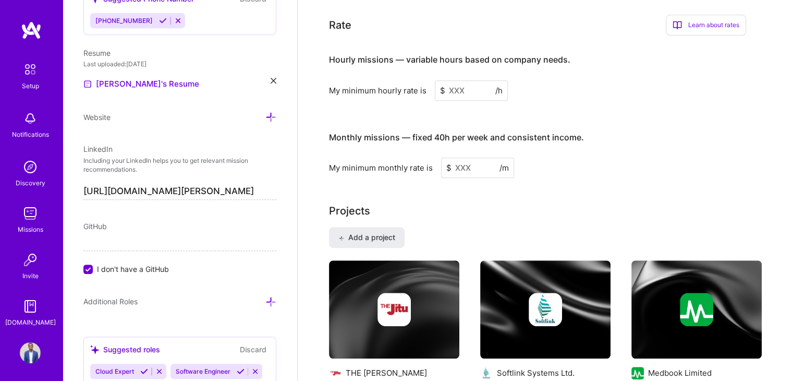
scroll to position [623, 0]
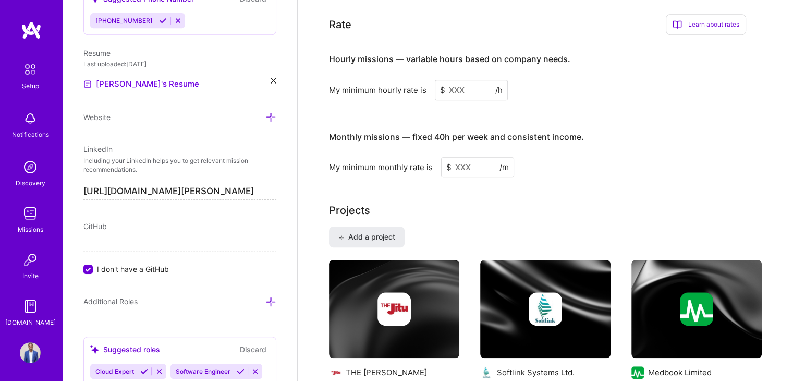
click at [455, 82] on input at bounding box center [471, 90] width 73 height 20
click at [458, 80] on input at bounding box center [471, 90] width 73 height 20
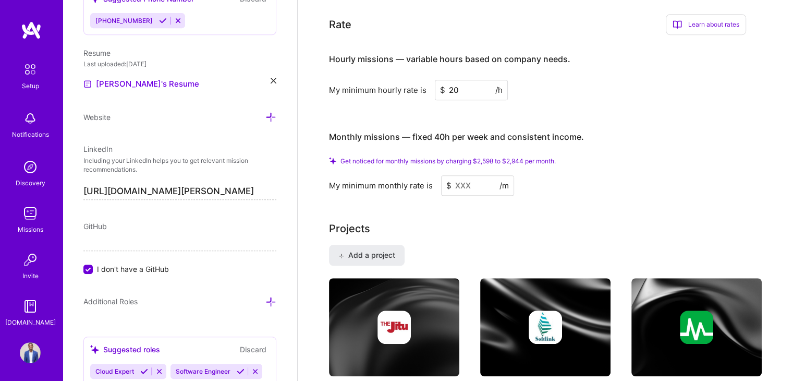
type input "20"
click at [470, 175] on input at bounding box center [477, 185] width 73 height 20
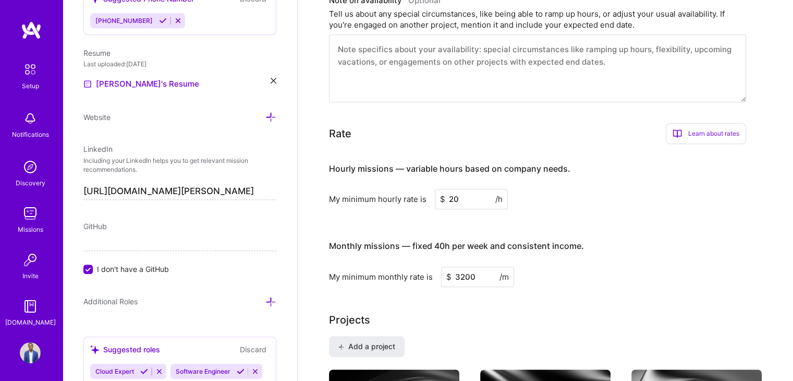
scroll to position [467, 0]
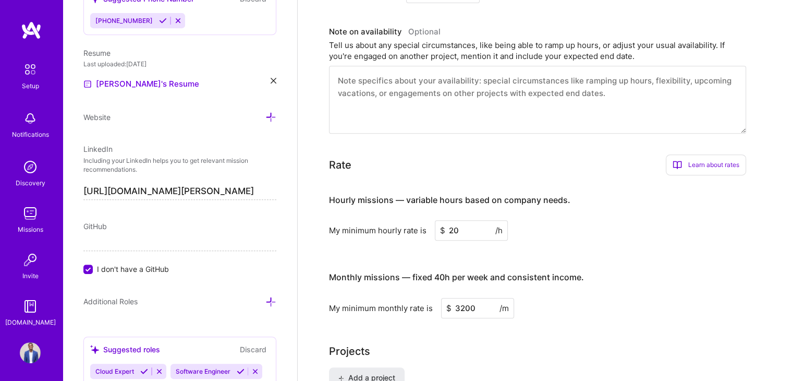
type input "3200"
click at [467, 220] on input "20" at bounding box center [471, 230] width 73 height 20
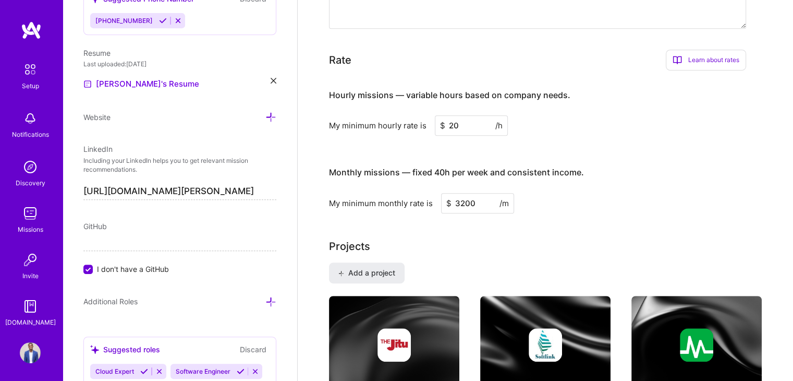
scroll to position [377, 0]
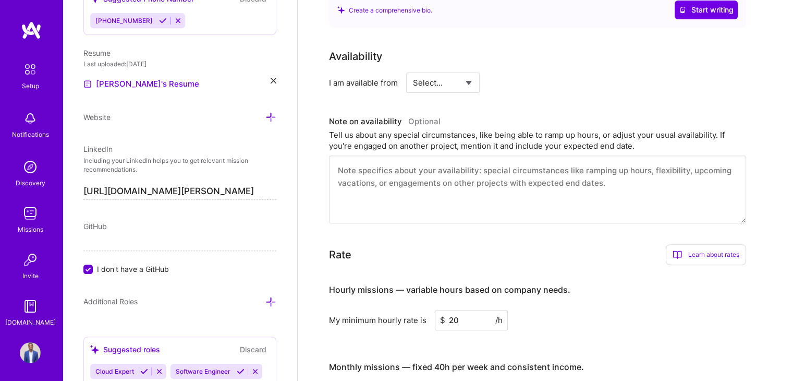
click at [471, 70] on select "Select... Right Now Future Date Not Available" at bounding box center [443, 82] width 60 height 27
select select "Right Now"
click at [413, 69] on select "Select... Right Now Future Date Not Available" at bounding box center [443, 82] width 60 height 27
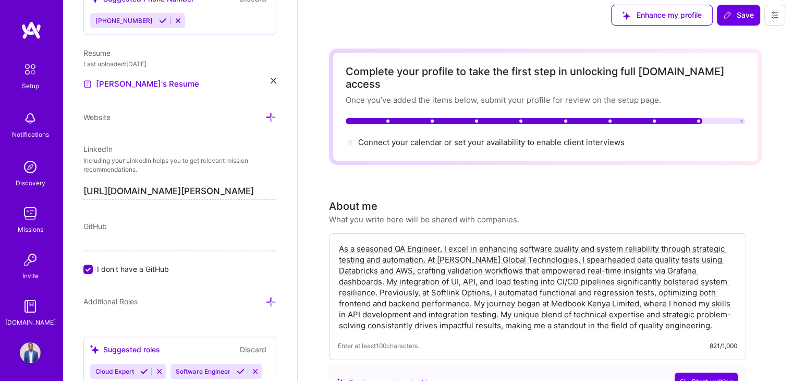
scroll to position [0, 0]
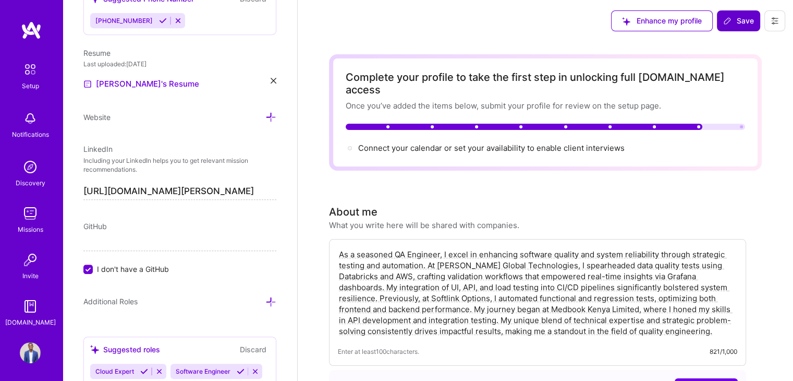
click at [737, 19] on span "Save" at bounding box center [738, 21] width 31 height 10
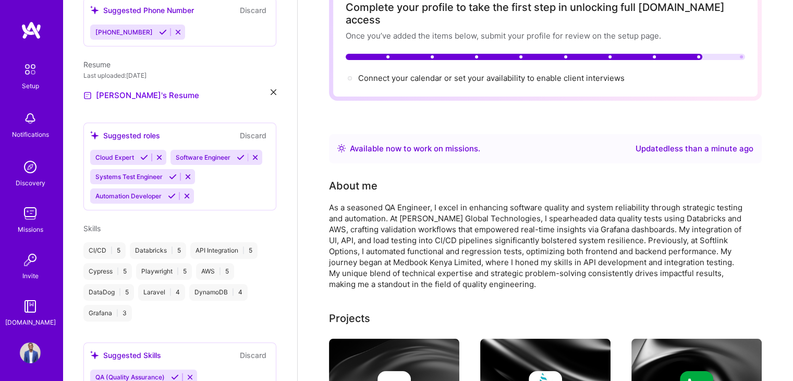
scroll to position [52, 0]
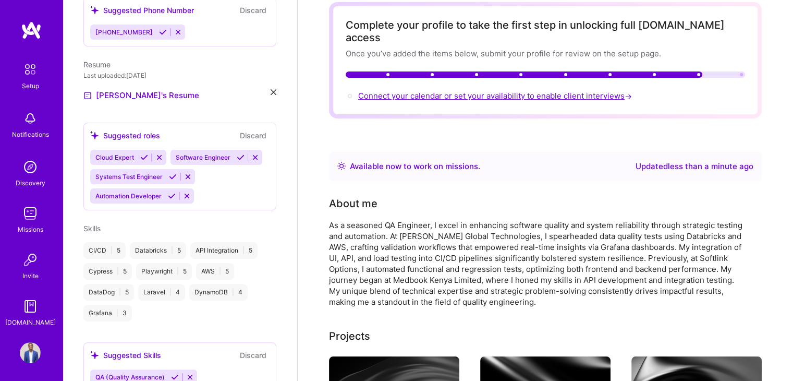
click at [475, 91] on span "Connect your calendar or set your availability to enable client interviews →" at bounding box center [496, 96] width 276 height 10
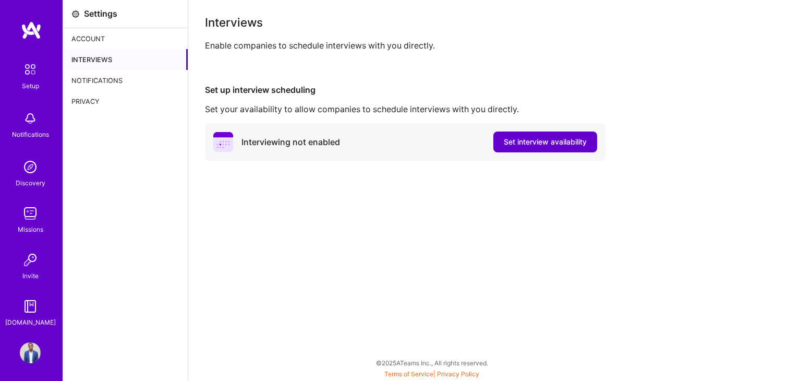
click at [525, 141] on span "Set interview availability" at bounding box center [545, 142] width 83 height 10
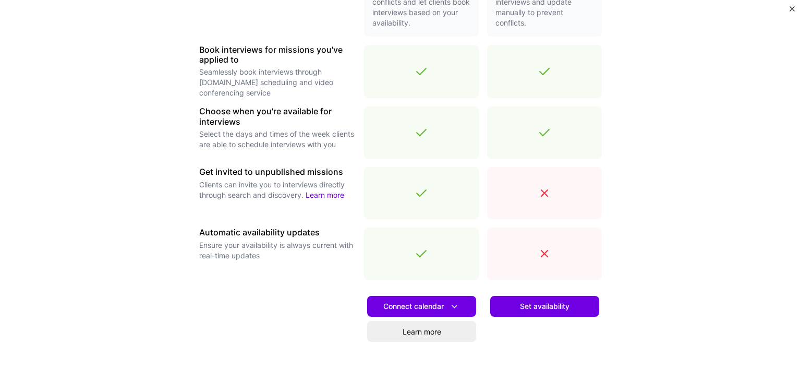
scroll to position [313, 0]
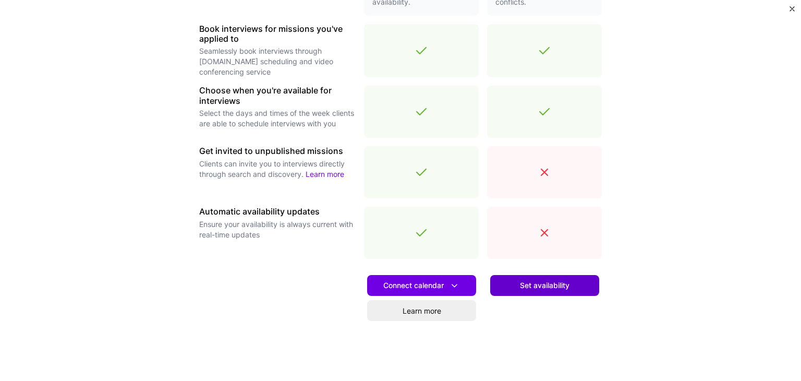
click at [520, 288] on span "Set availability" at bounding box center [545, 285] width 50 height 10
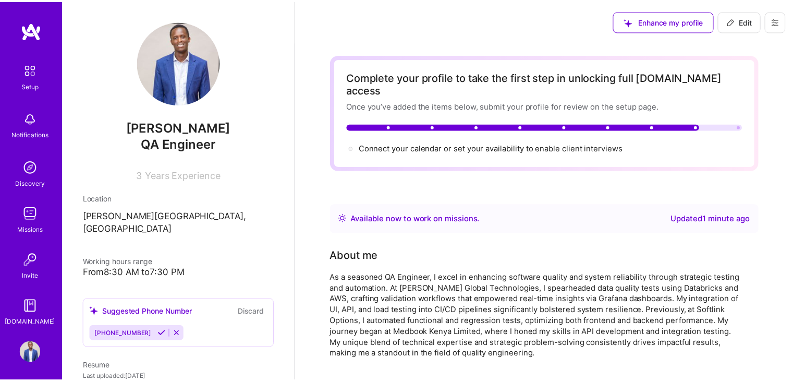
scroll to position [52, 0]
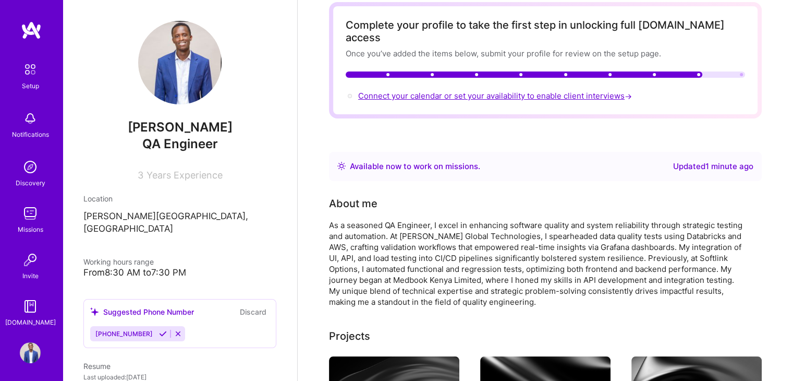
click at [373, 91] on span "Connect your calendar or set your availability to enable client interviews →" at bounding box center [496, 96] width 276 height 10
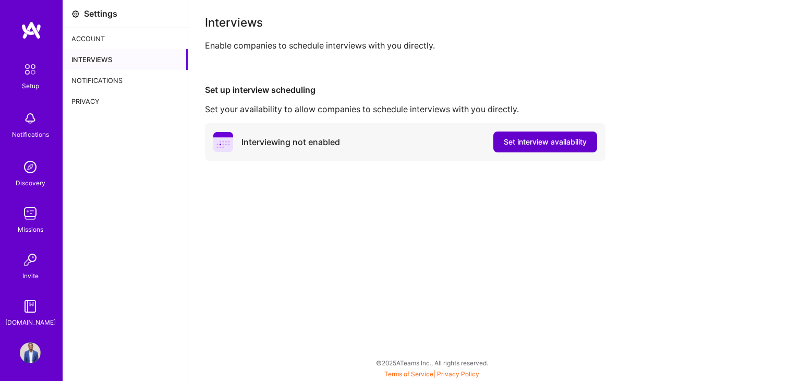
click at [523, 143] on span "Set interview availability" at bounding box center [545, 142] width 83 height 10
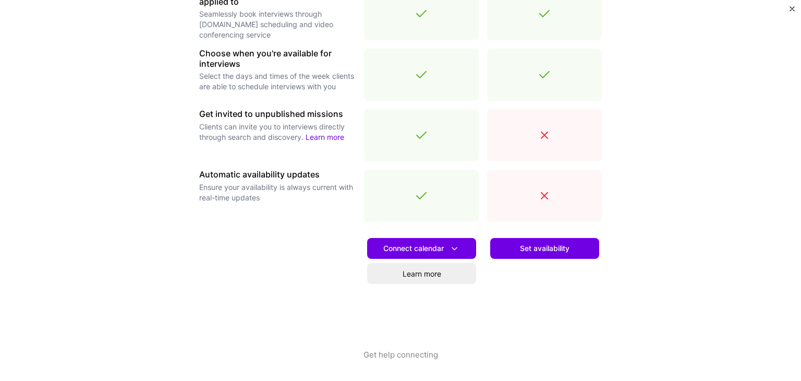
scroll to position [350, 0]
click at [421, 247] on span "Connect calendar" at bounding box center [421, 248] width 77 height 11
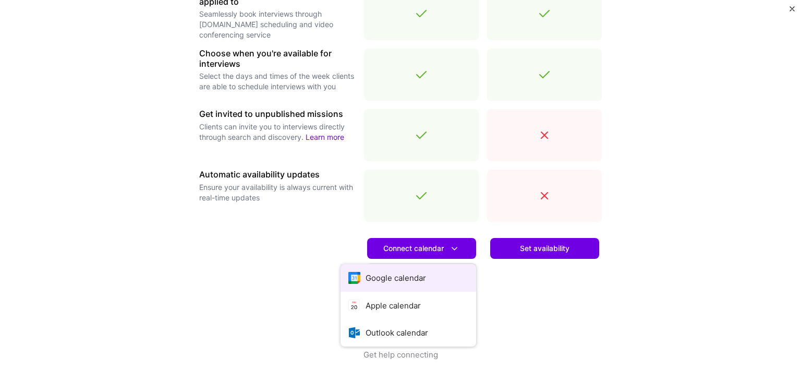
click at [409, 281] on button "Google calendar" at bounding box center [408, 278] width 136 height 28
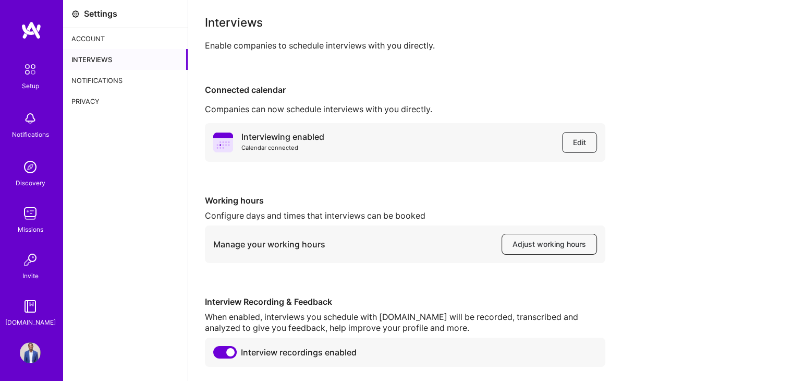
click at [546, 246] on span "Adjust working hours" at bounding box center [549, 244] width 74 height 10
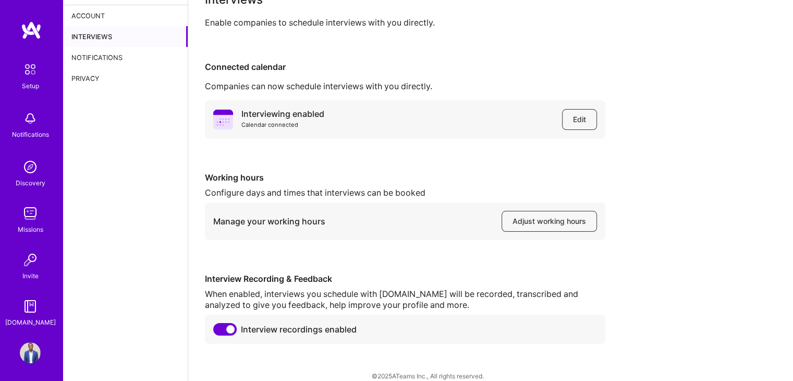
scroll to position [36, 0]
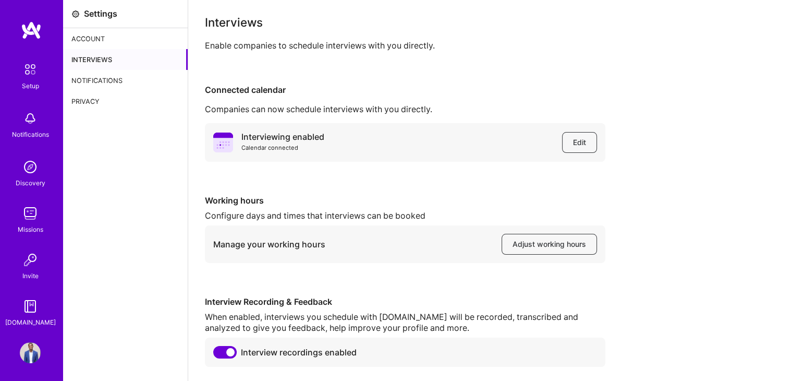
click at [88, 42] on div "Account" at bounding box center [125, 38] width 125 height 21
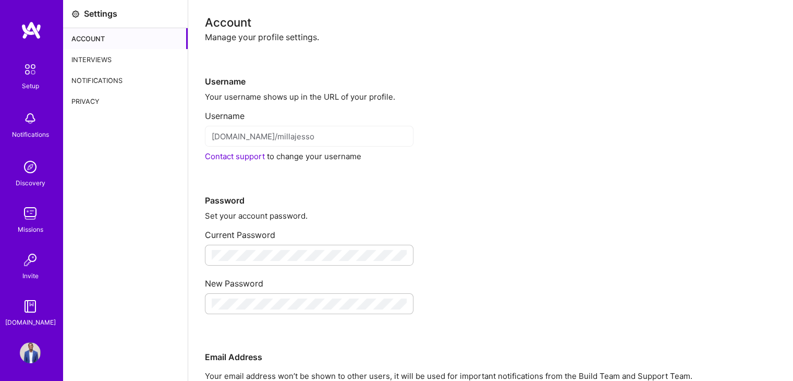
drag, startPoint x: 491, startPoint y: 227, endPoint x: 472, endPoint y: 219, distance: 20.6
click at [486, 226] on div "Current Password" at bounding box center [490, 230] width 571 height 19
click at [31, 28] on img at bounding box center [31, 30] width 21 height 19
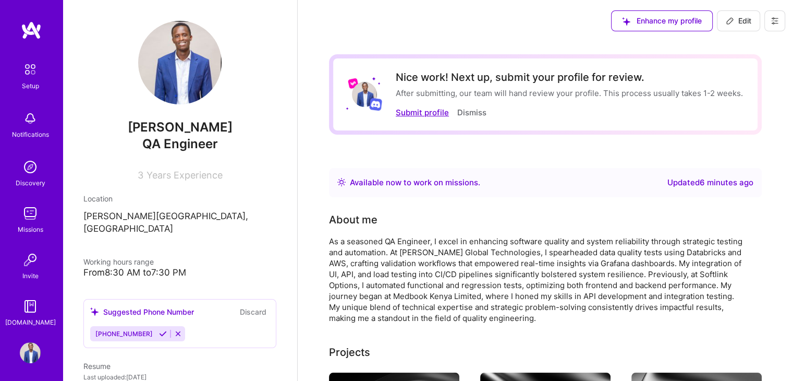
click at [432, 111] on button "Submit profile" at bounding box center [422, 112] width 53 height 11
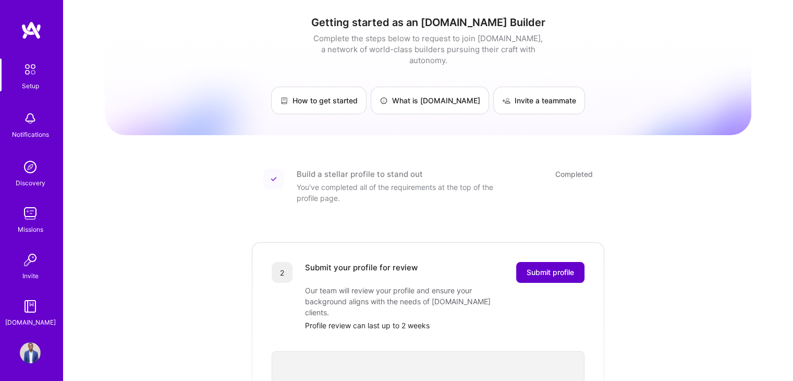
click at [552, 267] on span "Submit profile" at bounding box center [549, 272] width 47 height 10
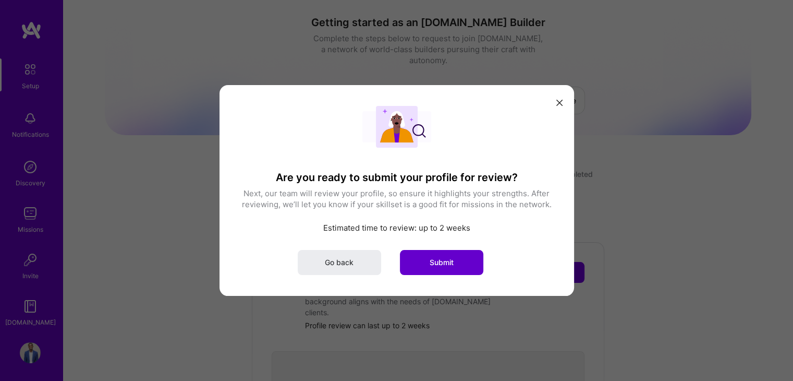
click at [449, 259] on span "Submit" at bounding box center [442, 262] width 24 height 10
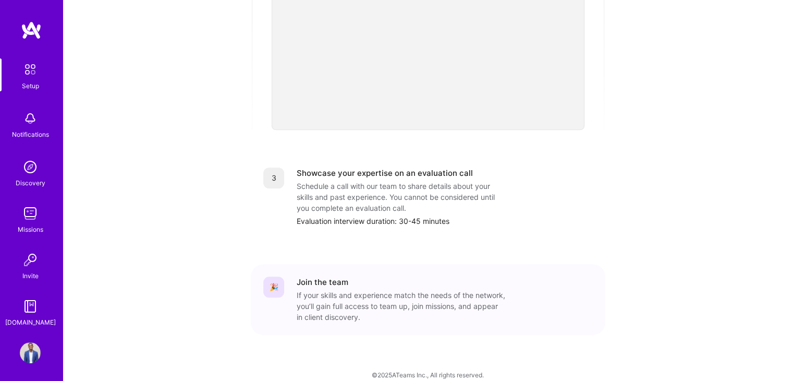
scroll to position [377, 0]
